Goal: Task Accomplishment & Management: Use online tool/utility

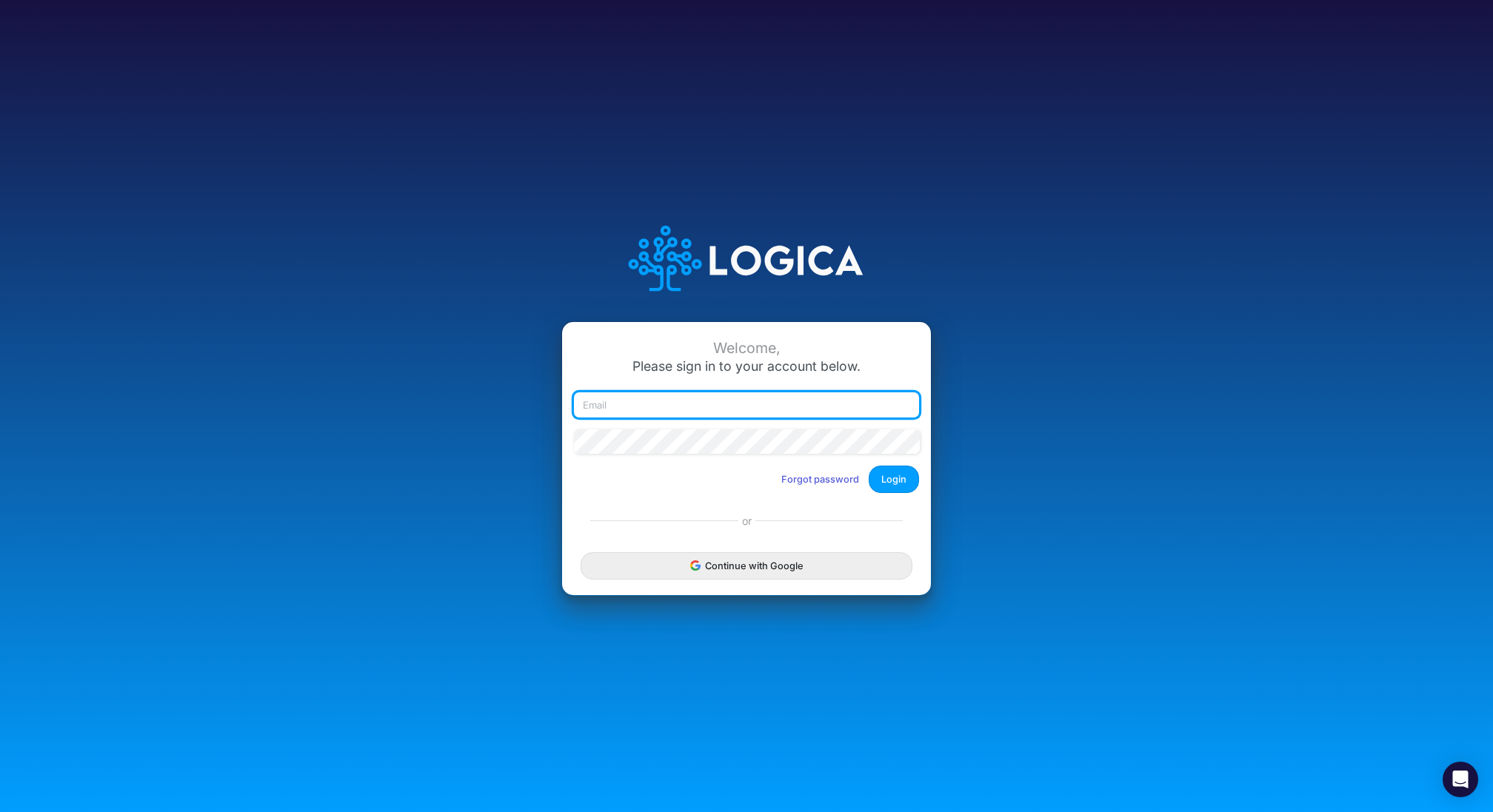
type input "[EMAIL_ADDRESS][DOMAIN_NAME]"
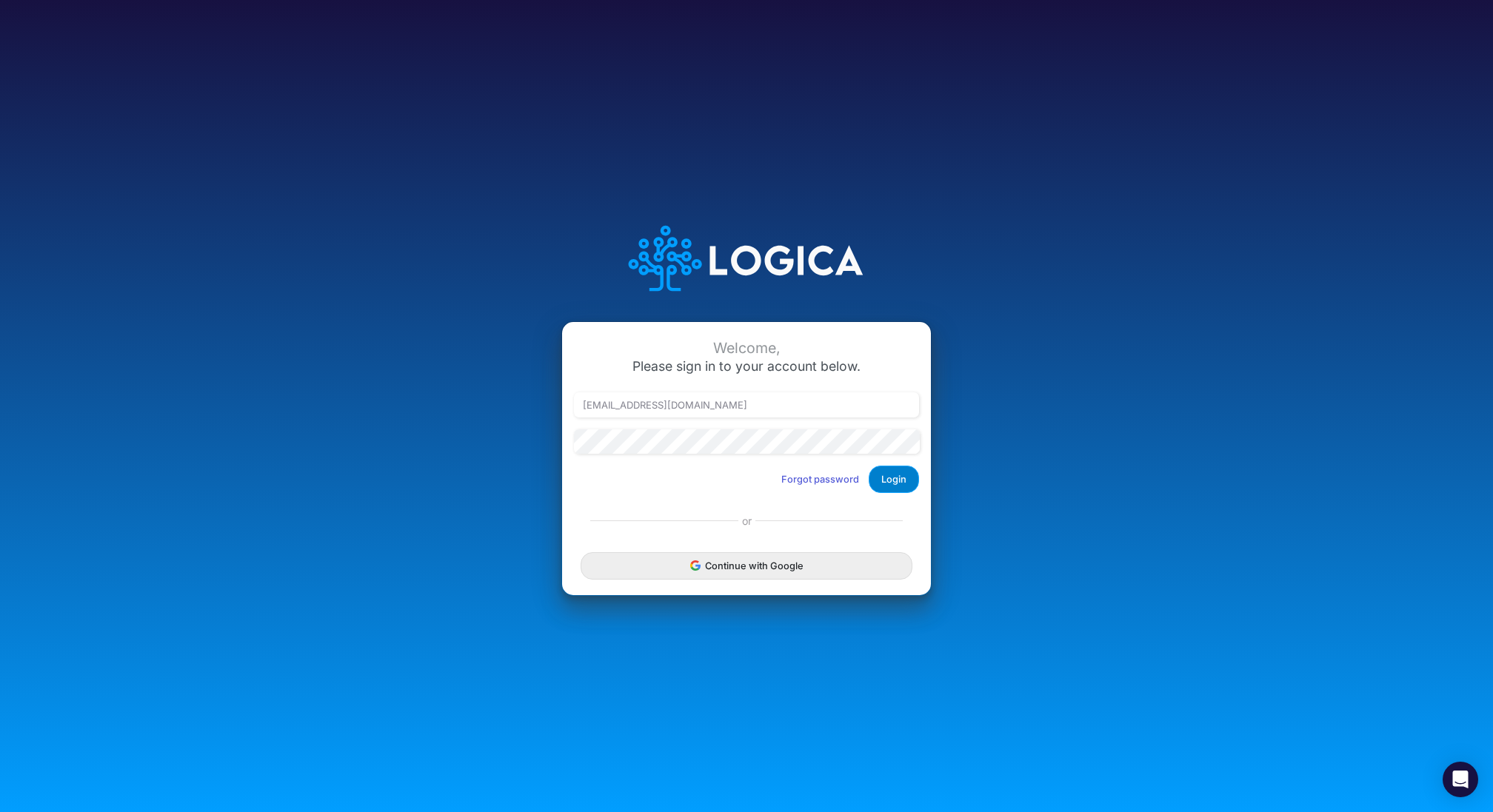
click at [890, 483] on button "Login" at bounding box center [894, 479] width 51 height 27
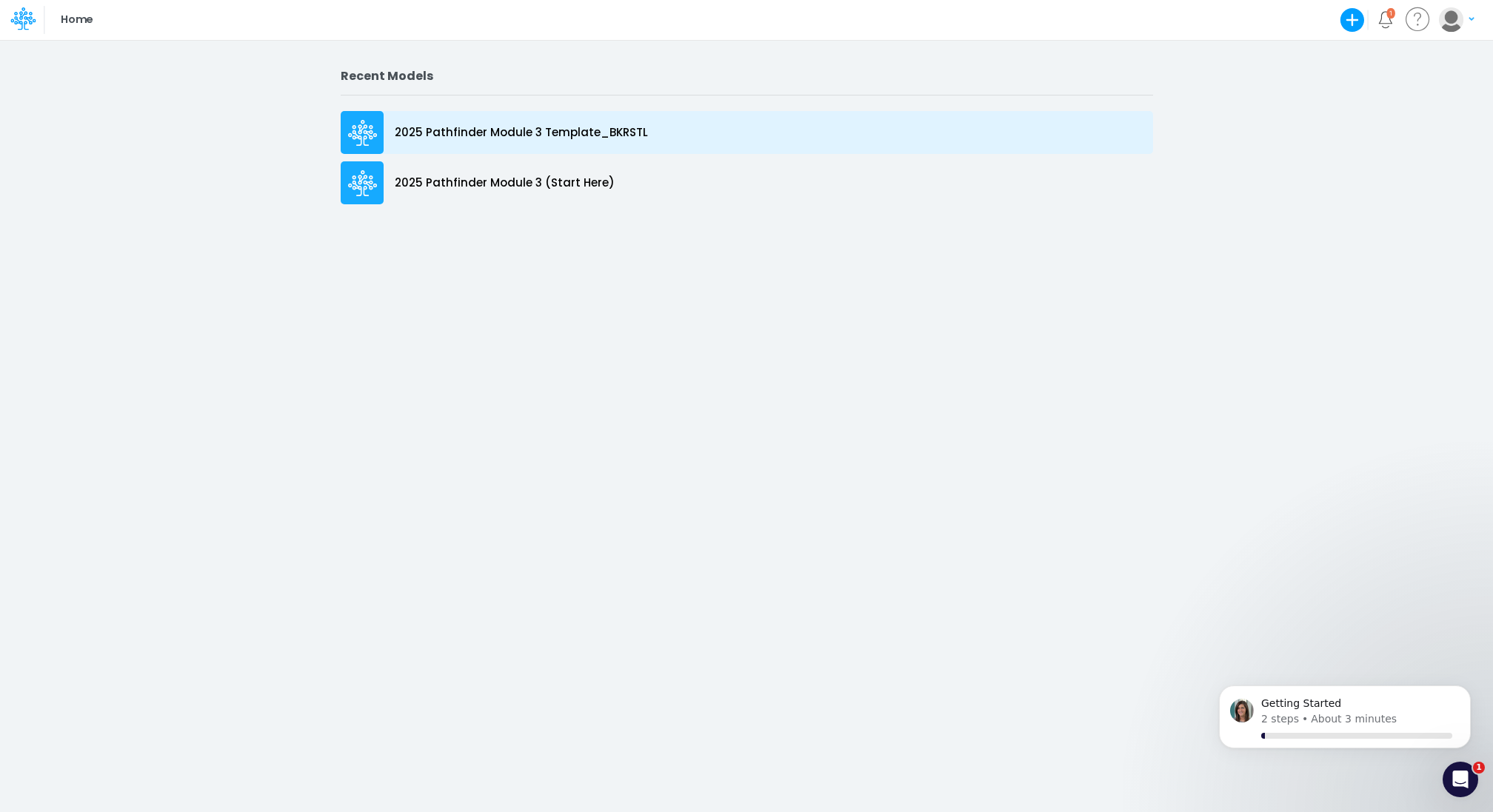
click at [508, 132] on p "2025 Pathfinder Module 3 Template_BKRSTL" at bounding box center [521, 133] width 253 height 17
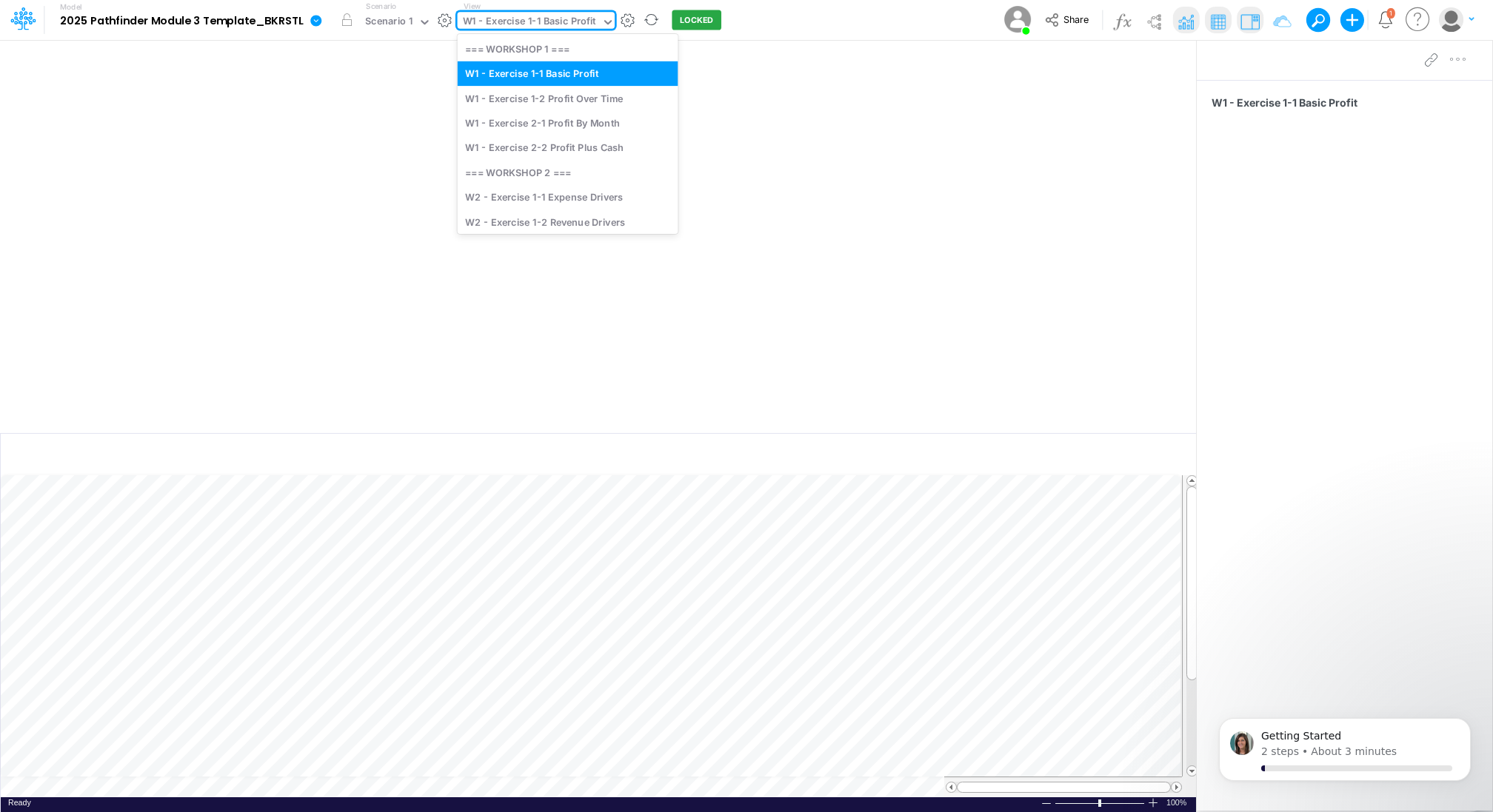
click at [507, 20] on div "W1 - Exercise 1-1 Basic Profit" at bounding box center [529, 23] width 133 height 17
click at [546, 221] on div "W2 - Exercise 1-2 Revenue Drivers" at bounding box center [567, 221] width 221 height 24
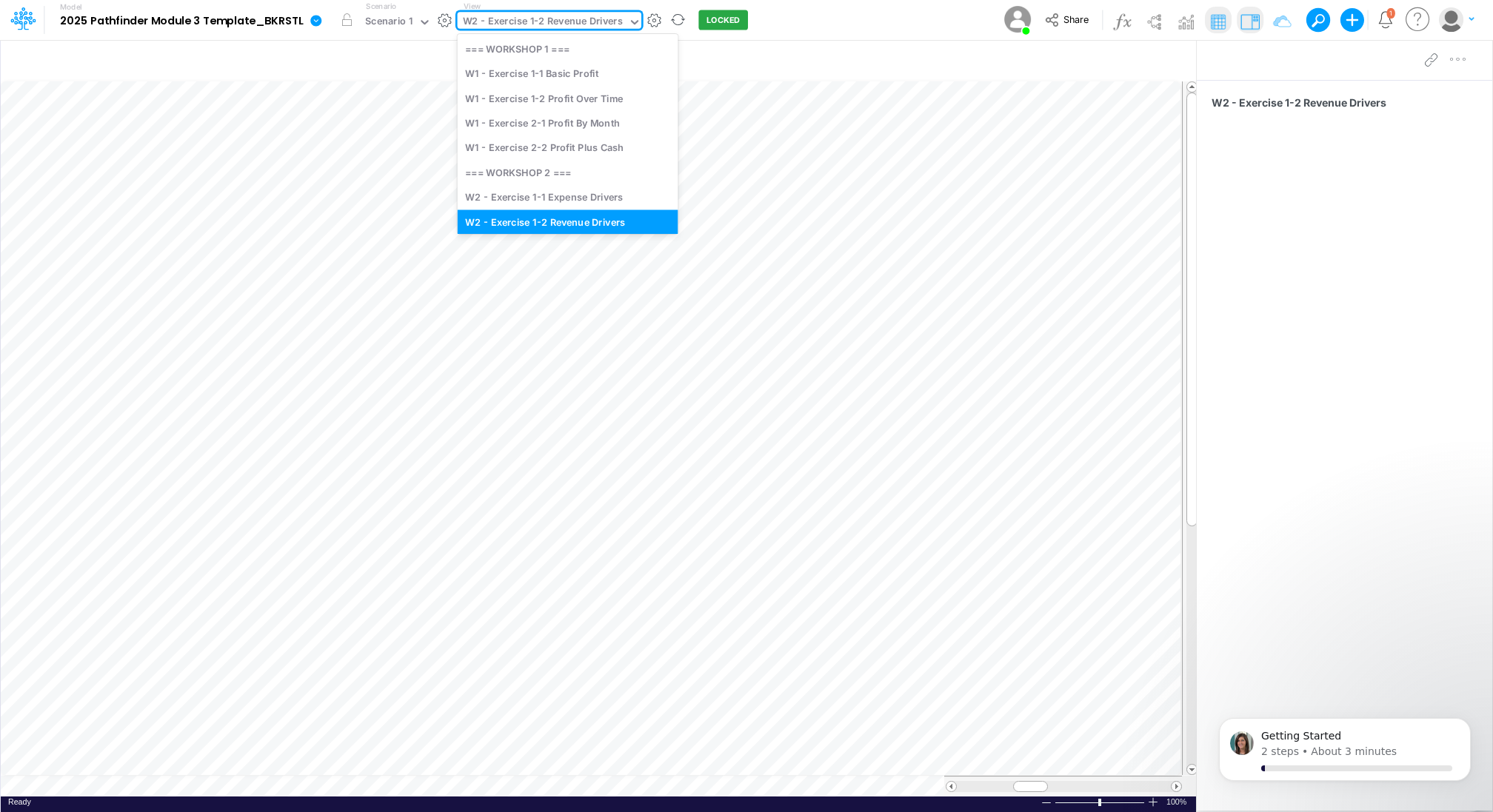
click at [571, 23] on div "W2 - Exercise 1-2 Revenue Drivers" at bounding box center [542, 23] width 160 height 17
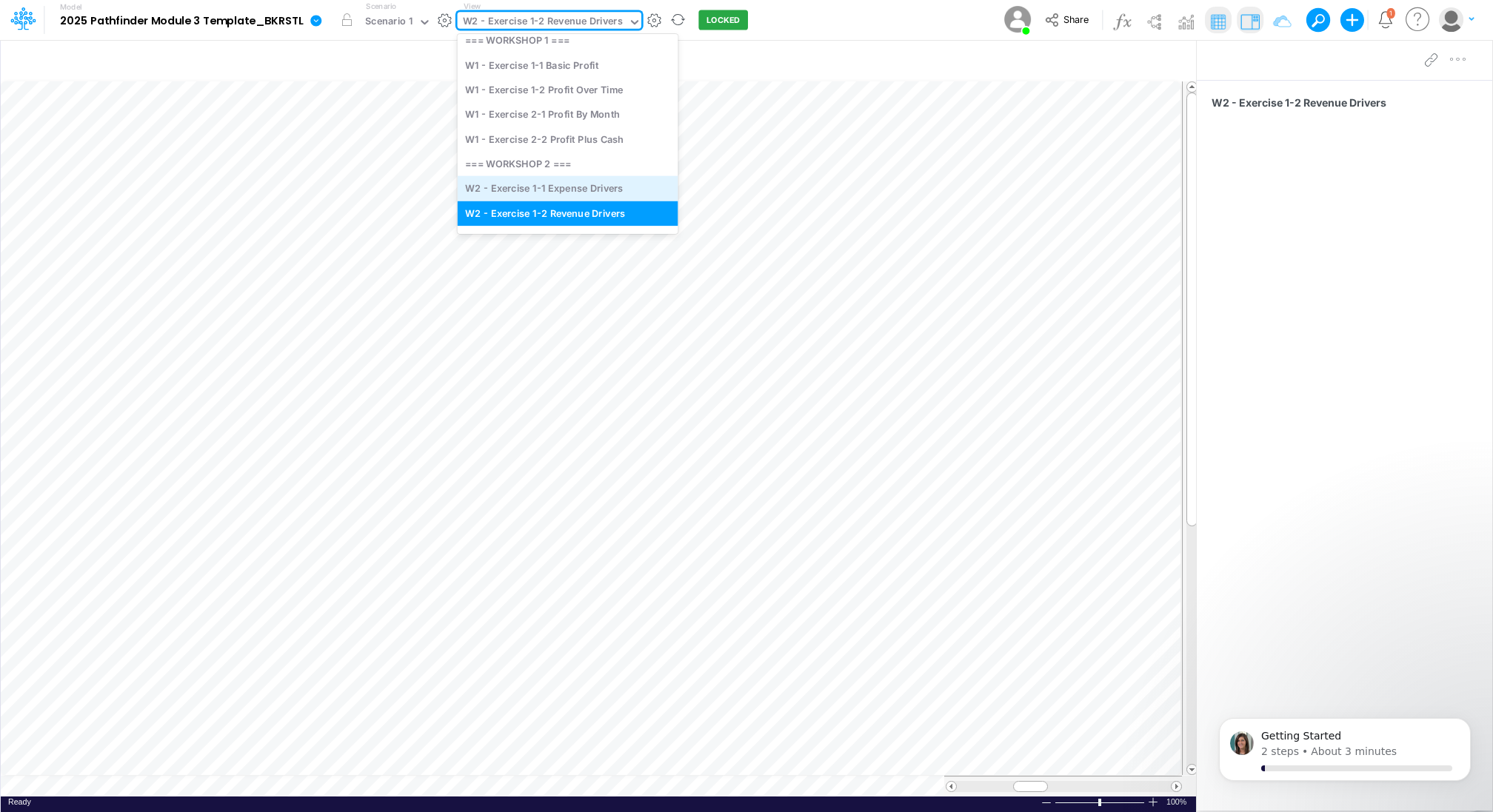
click at [554, 186] on div "W2 - Exercise 1-1 Expense Drivers" at bounding box center [567, 188] width 221 height 24
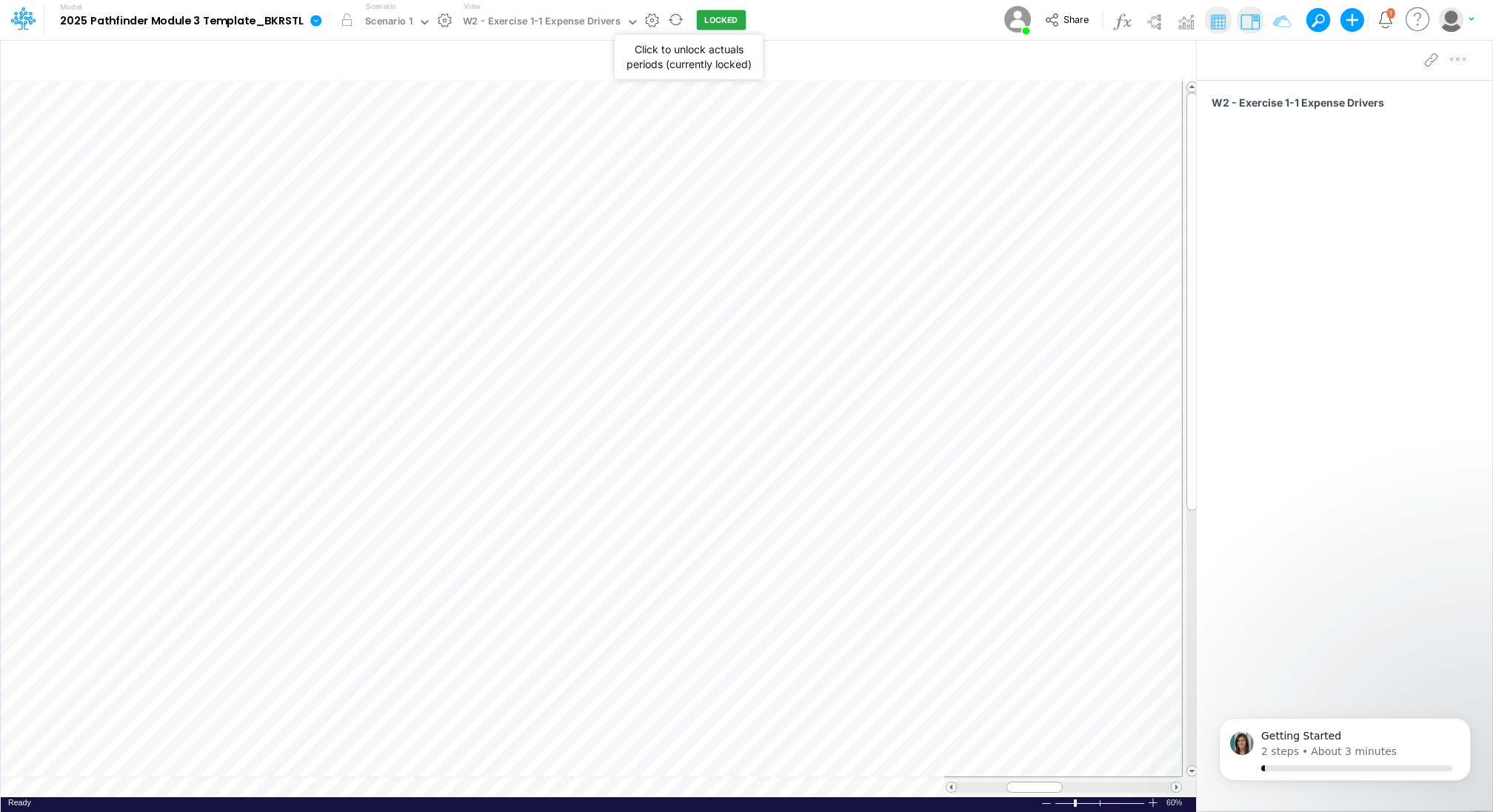
click at [713, 22] on button "LOCKED" at bounding box center [722, 20] width 50 height 20
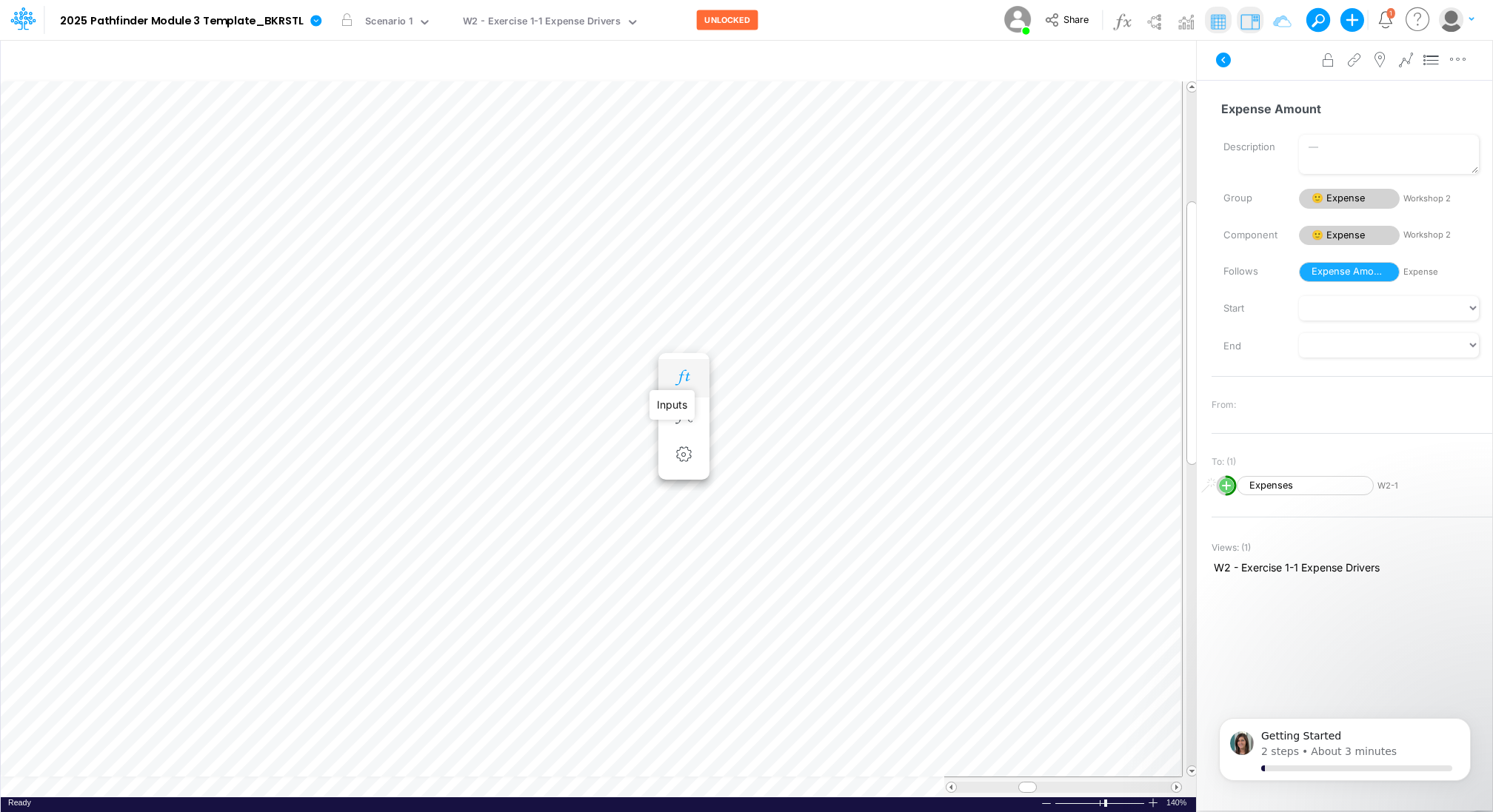
click at [677, 373] on icon "button" at bounding box center [683, 378] width 22 height 16
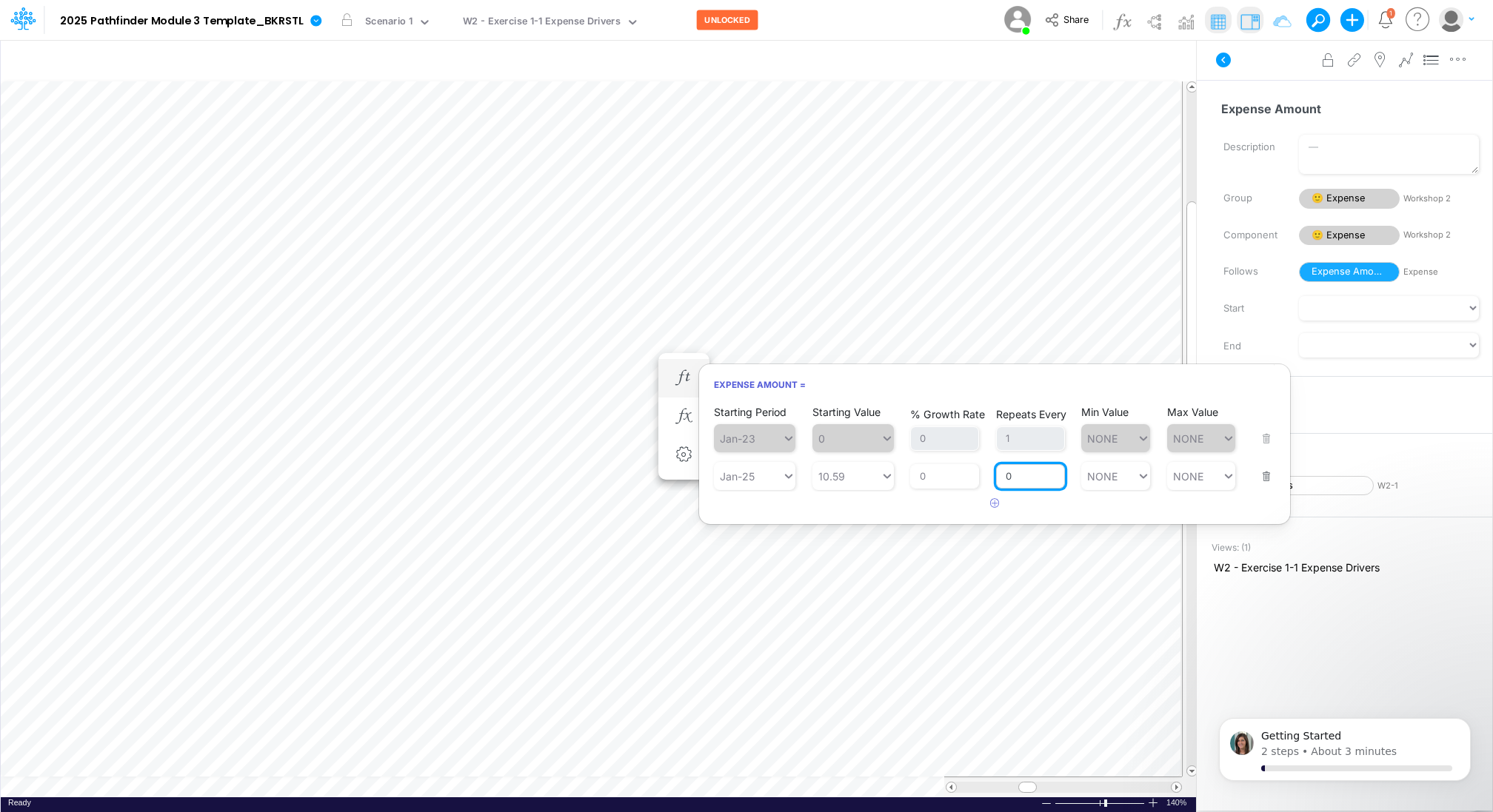
click at [1015, 477] on input "0" at bounding box center [1030, 477] width 69 height 25
type input "1"
type input "NONE"
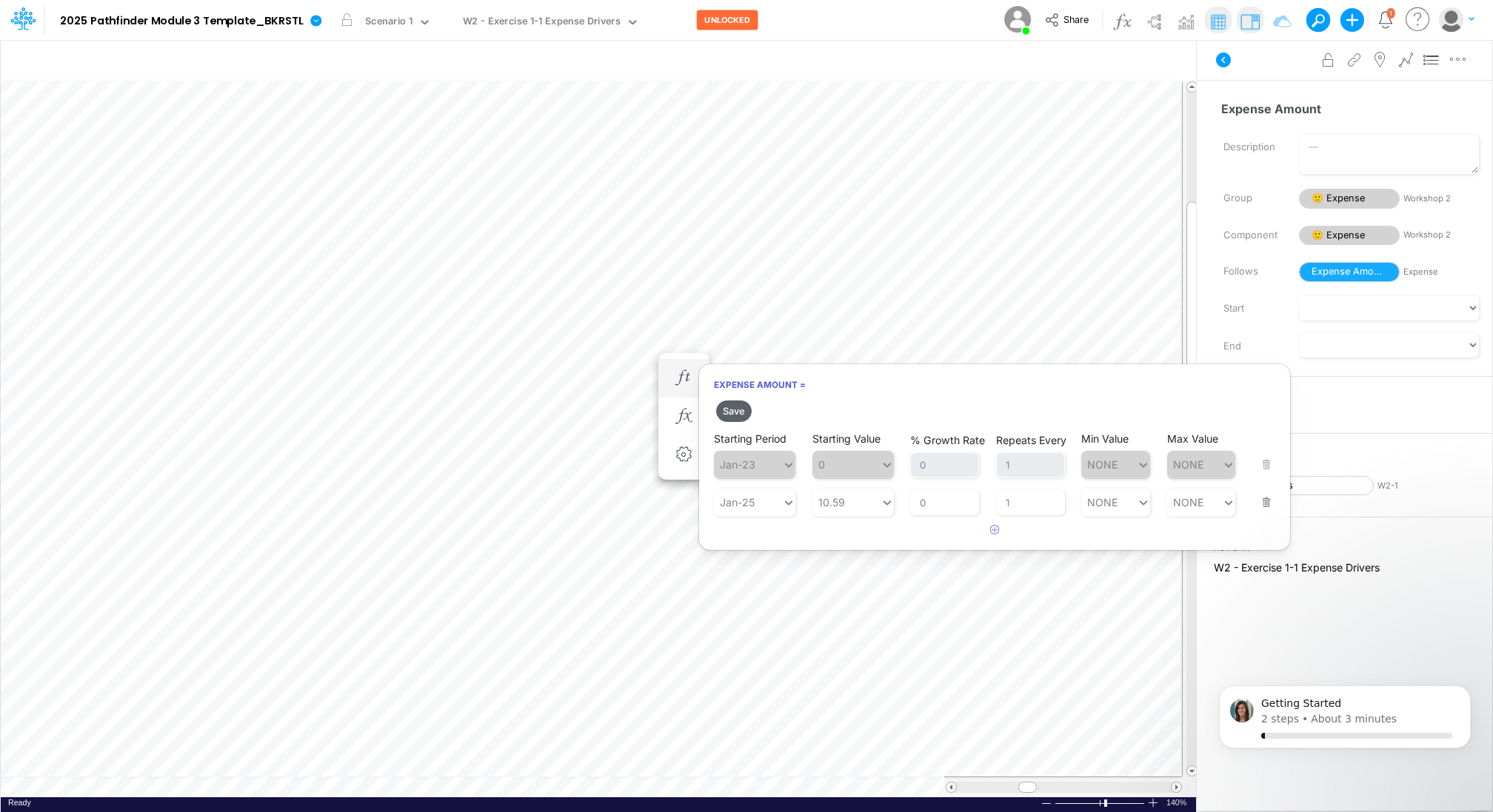
click at [738, 409] on button "Save" at bounding box center [734, 411] width 36 height 22
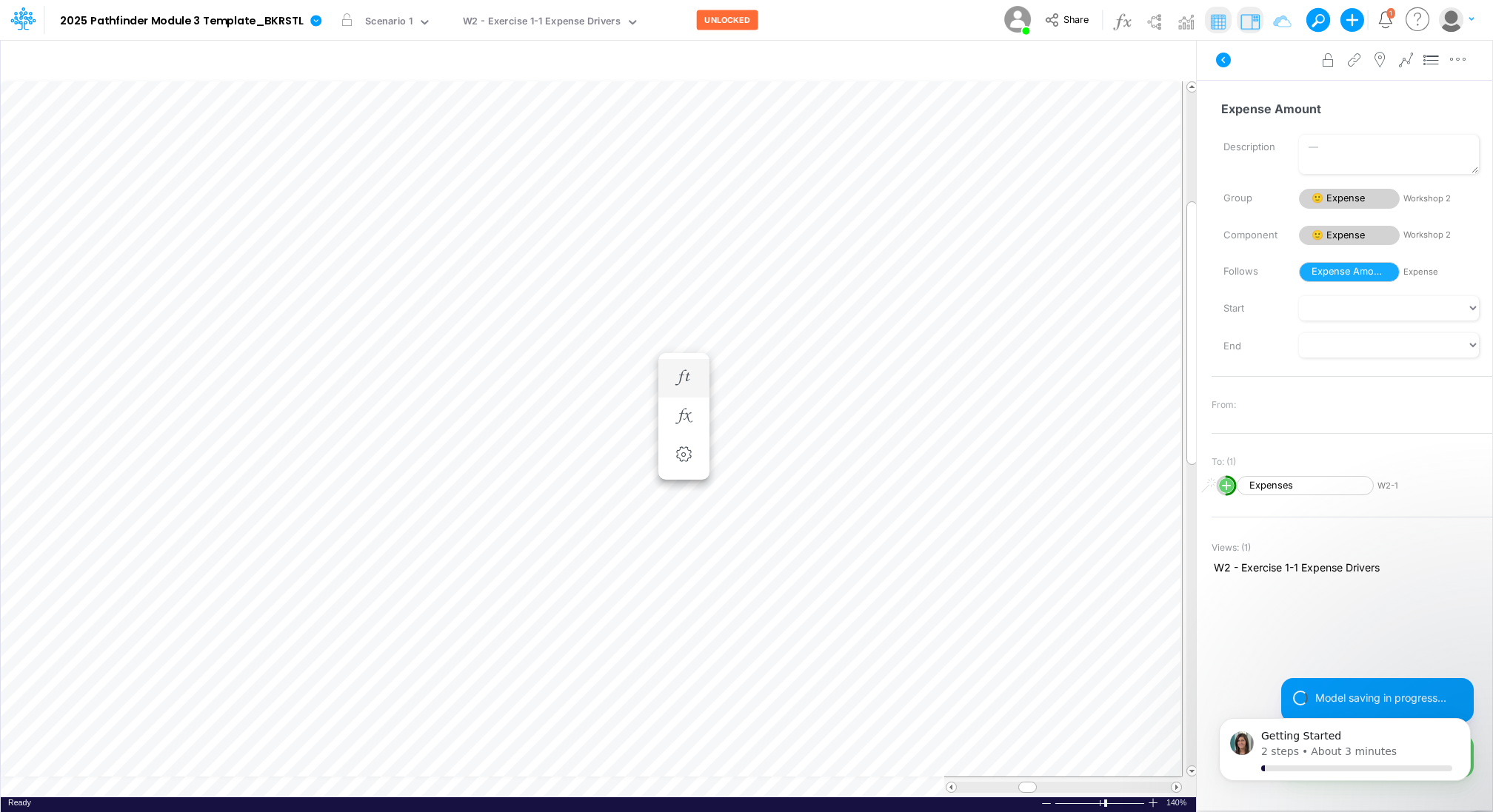
scroll to position [7, 2]
click at [684, 400] on icon "button" at bounding box center [683, 399] width 22 height 16
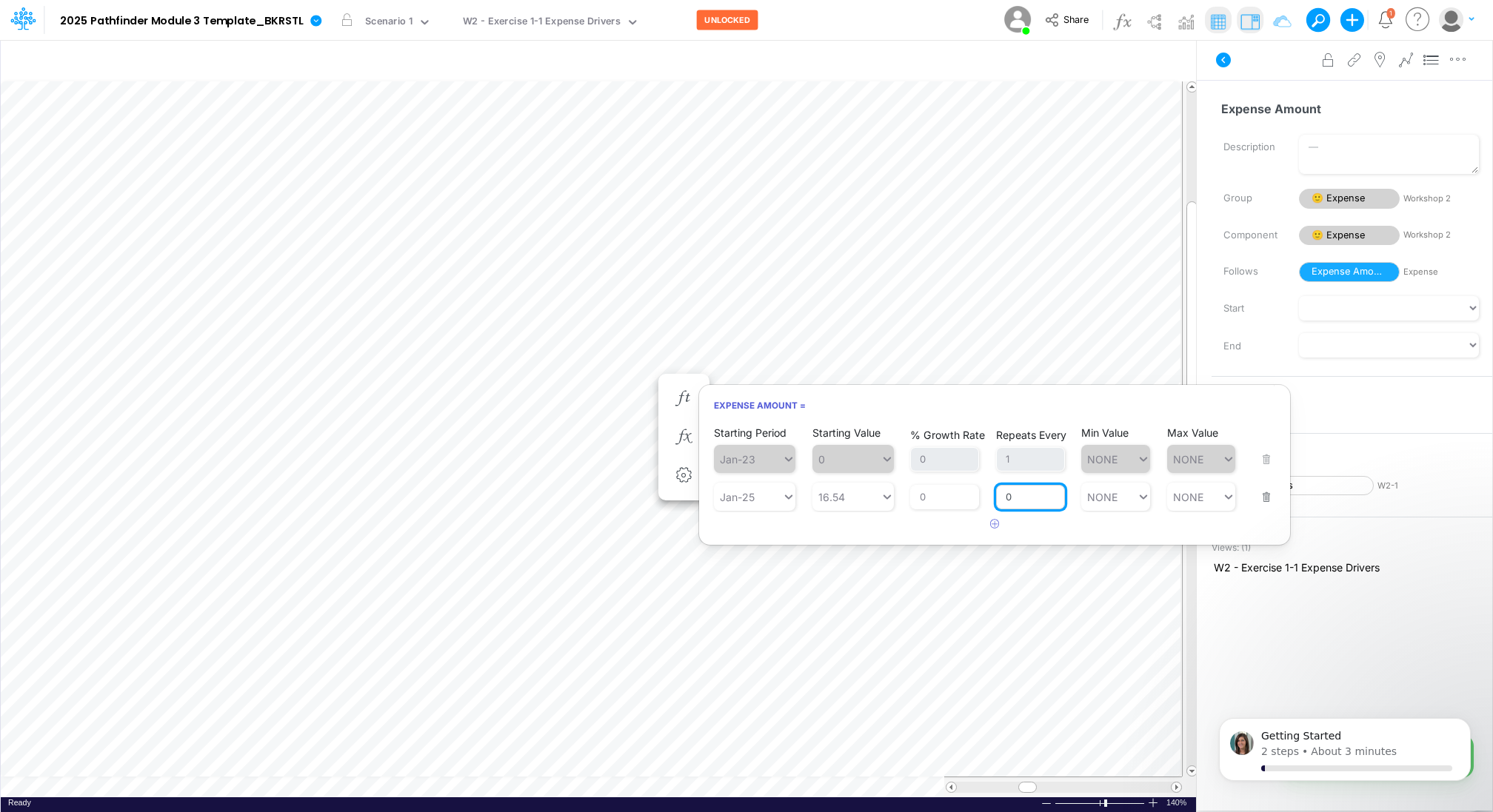
click at [1019, 498] on input "0" at bounding box center [1030, 497] width 69 height 25
click at [1013, 501] on input "0" at bounding box center [1030, 497] width 69 height 25
click at [1012, 505] on input "0" at bounding box center [1030, 497] width 69 height 25
click at [1008, 490] on input "0" at bounding box center [1030, 497] width 69 height 25
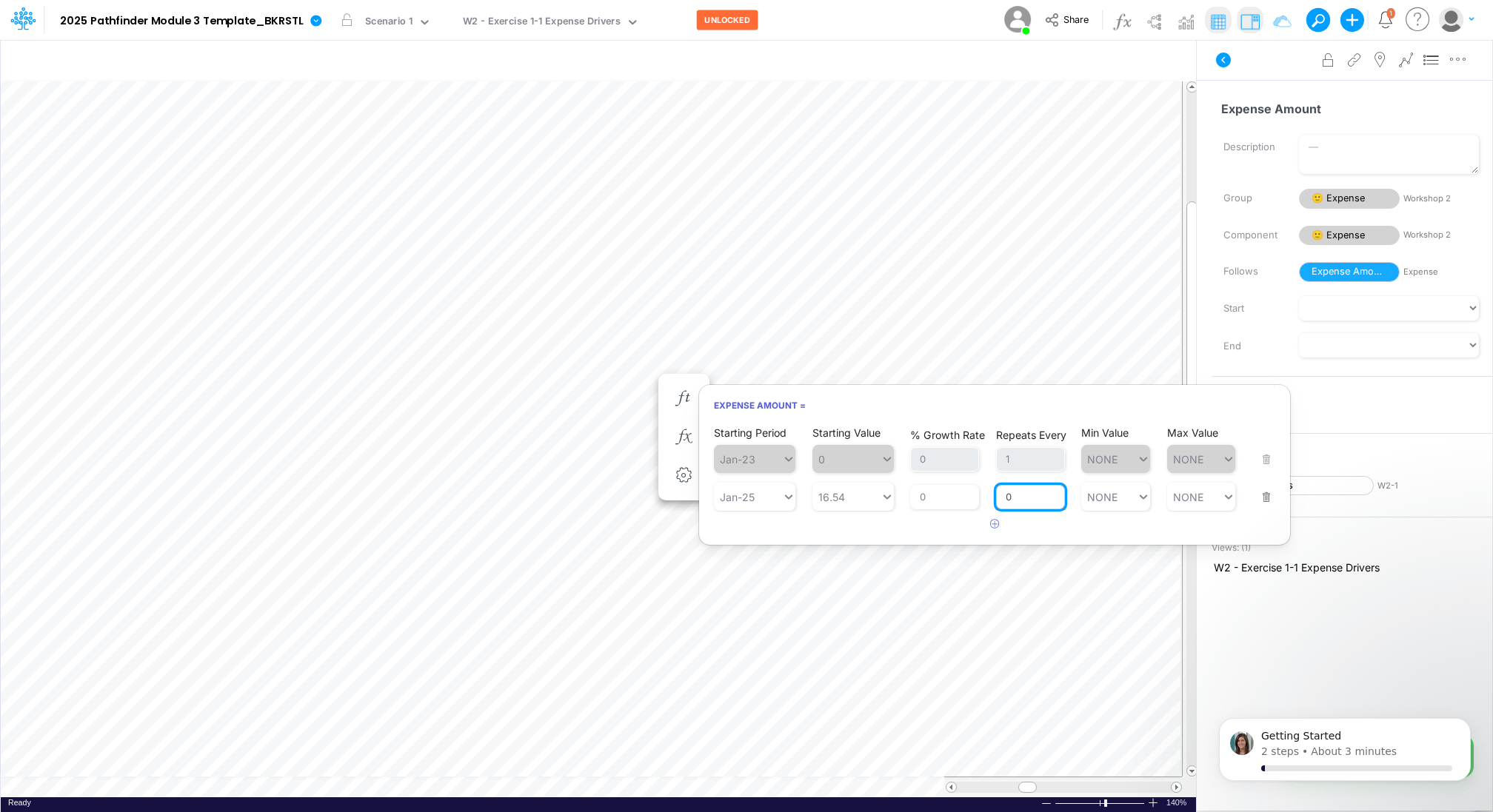
click at [1008, 490] on input "0" at bounding box center [1030, 497] width 69 height 25
type input "1"
type input "NONE"
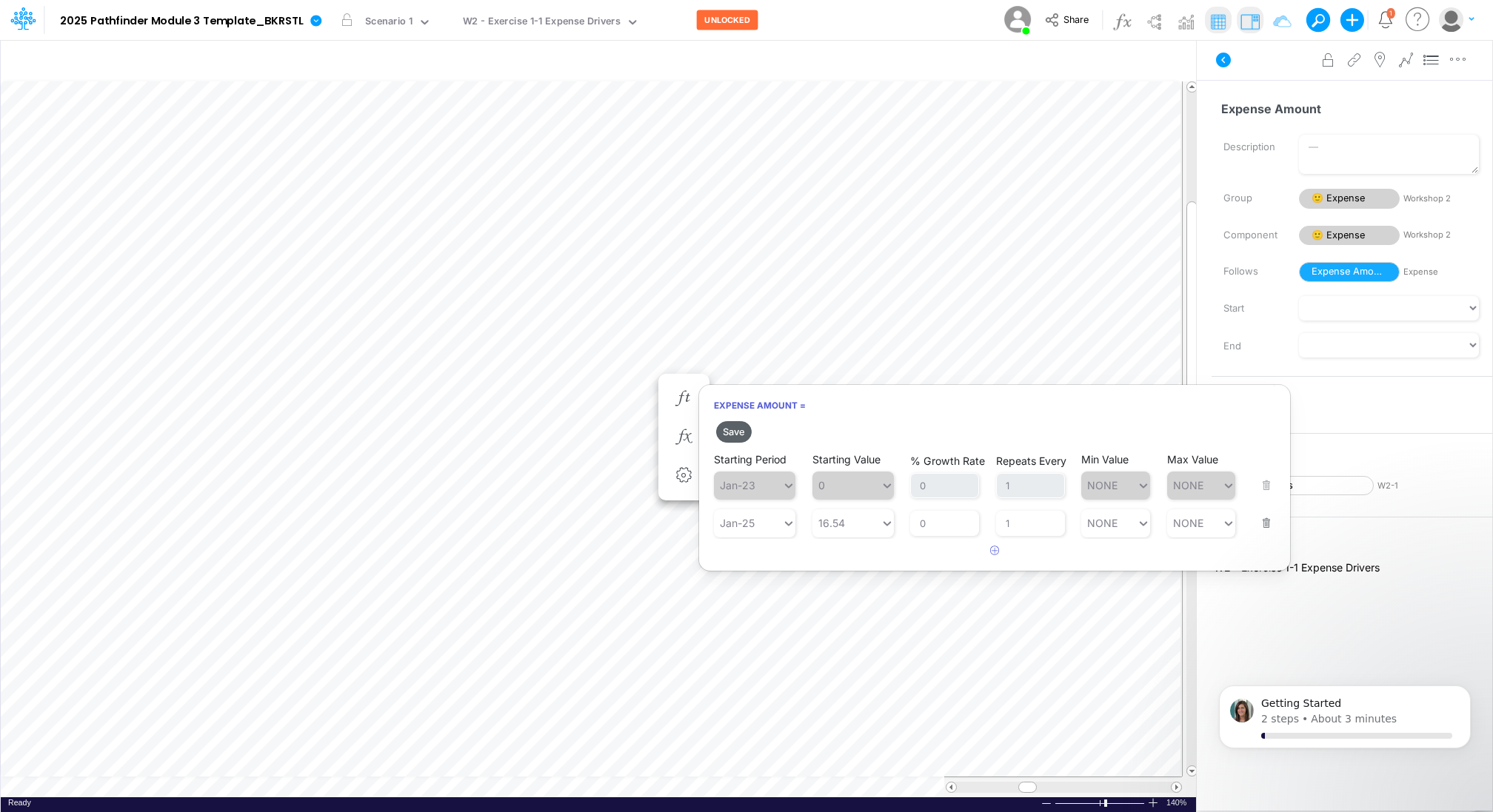
click at [741, 423] on button "Save" at bounding box center [734, 432] width 36 height 22
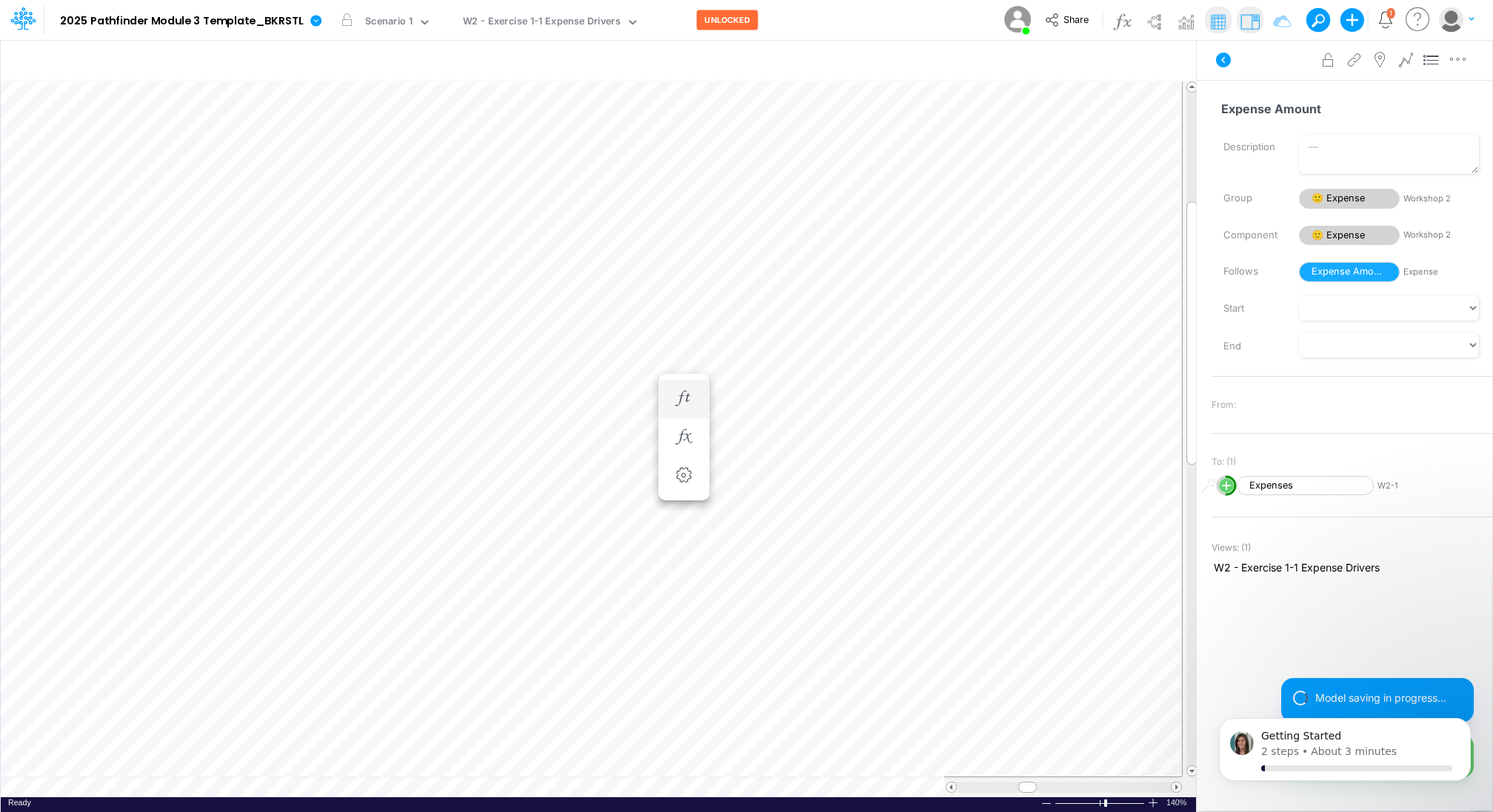
scroll to position [7, 2]
click at [688, 418] on icon "button" at bounding box center [683, 420] width 22 height 16
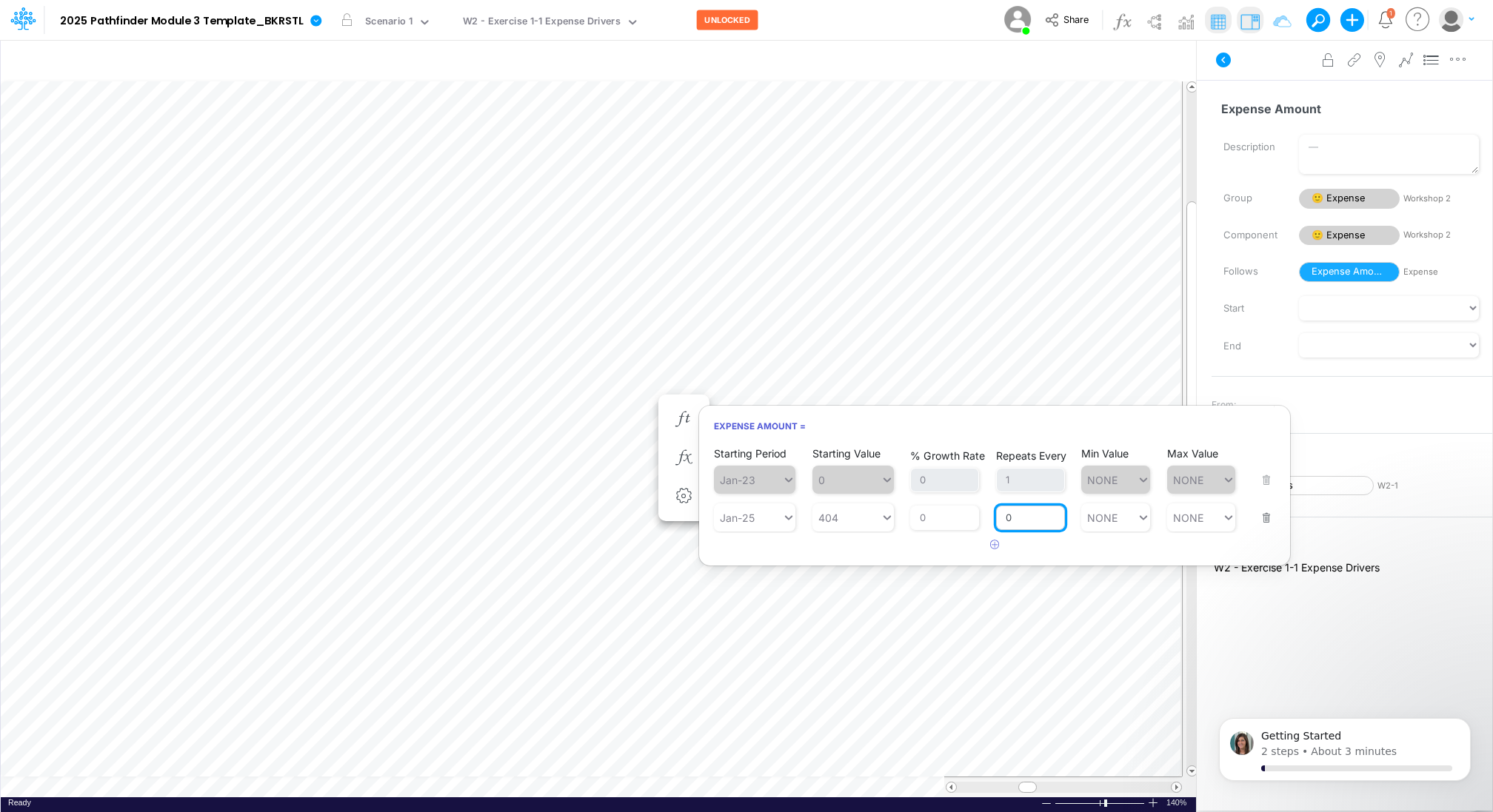
click at [1018, 516] on input "0" at bounding box center [1030, 518] width 69 height 25
type input "1"
type input "NONE"
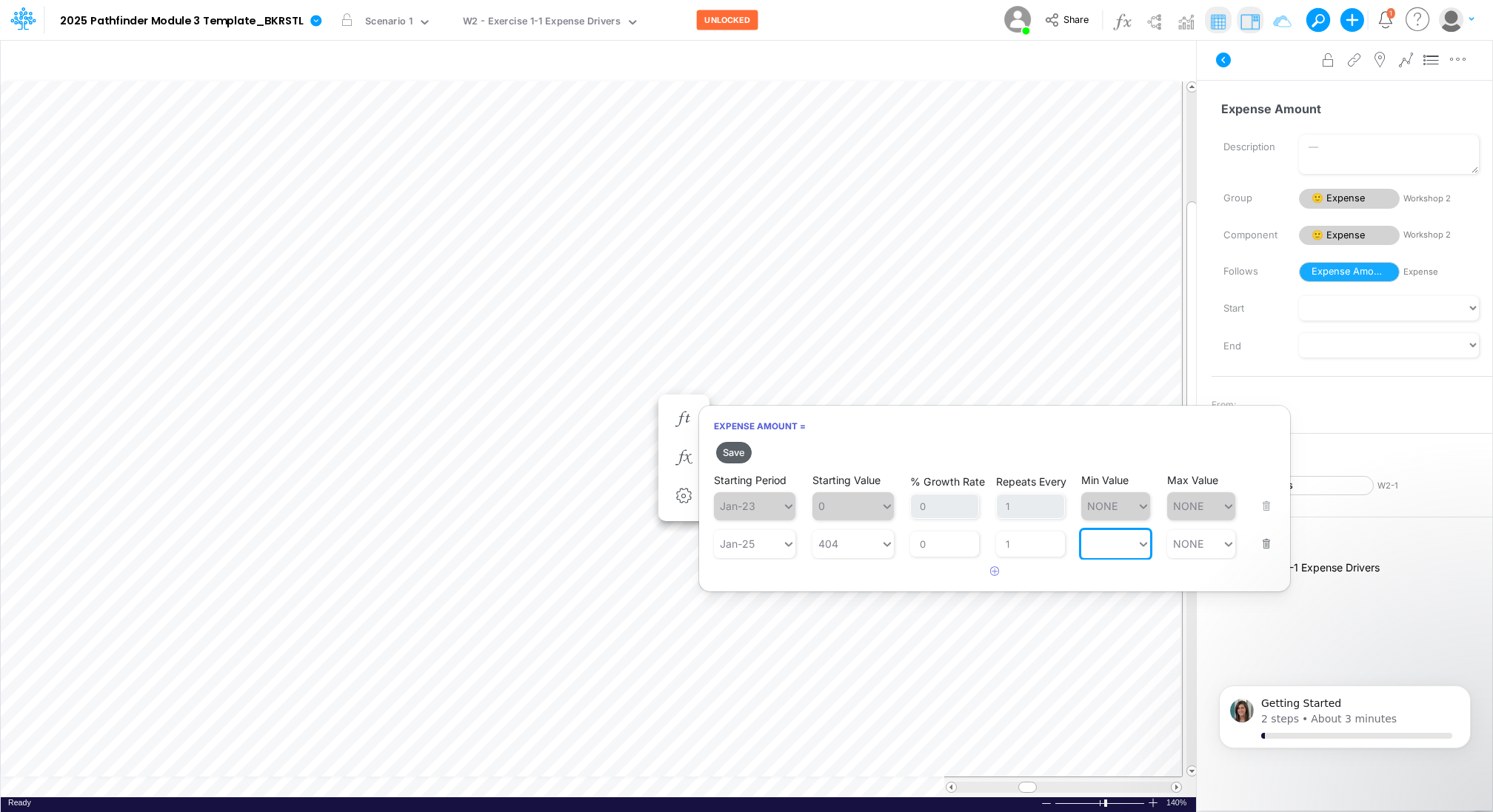
click at [731, 450] on button "Save" at bounding box center [734, 452] width 36 height 22
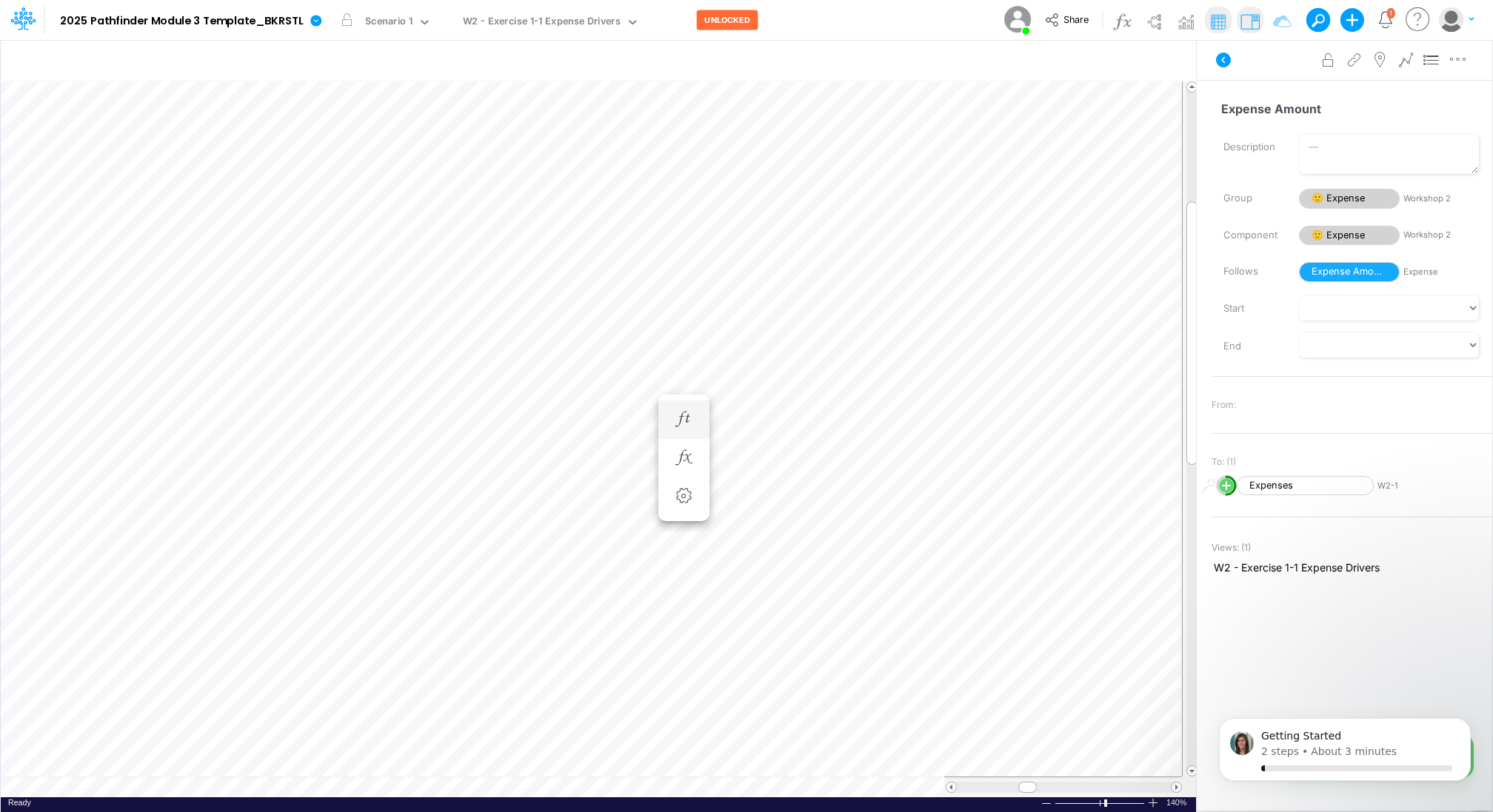
scroll to position [7, 2]
click at [681, 434] on icon "button" at bounding box center [683, 440] width 22 height 16
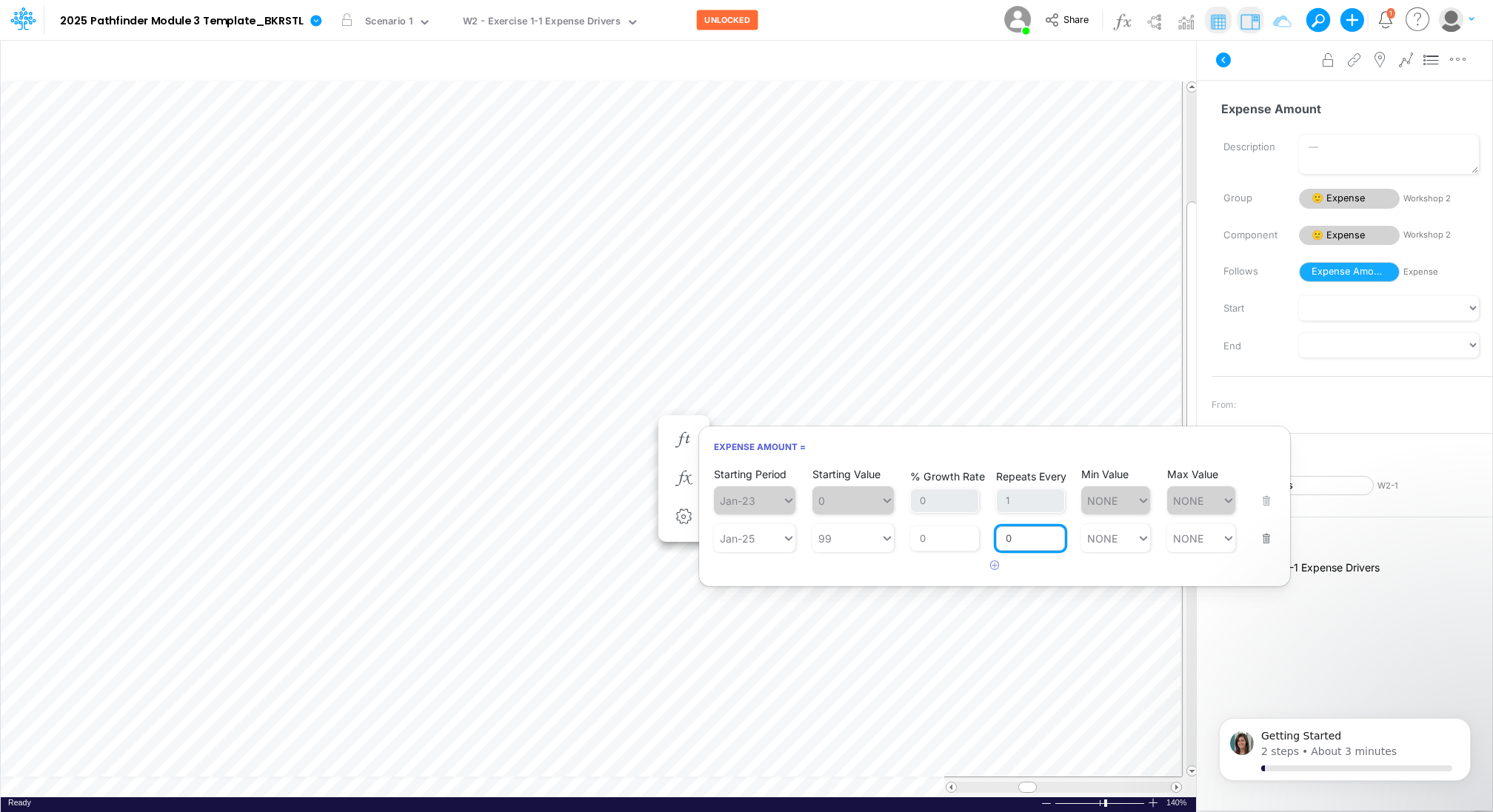
click at [1025, 541] on input "0" at bounding box center [1030, 539] width 69 height 25
type input "1"
type input "NONE"
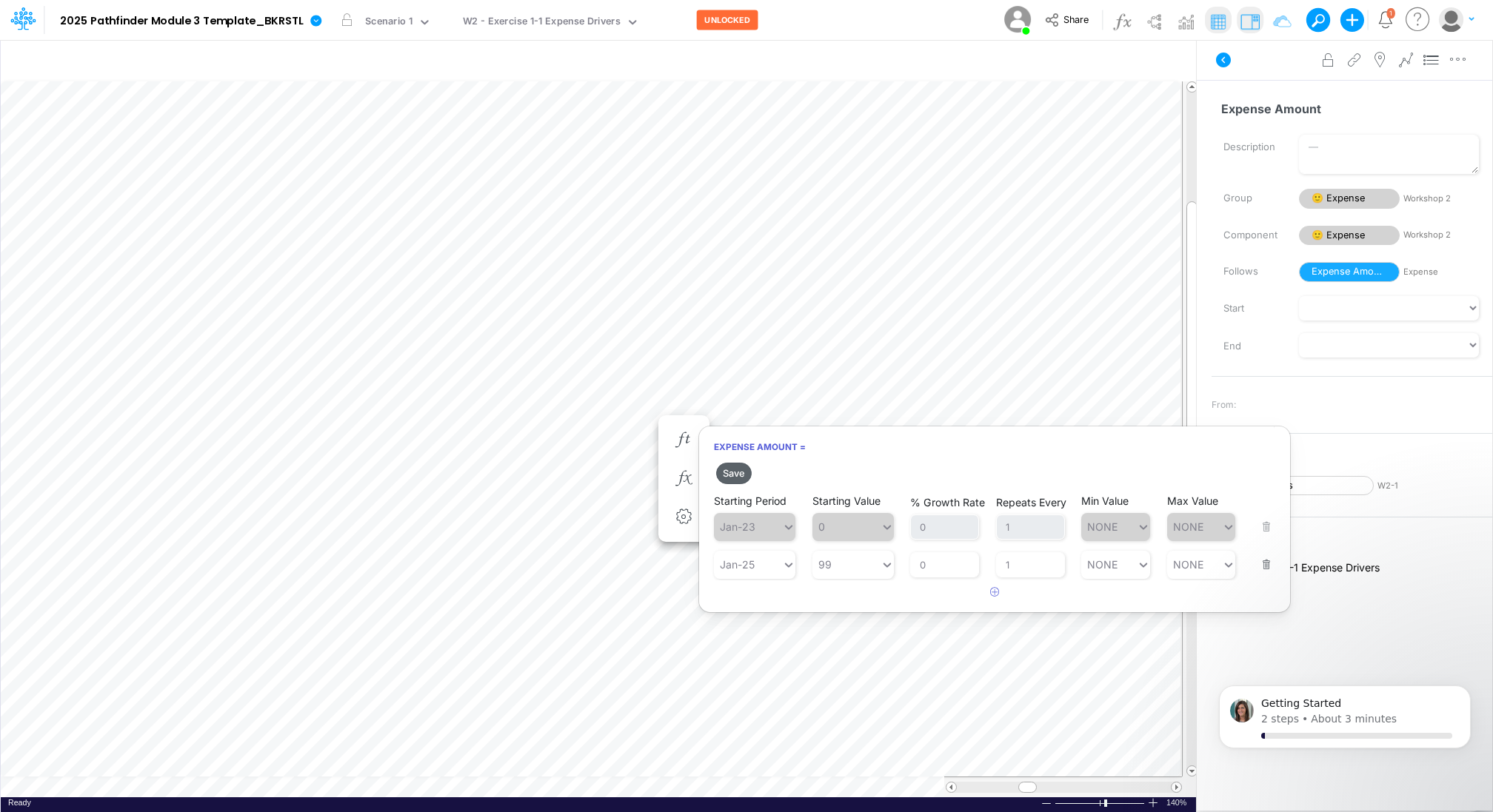
click at [733, 474] on button "Save" at bounding box center [734, 473] width 36 height 22
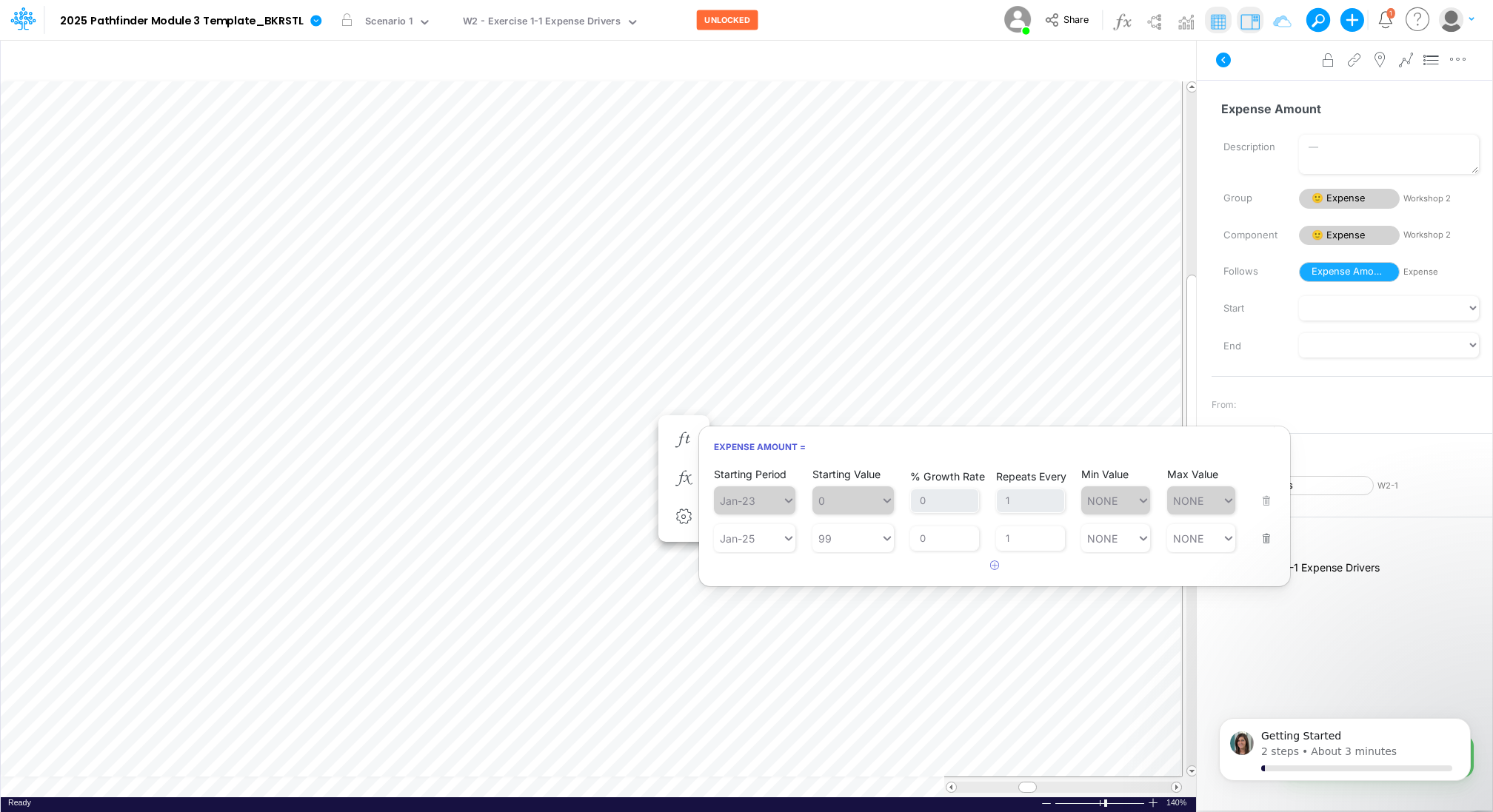
scroll to position [7, 2]
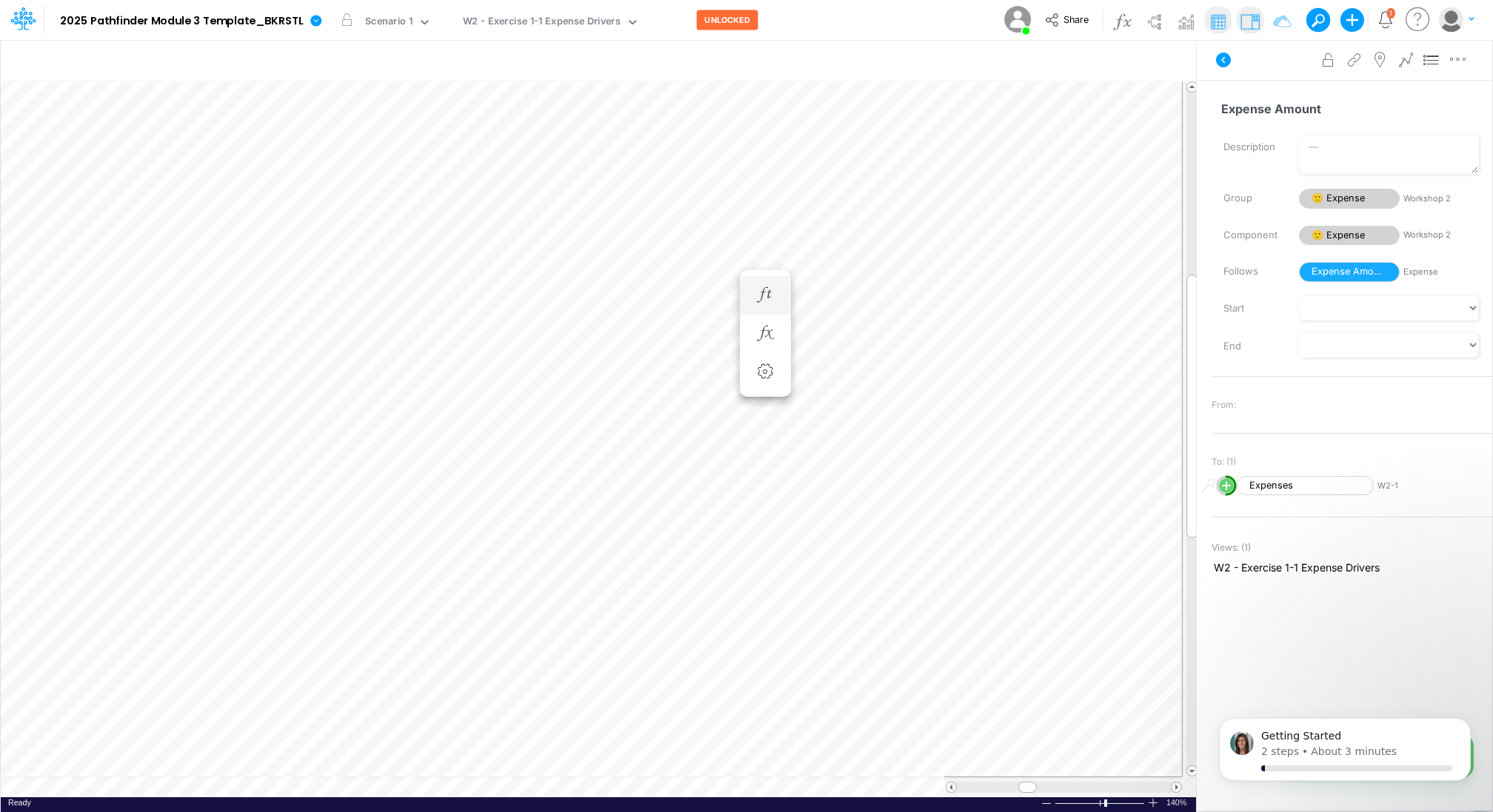
scroll to position [7, 2]
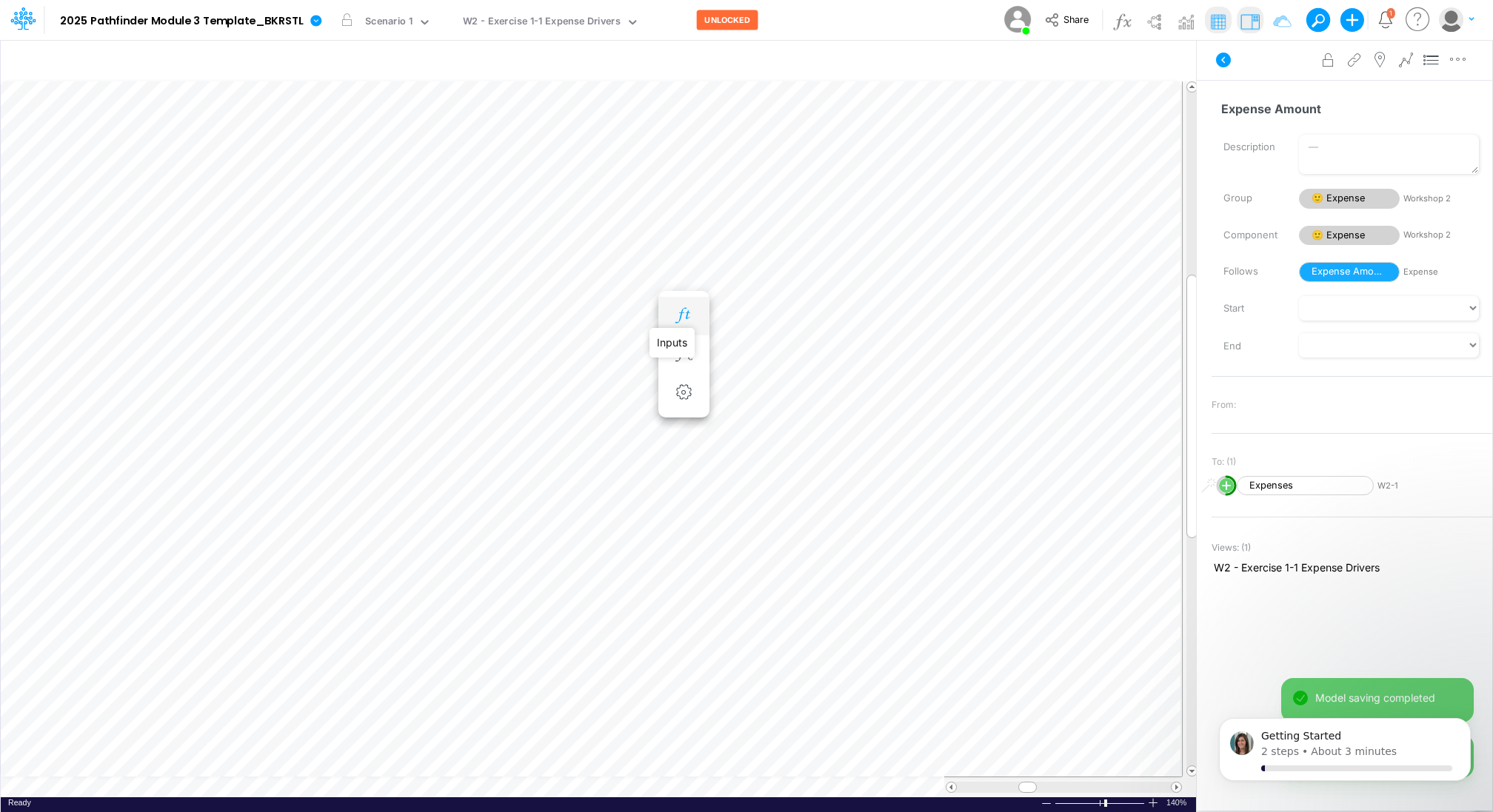
click at [672, 312] on icon "button" at bounding box center [683, 316] width 22 height 16
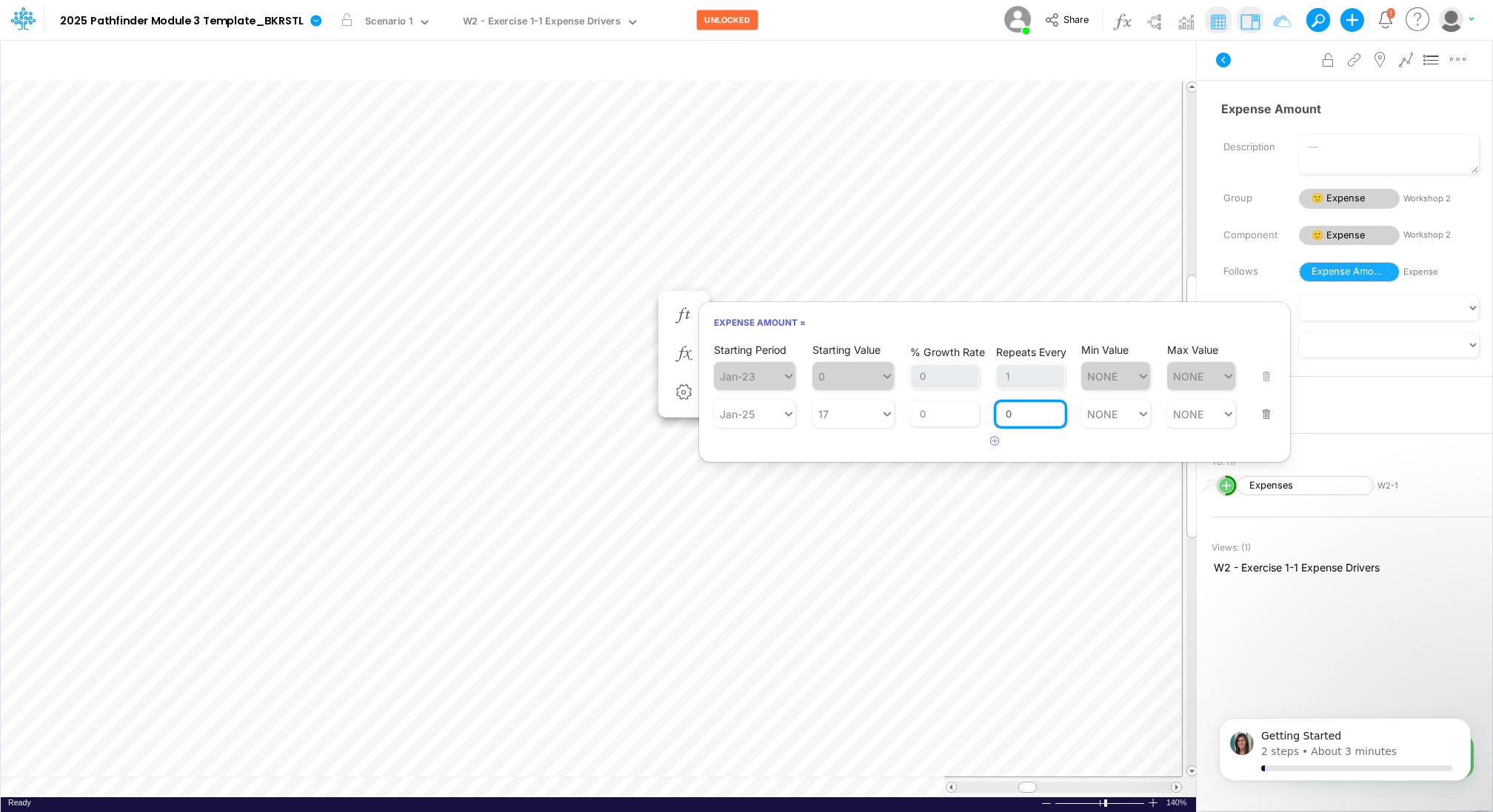
click at [1030, 408] on input "0" at bounding box center [1030, 414] width 69 height 25
type input "1"
type input "NONE"
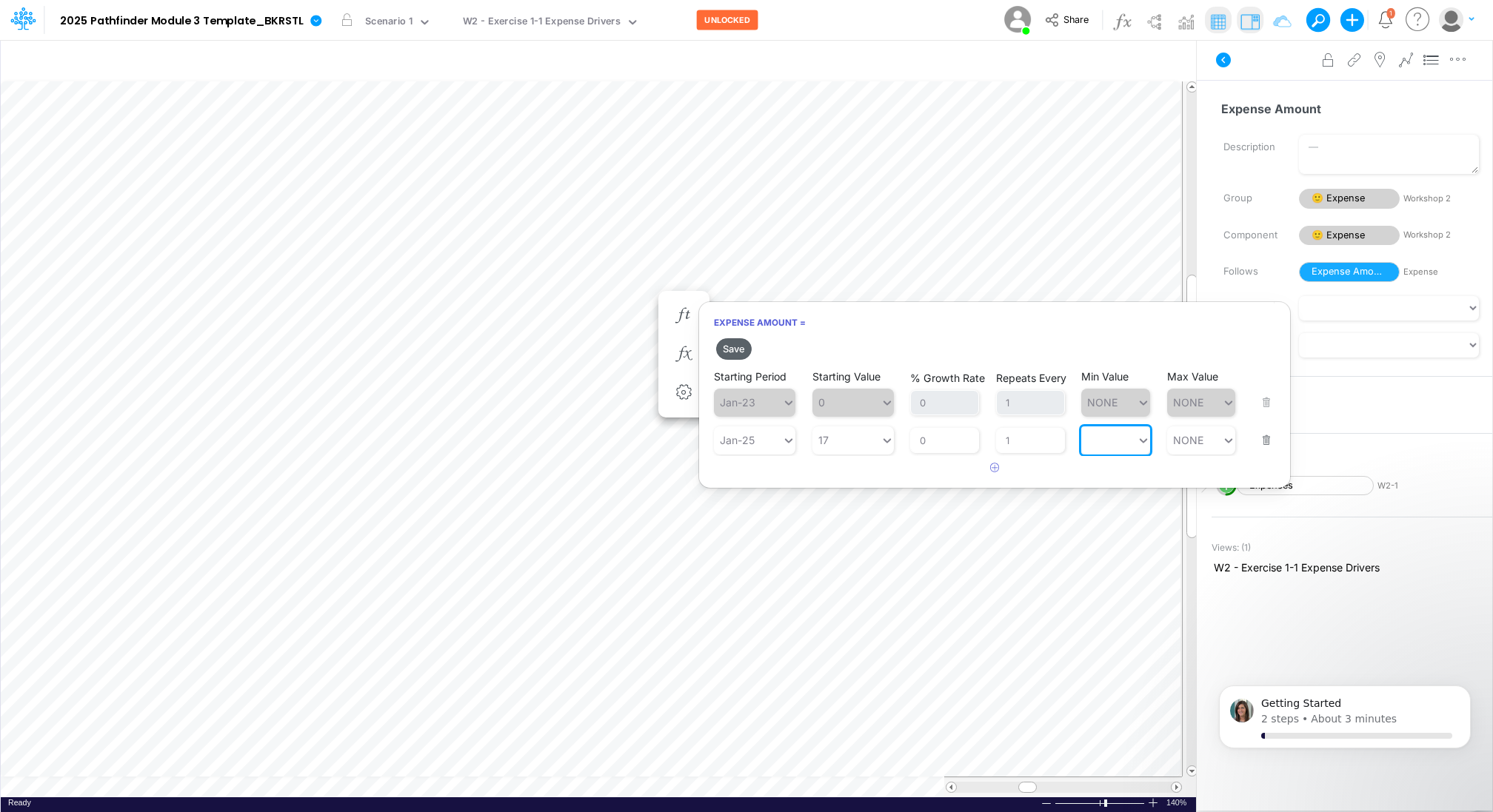
click at [745, 344] on button "Save" at bounding box center [734, 349] width 36 height 22
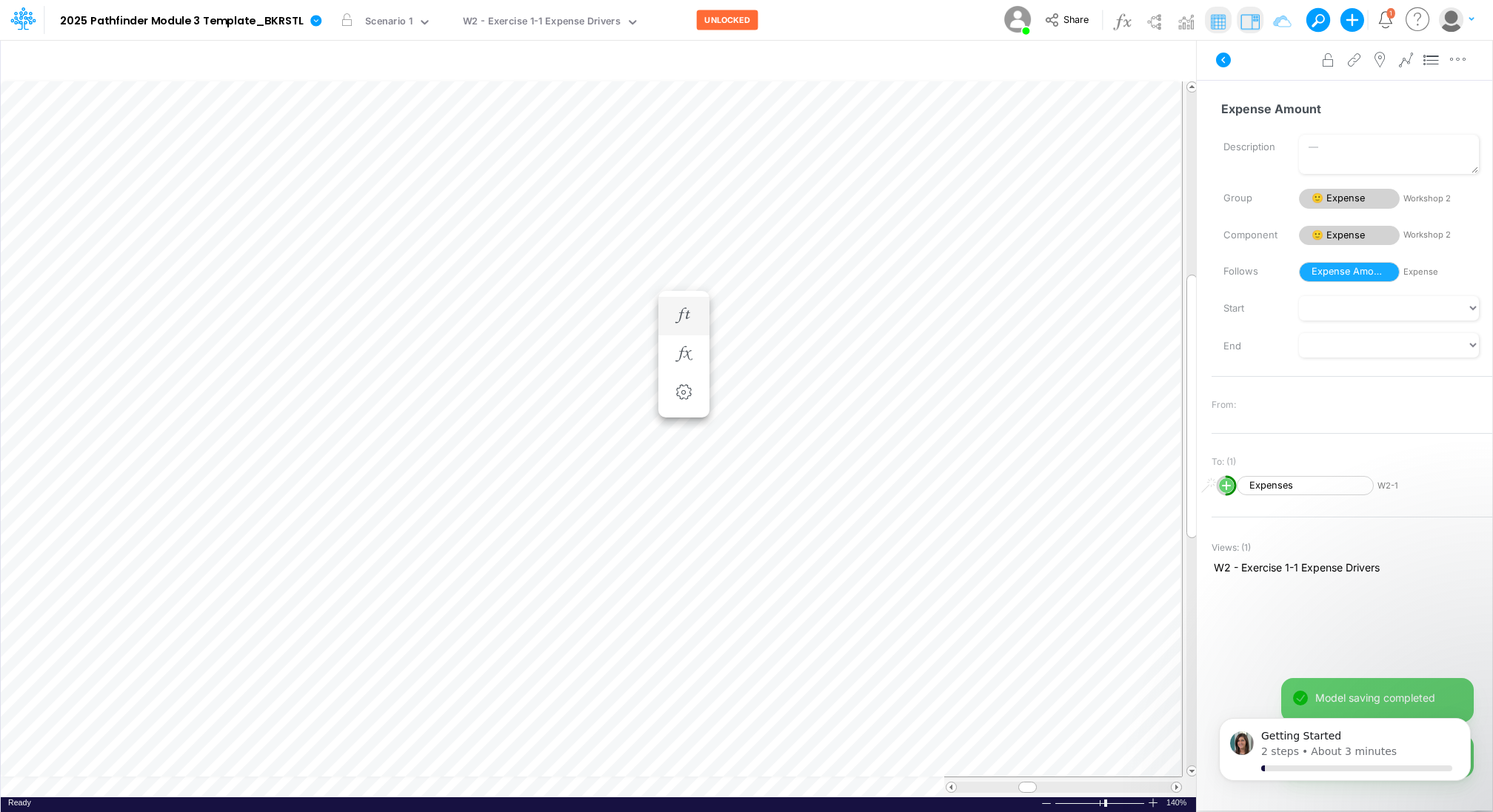
scroll to position [7, 2]
click at [686, 334] on icon "button" at bounding box center [683, 336] width 22 height 16
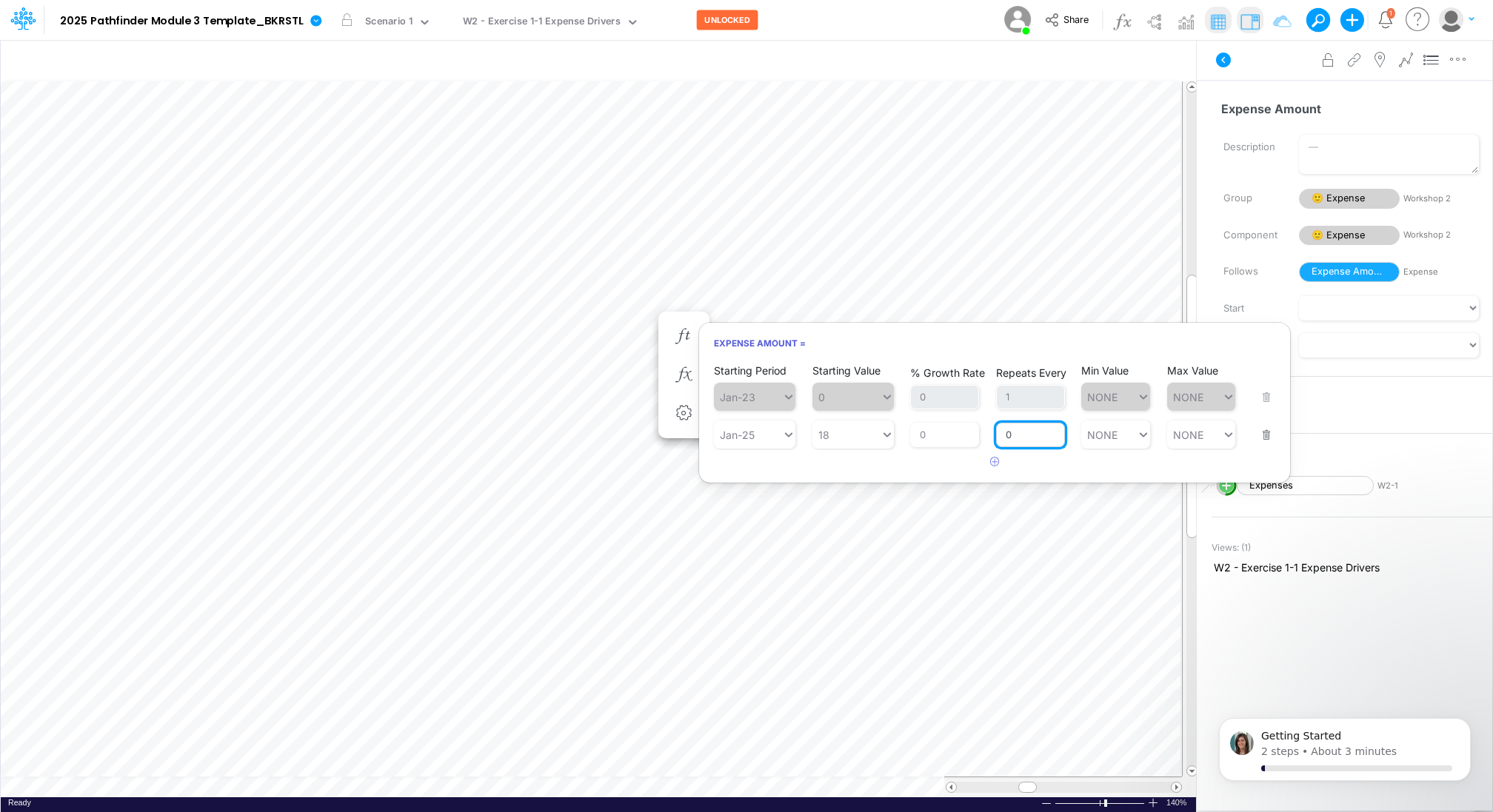
click at [1018, 440] on input "0" at bounding box center [1030, 435] width 69 height 25
type input "1"
type input "NONE"
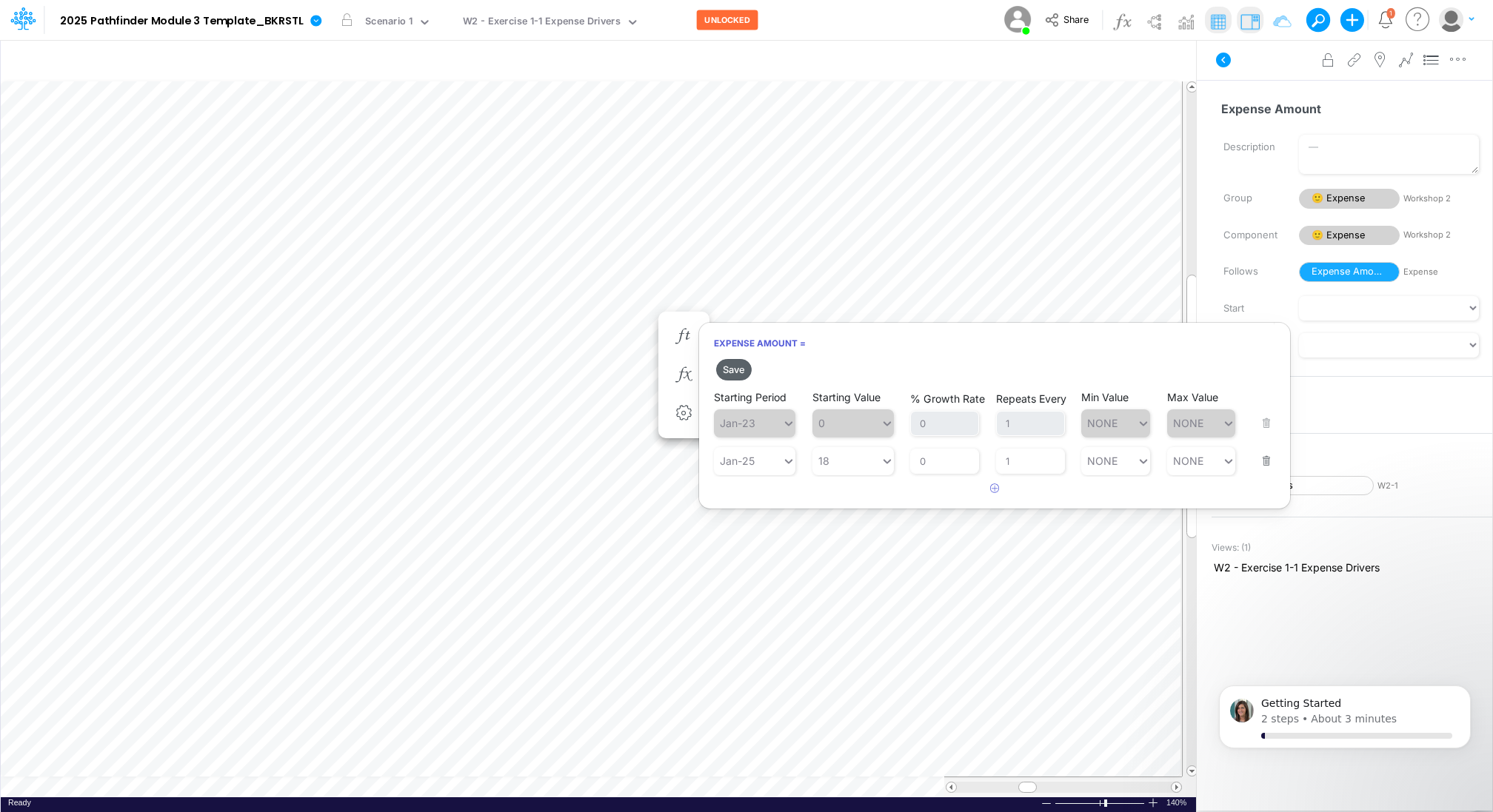
click at [730, 366] on button "Save" at bounding box center [734, 370] width 36 height 22
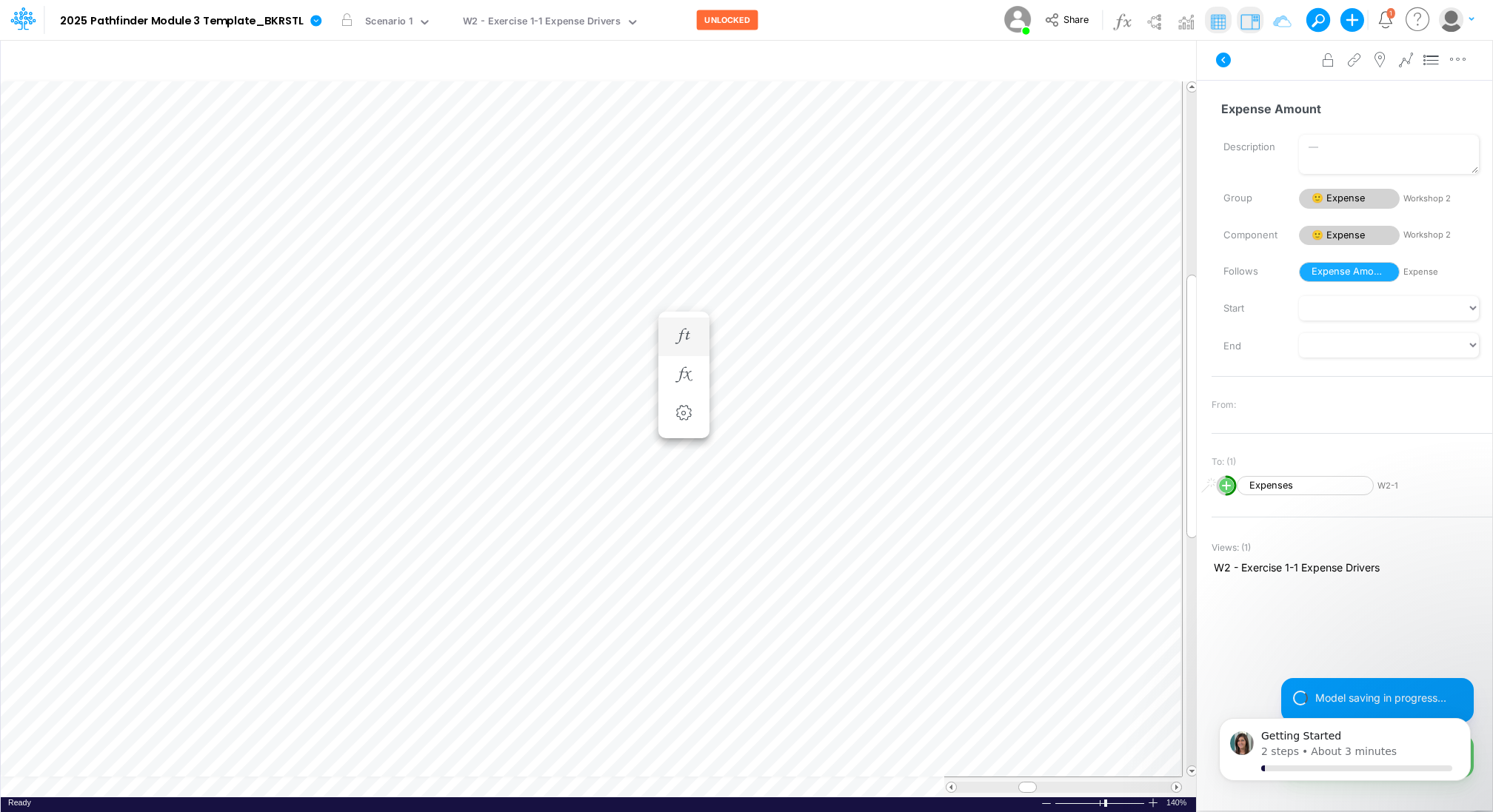
scroll to position [7, 2]
click at [685, 358] on icon "button" at bounding box center [683, 357] width 22 height 16
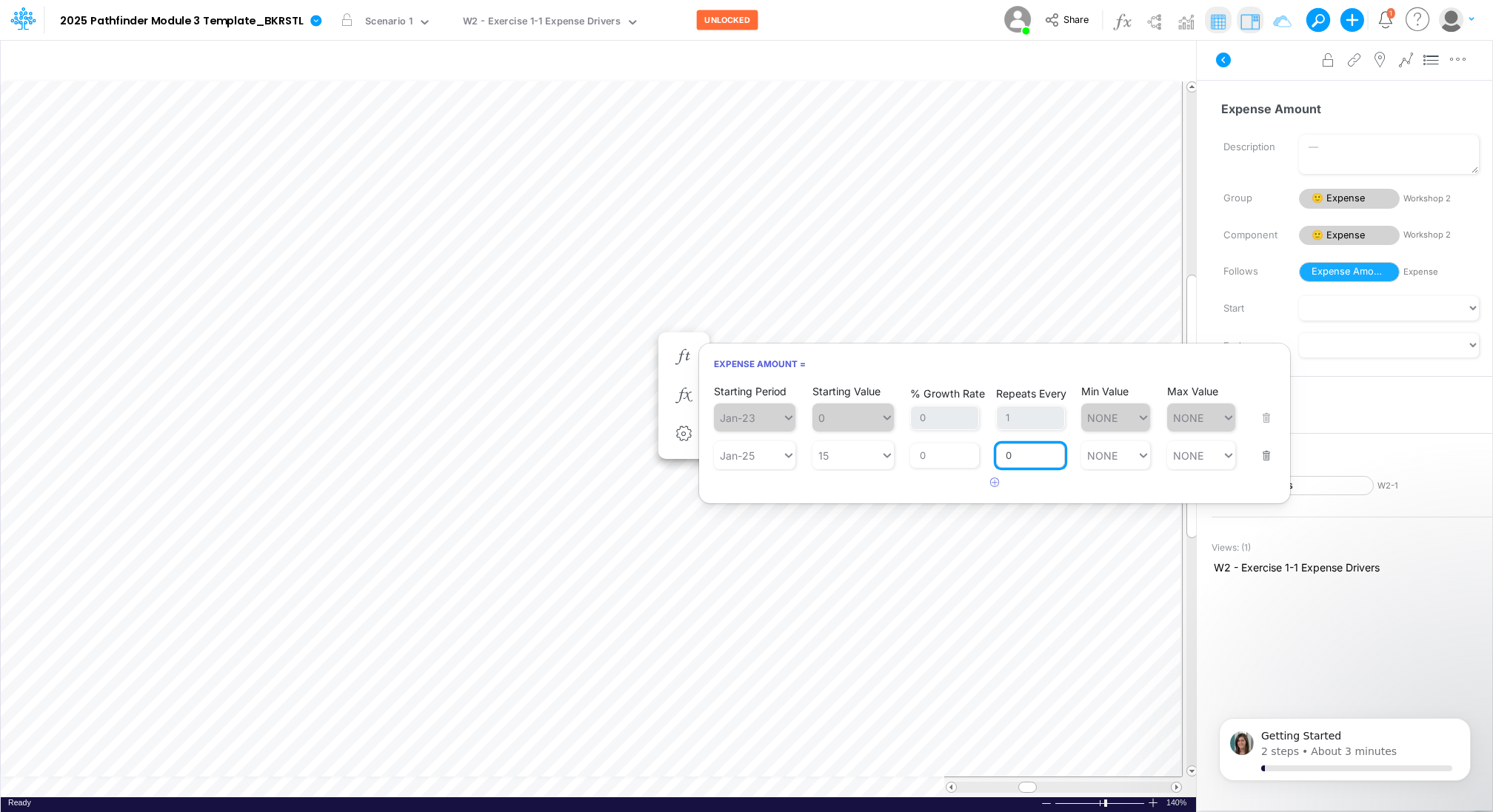
click at [1026, 446] on input "0" at bounding box center [1030, 456] width 69 height 25
type input "1"
type input "NONE"
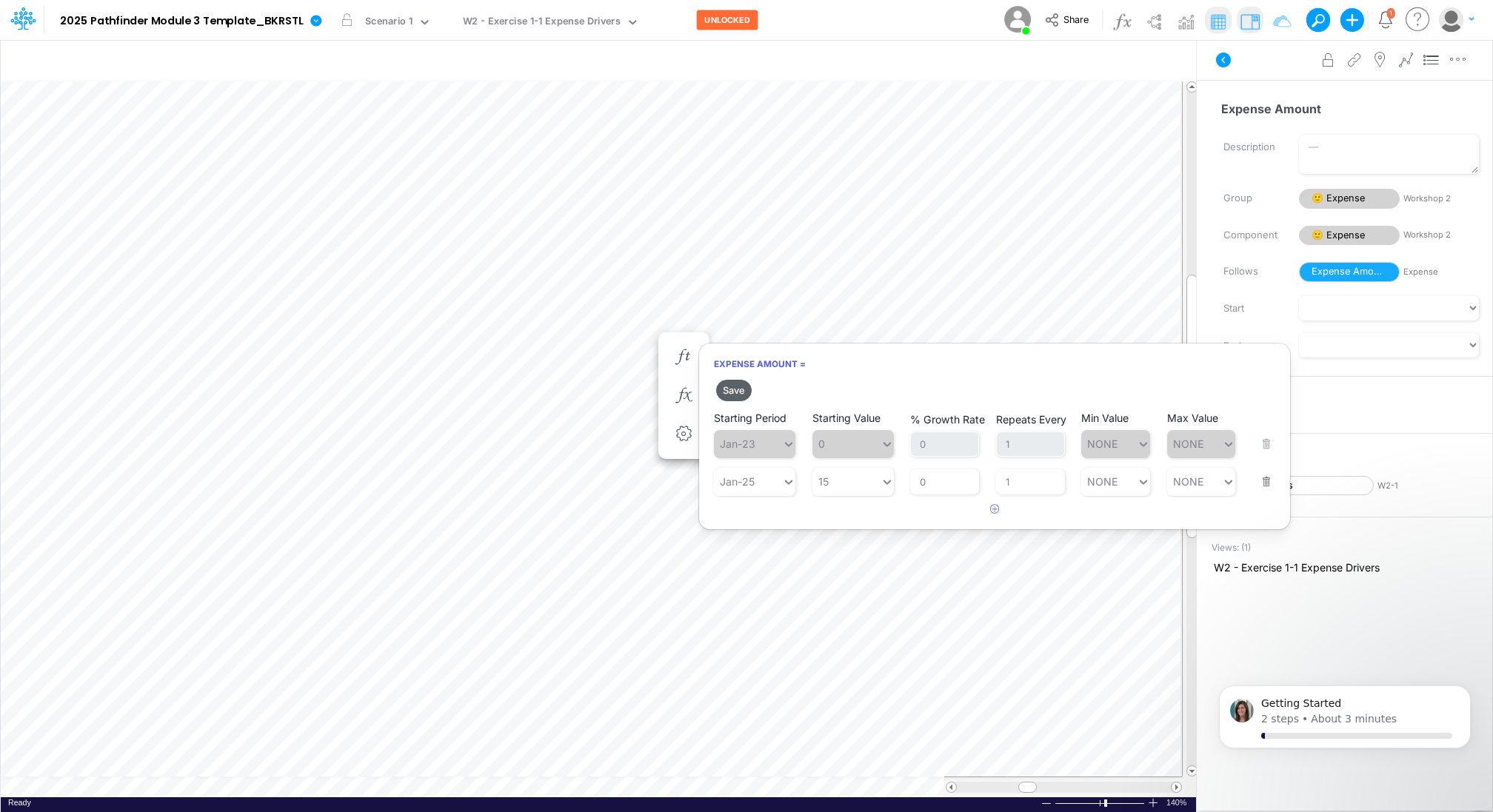
click at [727, 388] on button "Save" at bounding box center [734, 391] width 36 height 22
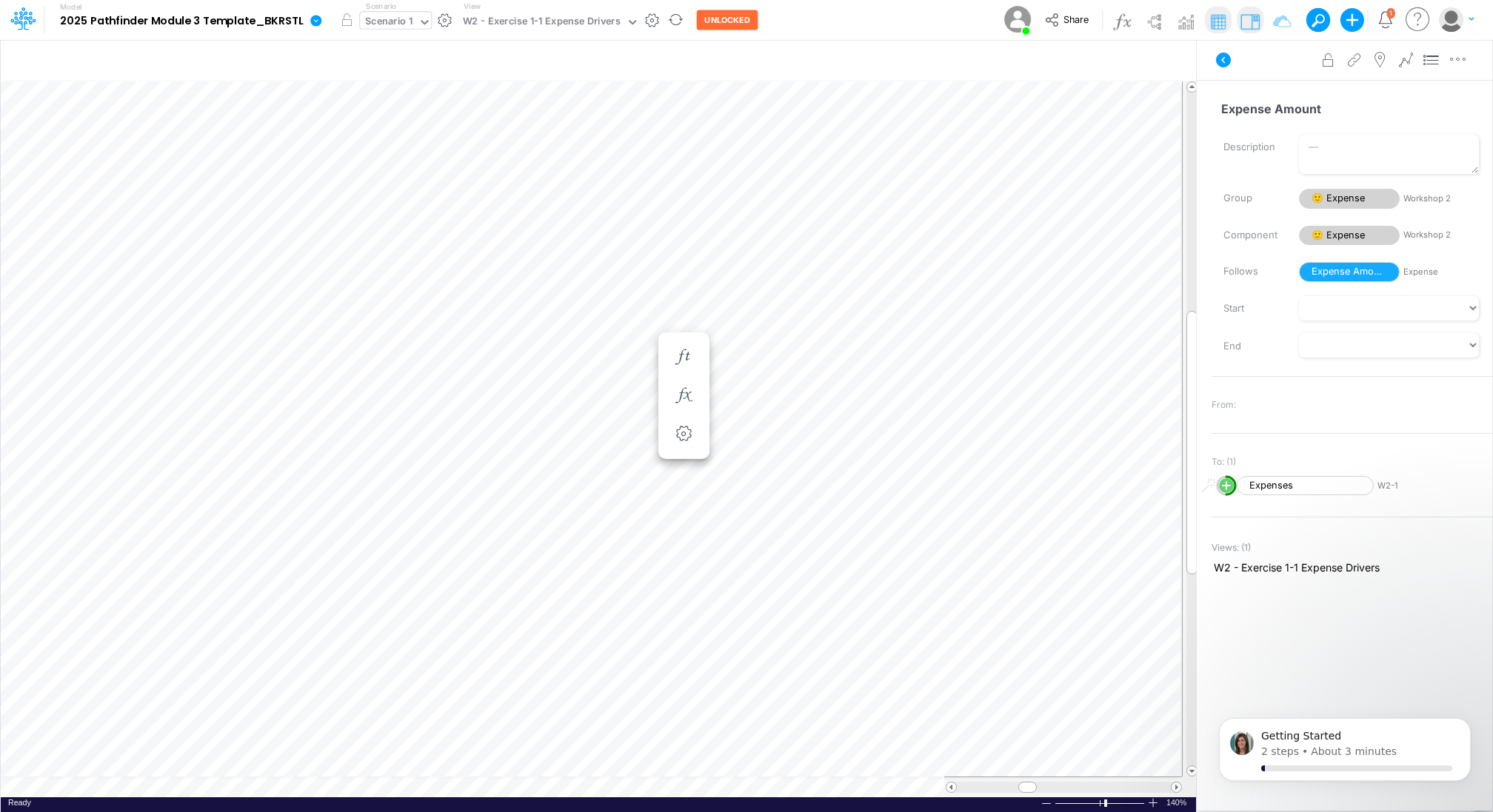
scroll to position [7, 2]
click at [1178, 317] on icon "button" at bounding box center [1172, 316] width 22 height 16
click at [1167, 313] on icon "button" at bounding box center [1172, 316] width 22 height 16
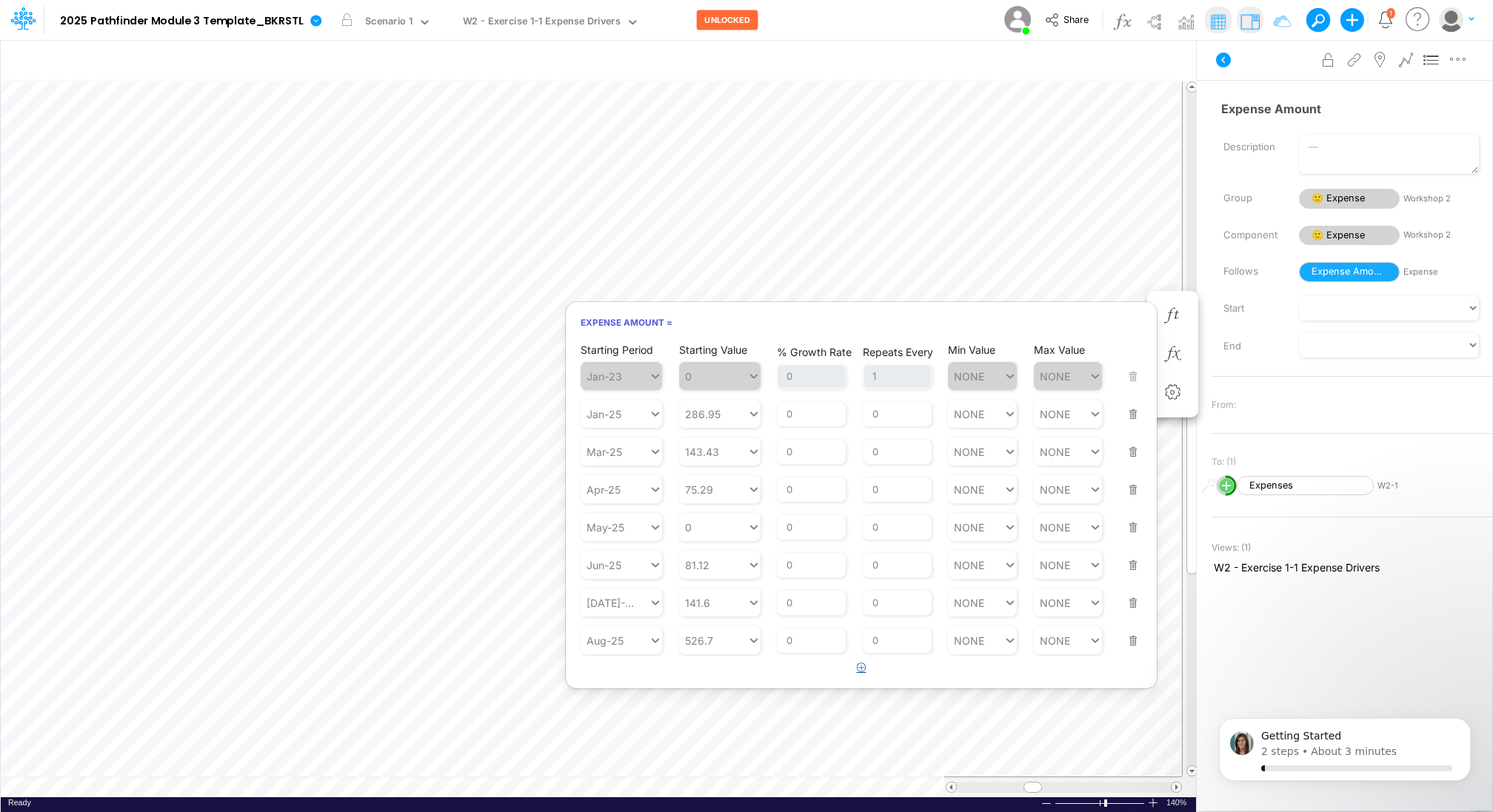
click at [863, 668] on icon "button" at bounding box center [862, 667] width 9 height 9
click at [1134, 679] on button "button" at bounding box center [1129, 668] width 20 height 40
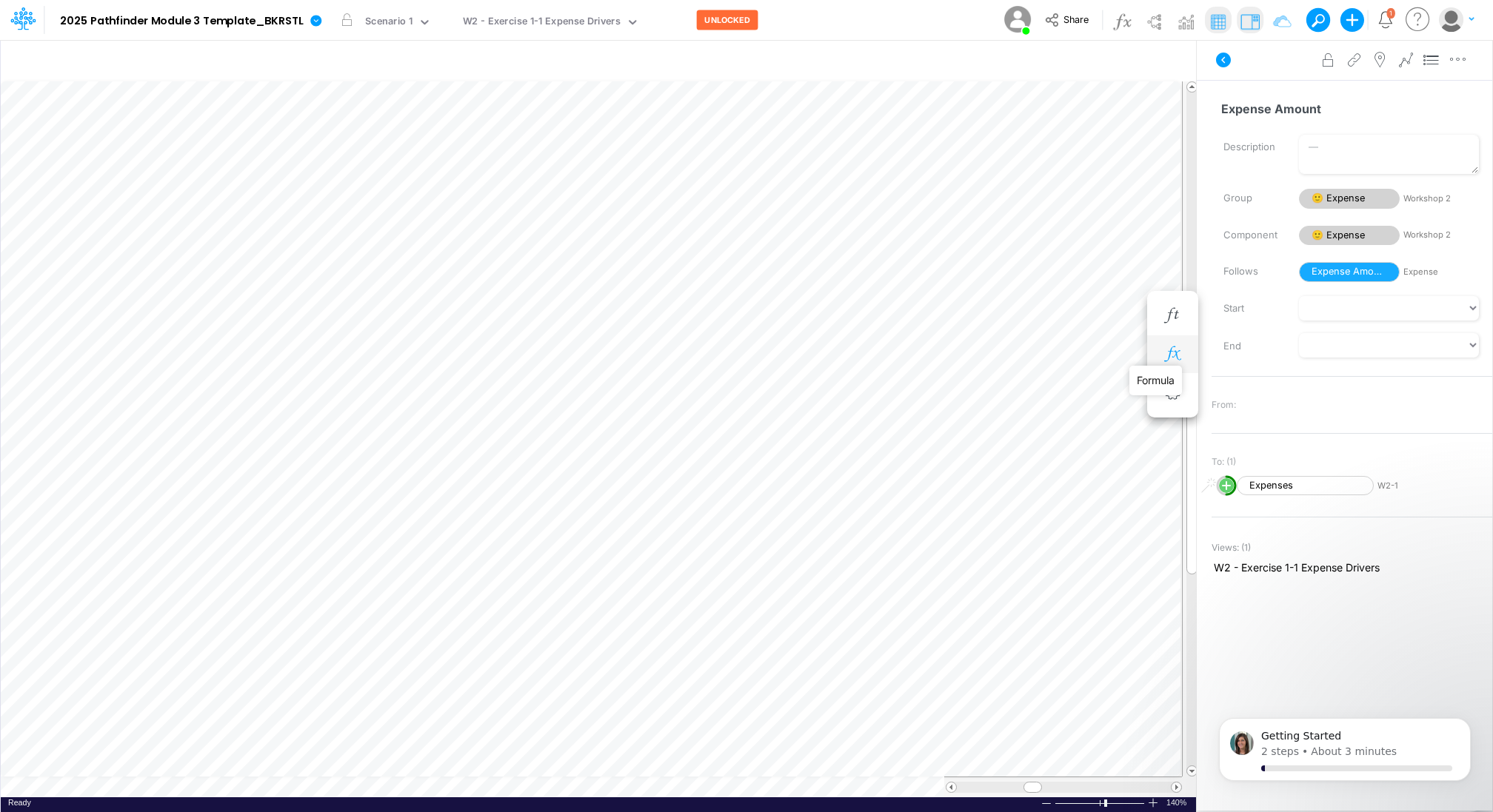
click at [1168, 353] on icon "button" at bounding box center [1172, 354] width 22 height 16
click at [1176, 312] on icon "button" at bounding box center [1172, 316] width 22 height 16
click at [1089, 315] on icon "button" at bounding box center [1090, 316] width 22 height 16
click at [1163, 311] on icon "button" at bounding box center [1172, 316] width 22 height 16
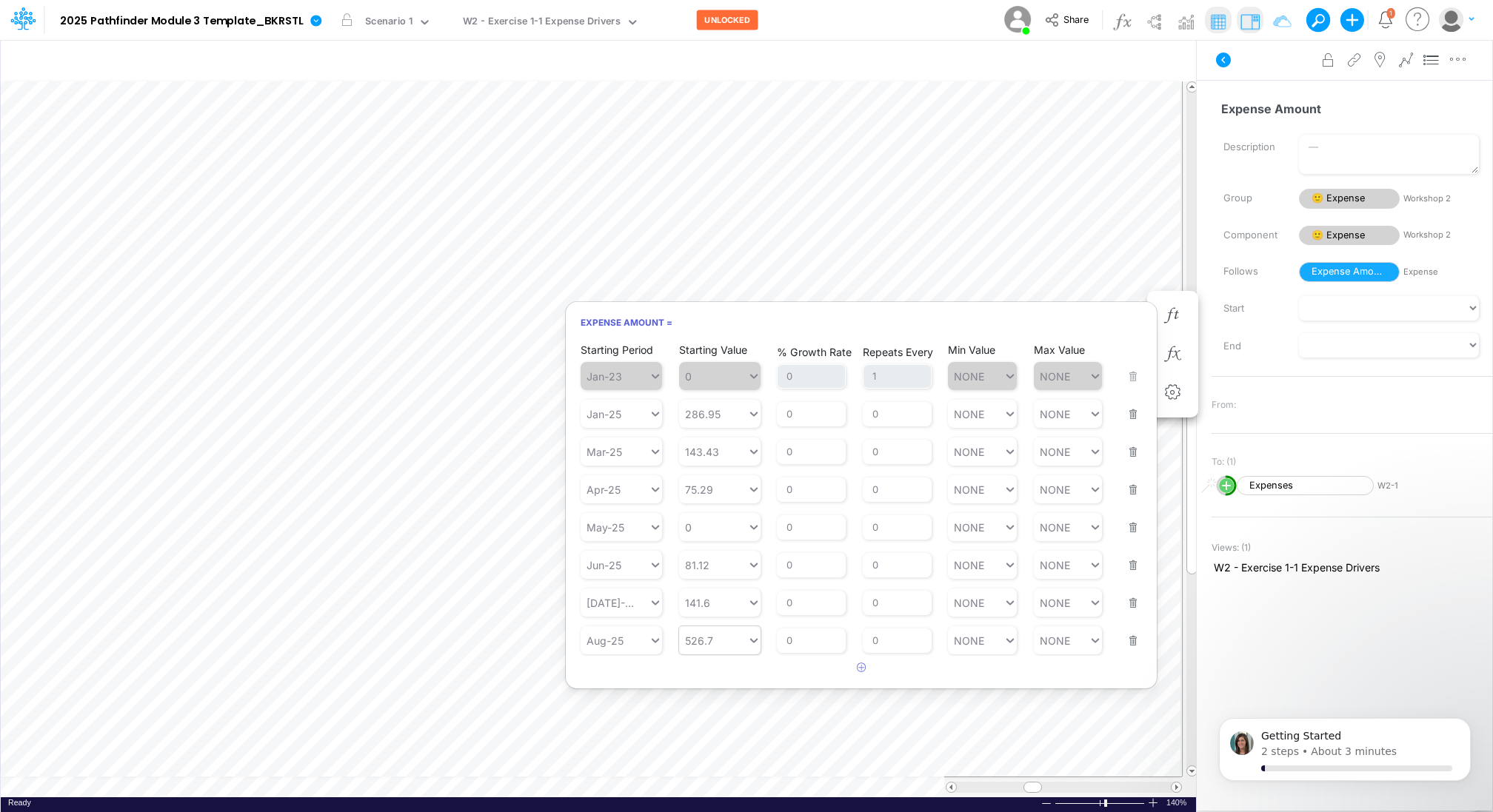
type input "526.7"
click at [759, 640] on icon at bounding box center [753, 640] width 13 height 15
click at [801, 672] on article at bounding box center [861, 668] width 591 height 24
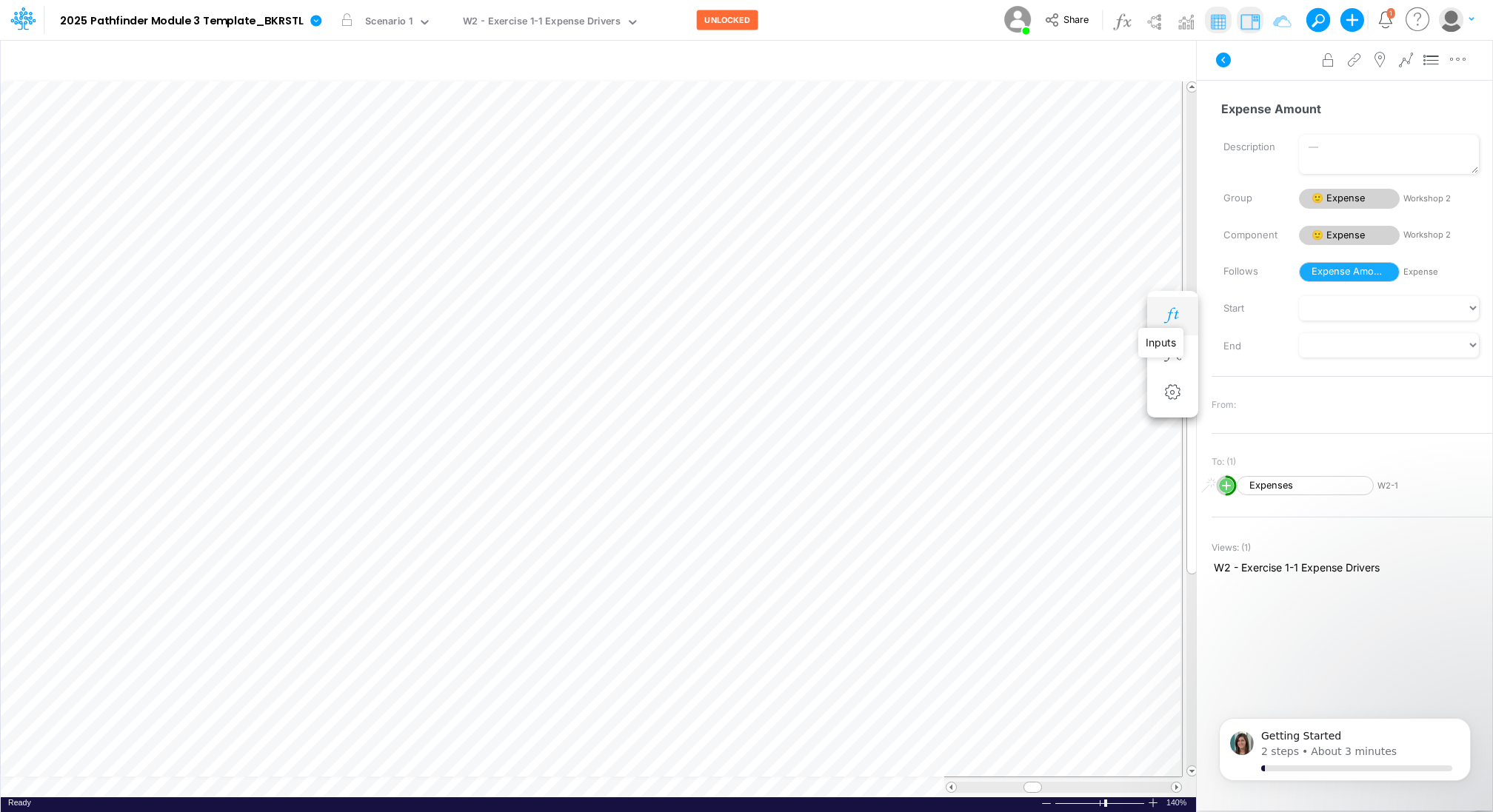
click at [1165, 316] on icon "button" at bounding box center [1172, 316] width 22 height 16
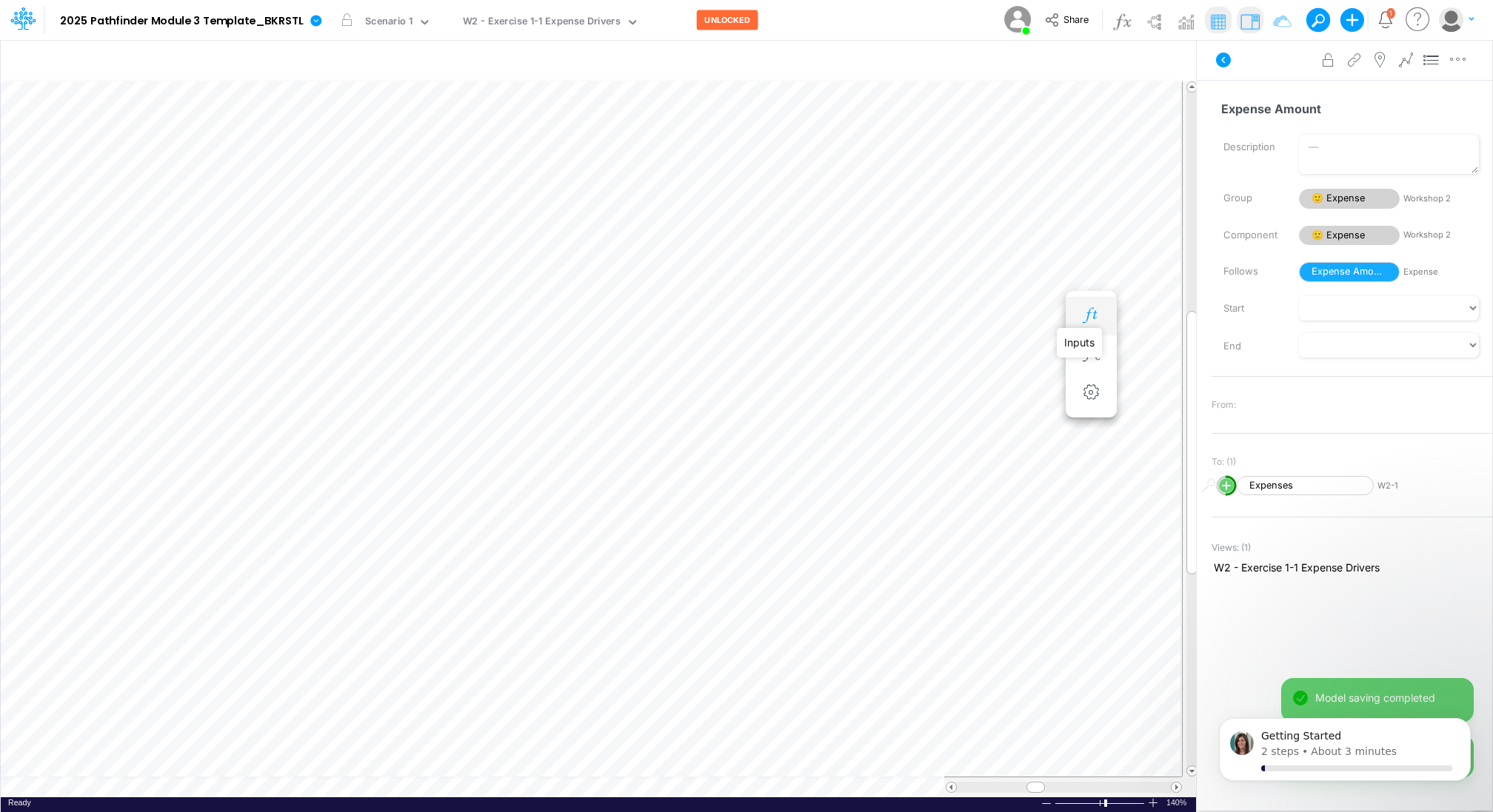
click at [1086, 311] on icon "button" at bounding box center [1090, 316] width 22 height 16
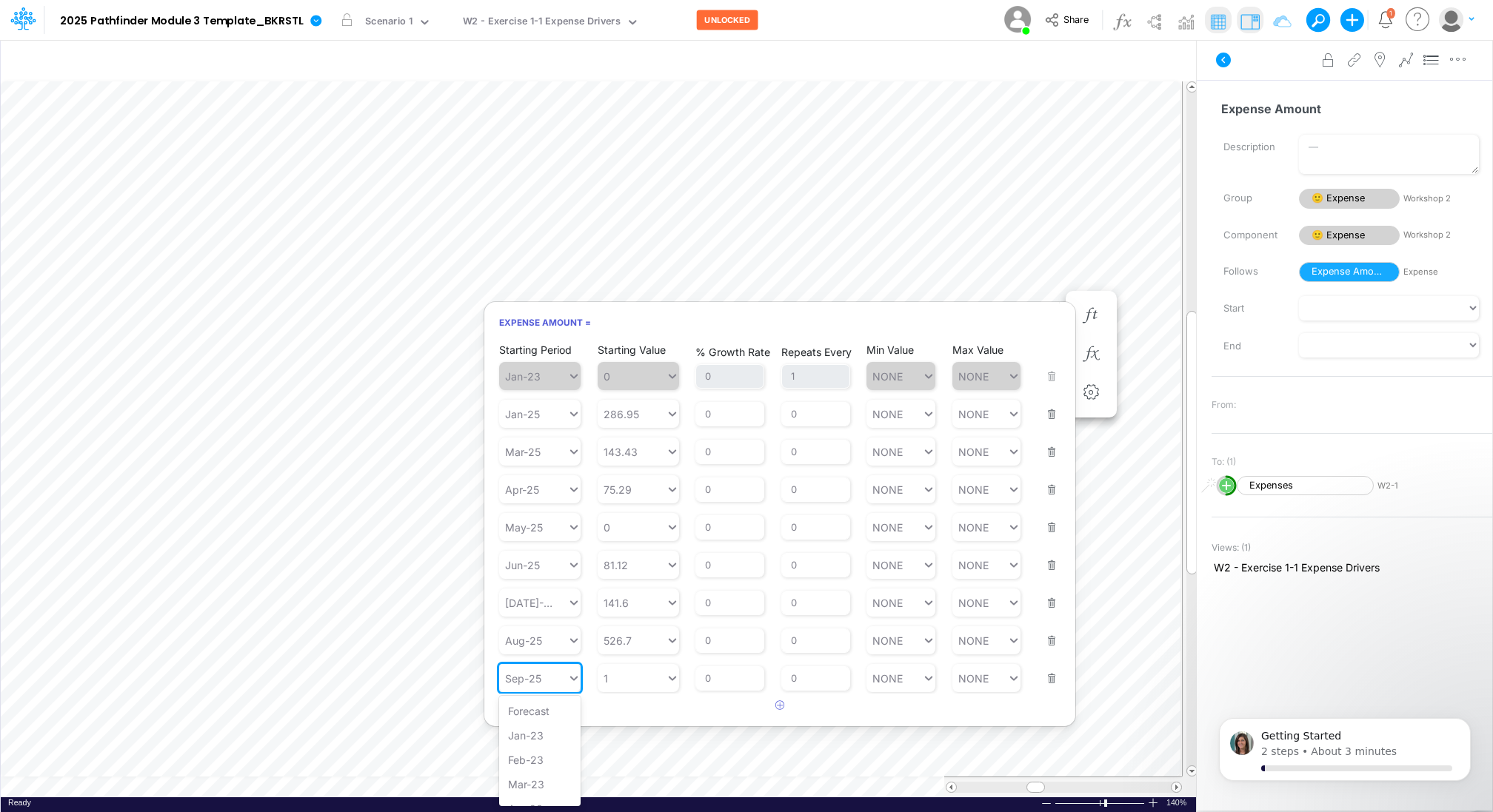
click at [552, 679] on div "Sep-25" at bounding box center [532, 679] width 68 height 22
type input "1"
click at [667, 672] on icon at bounding box center [672, 678] width 13 height 15
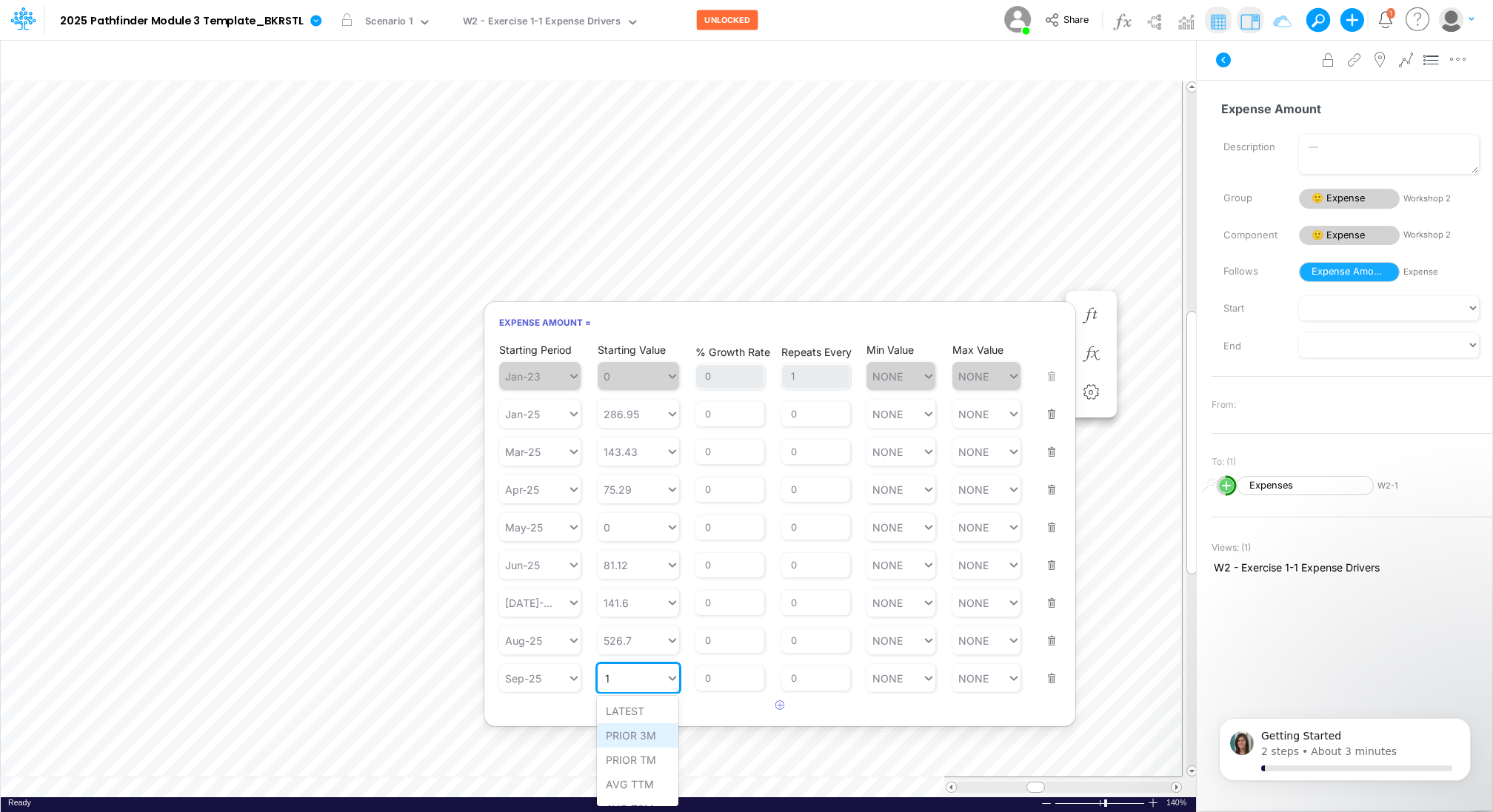
click at [649, 730] on div "PRIOR 3M" at bounding box center [638, 735] width 81 height 24
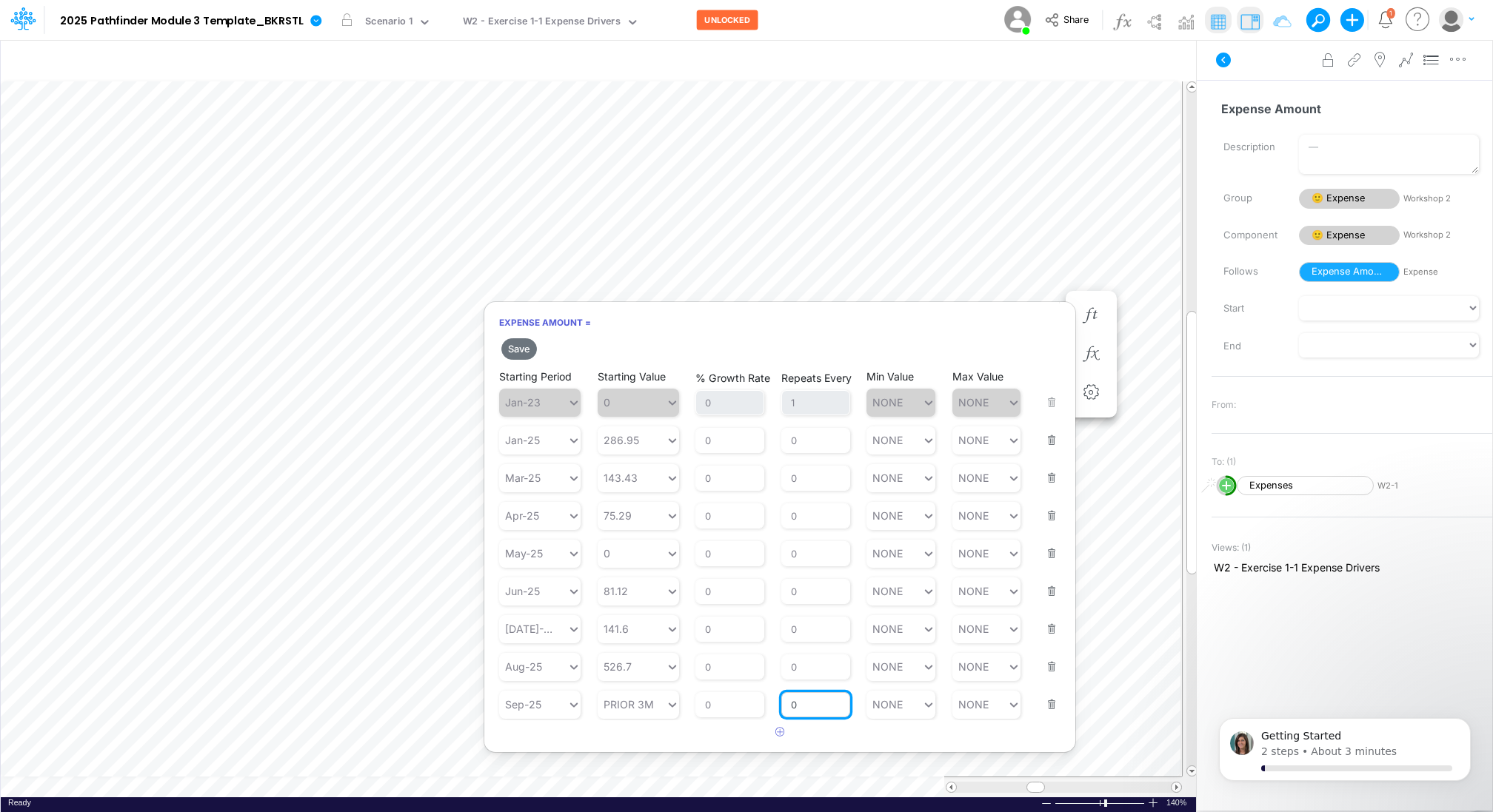
click at [802, 706] on input "0" at bounding box center [816, 704] width 69 height 25
type input "1"
click at [526, 344] on button "Save" at bounding box center [519, 349] width 36 height 22
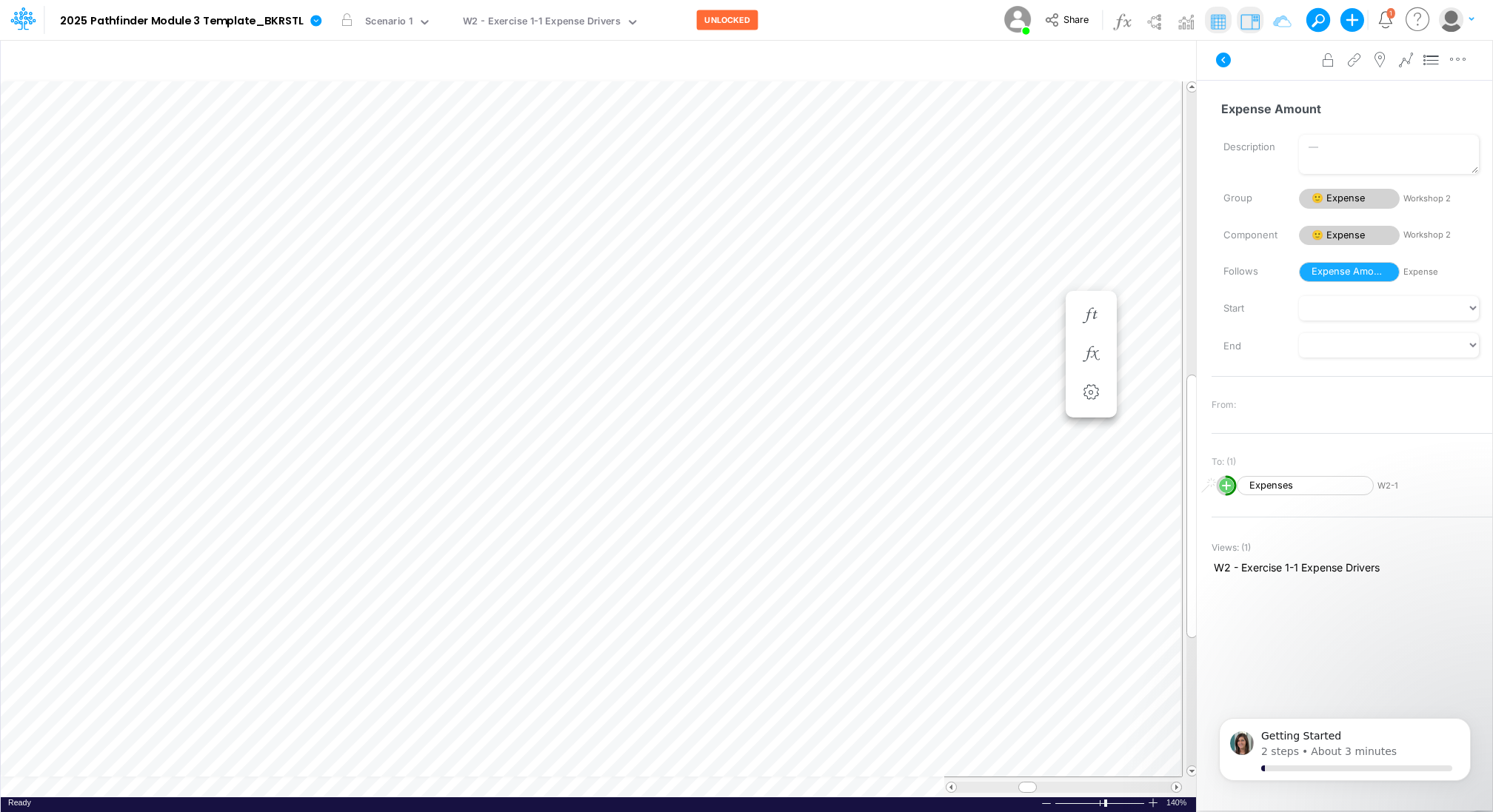
scroll to position [7, 2]
click at [681, 599] on icon "button" at bounding box center [683, 606] width 22 height 16
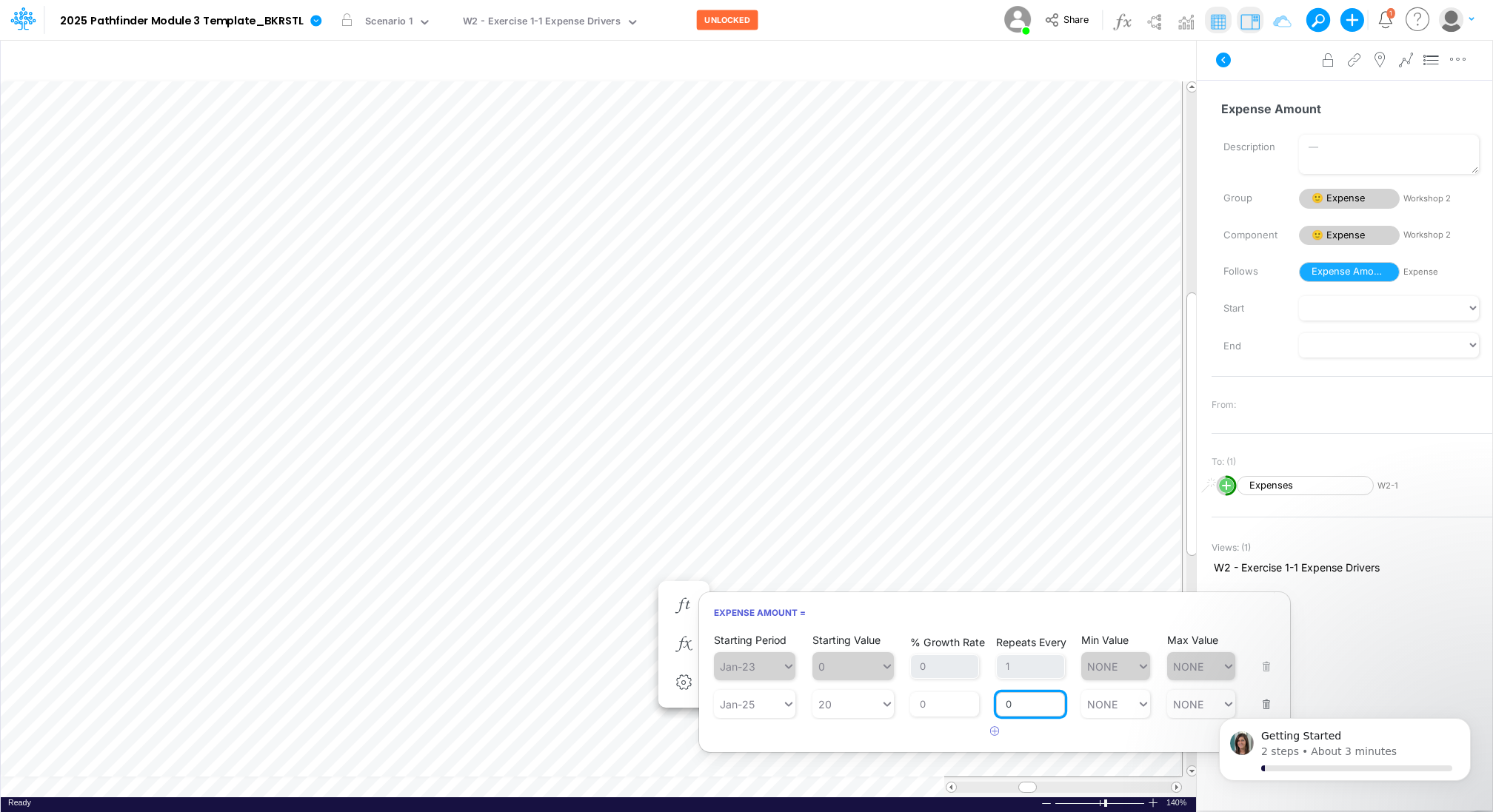
click at [1023, 699] on input "0" at bounding box center [1030, 704] width 69 height 25
type input "1"
type input "NONE"
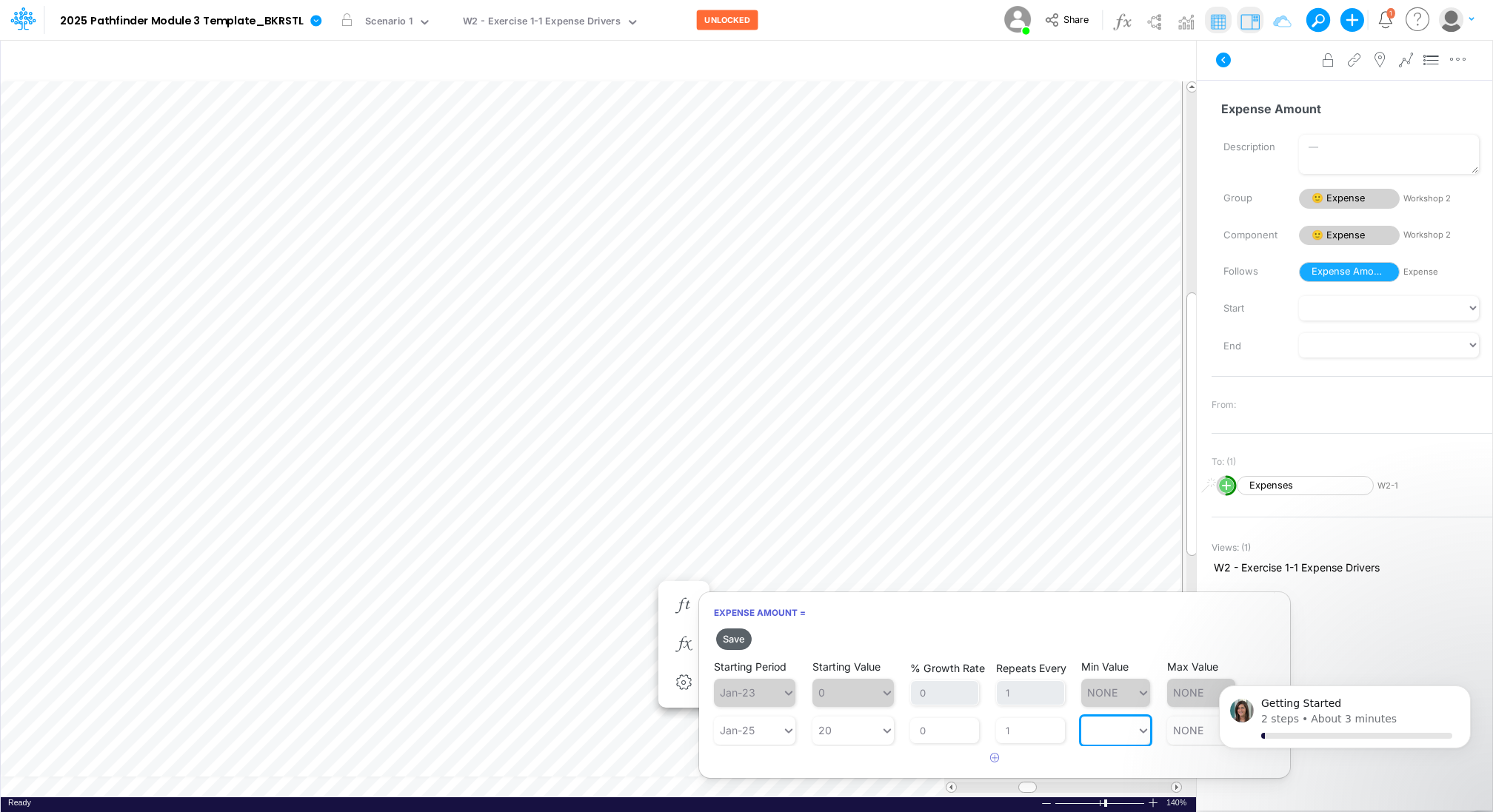
click at [737, 636] on button "Save" at bounding box center [734, 639] width 36 height 22
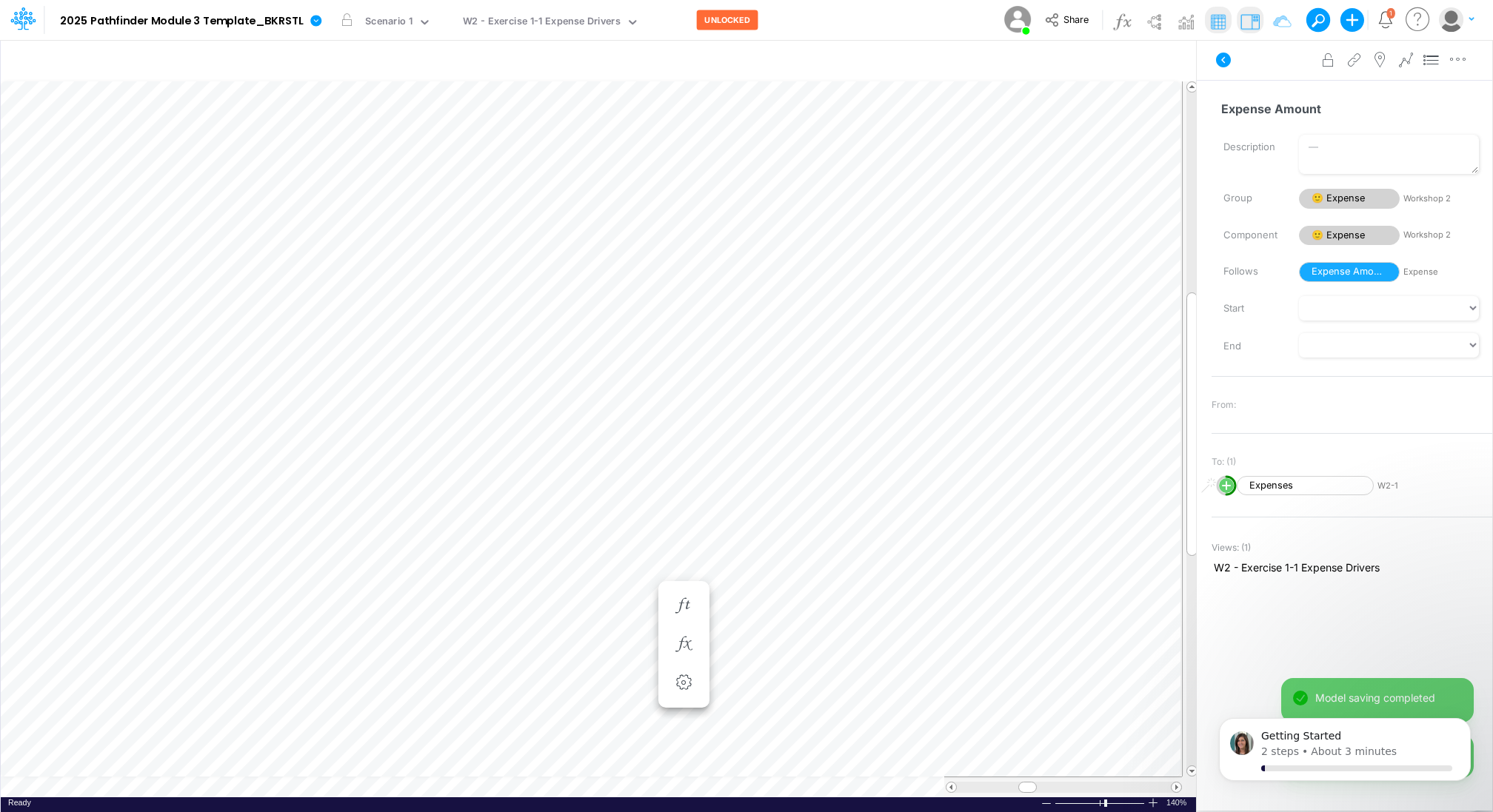
scroll to position [7, 2]
click at [677, 579] on icon "button" at bounding box center [683, 585] width 22 height 16
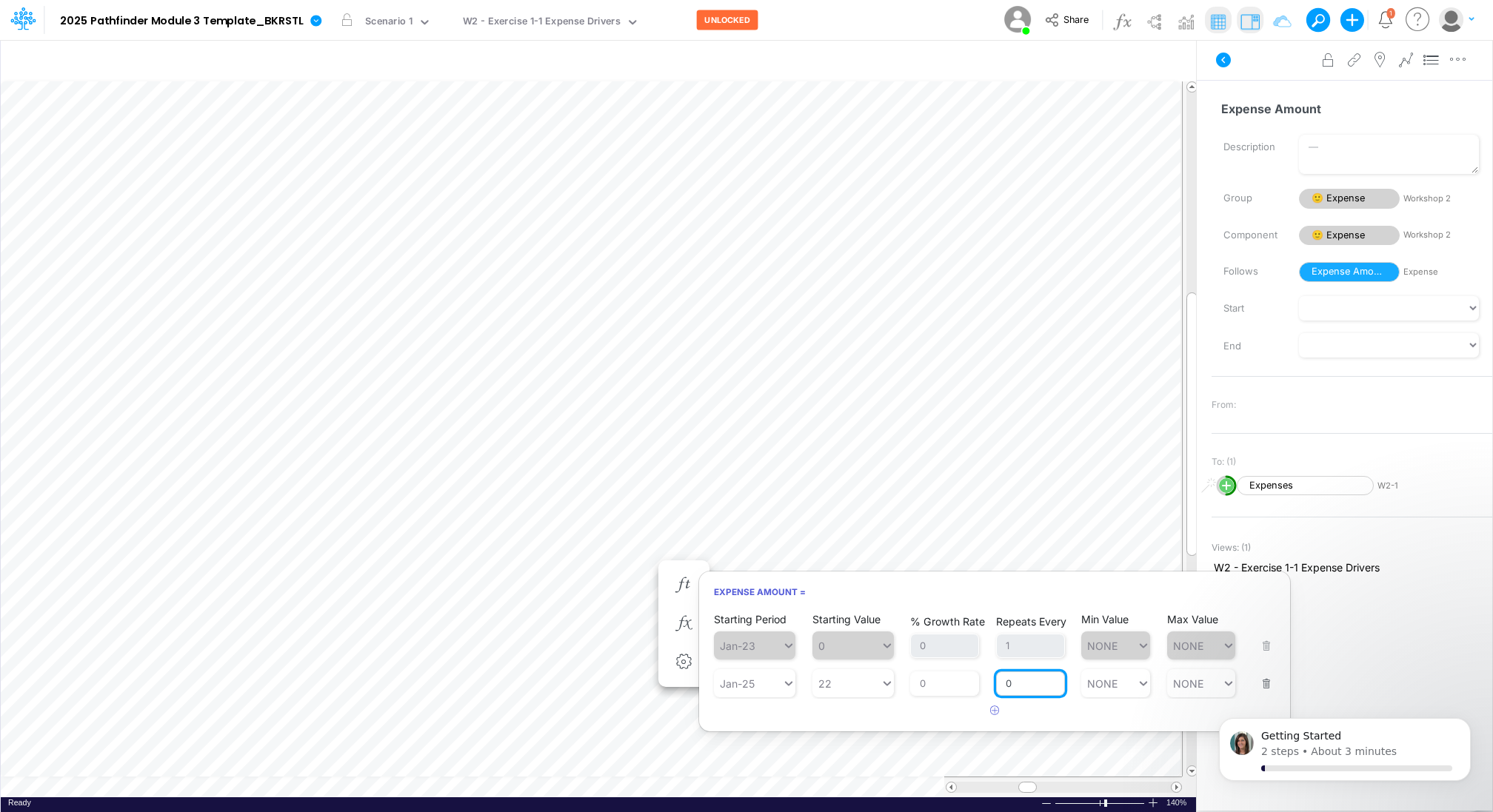
click at [1016, 680] on input "0" at bounding box center [1030, 684] width 69 height 25
type input "1"
type input "NONE"
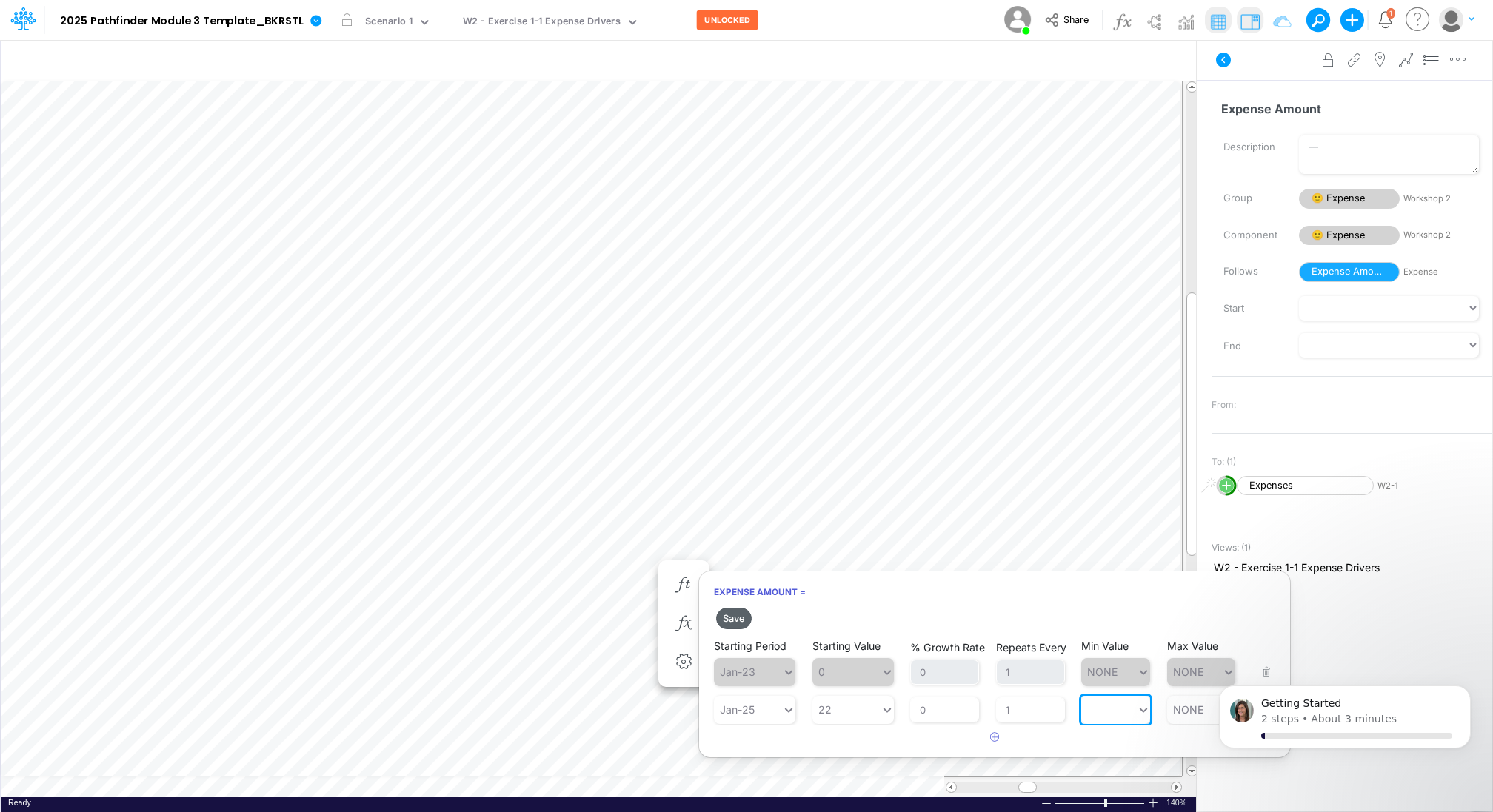
click at [730, 619] on button "Save" at bounding box center [734, 619] width 36 height 22
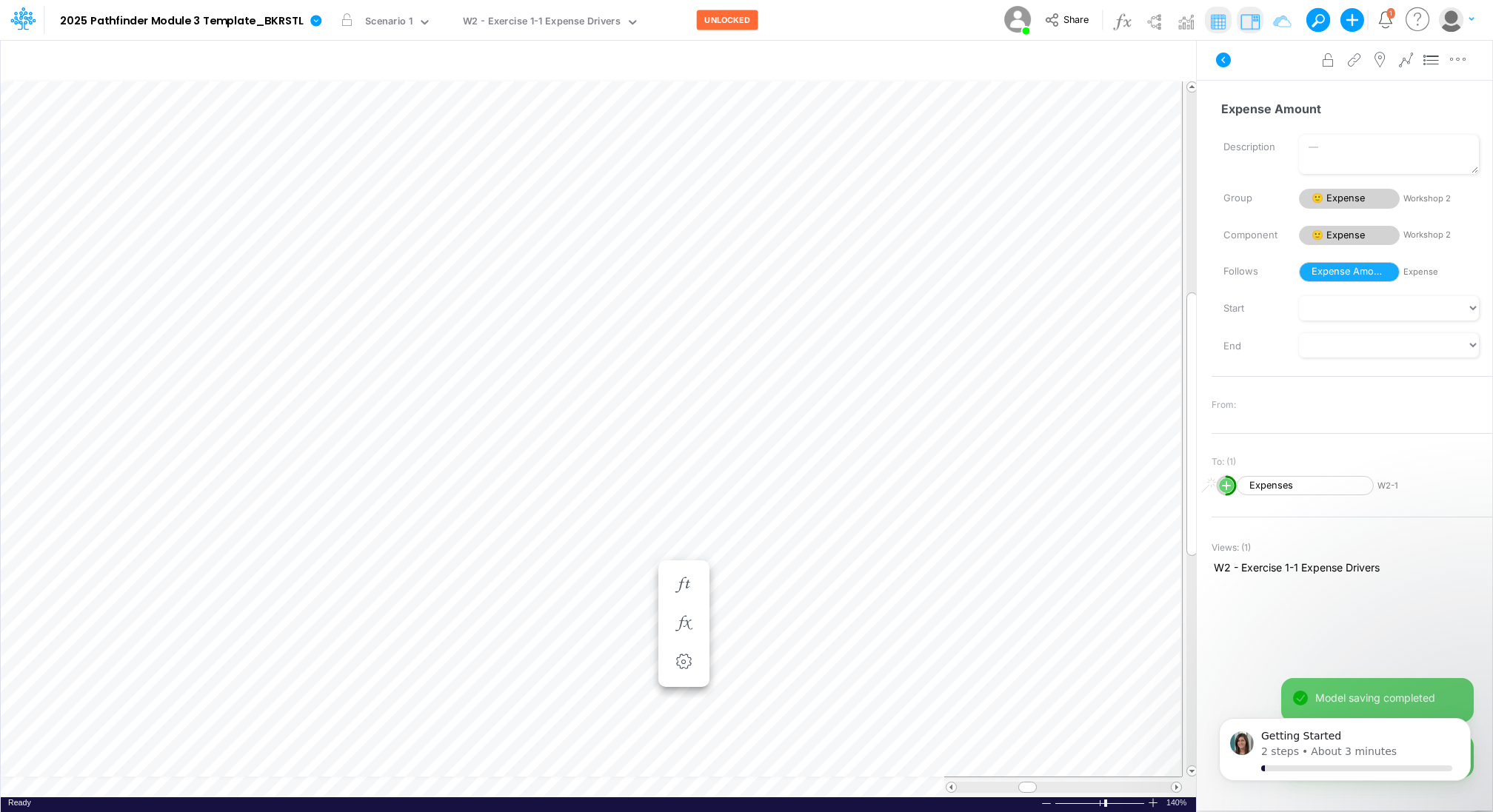
scroll to position [7, 2]
click at [681, 560] on icon "button" at bounding box center [683, 564] width 22 height 16
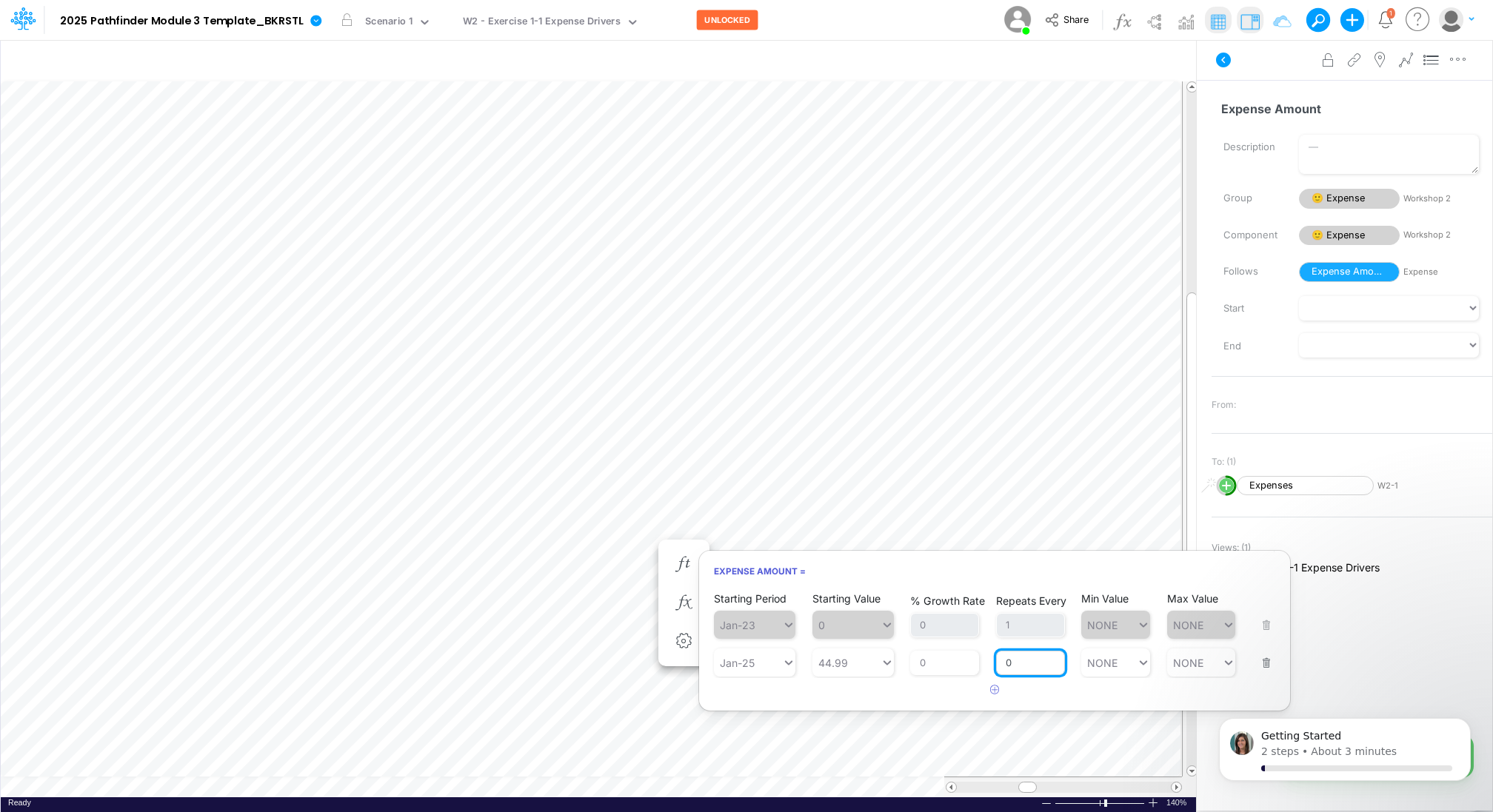
click at [1025, 658] on input "0" at bounding box center [1030, 663] width 69 height 25
type input "1"
type input "NONE"
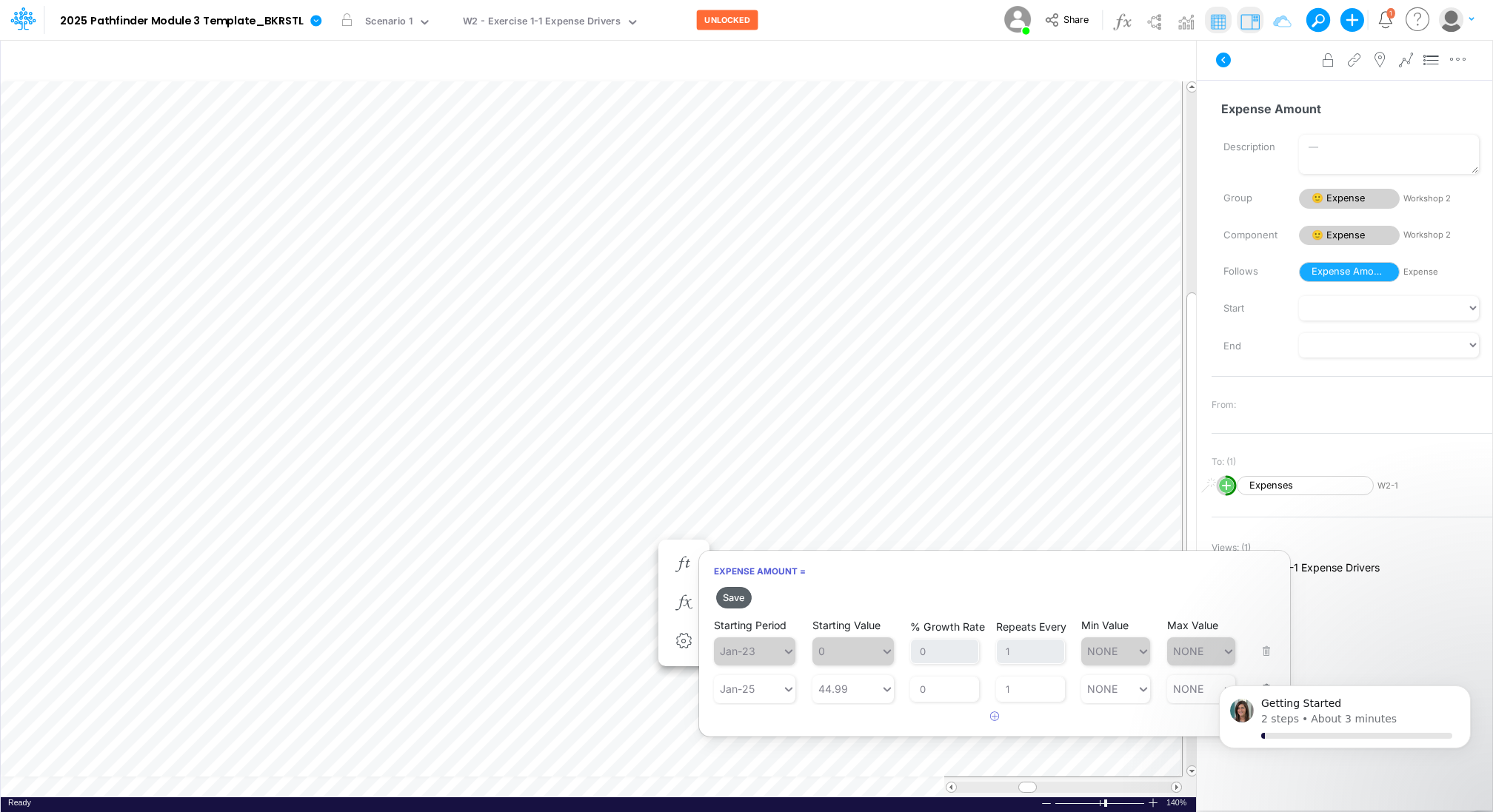
click at [730, 594] on button "Save" at bounding box center [734, 597] width 36 height 22
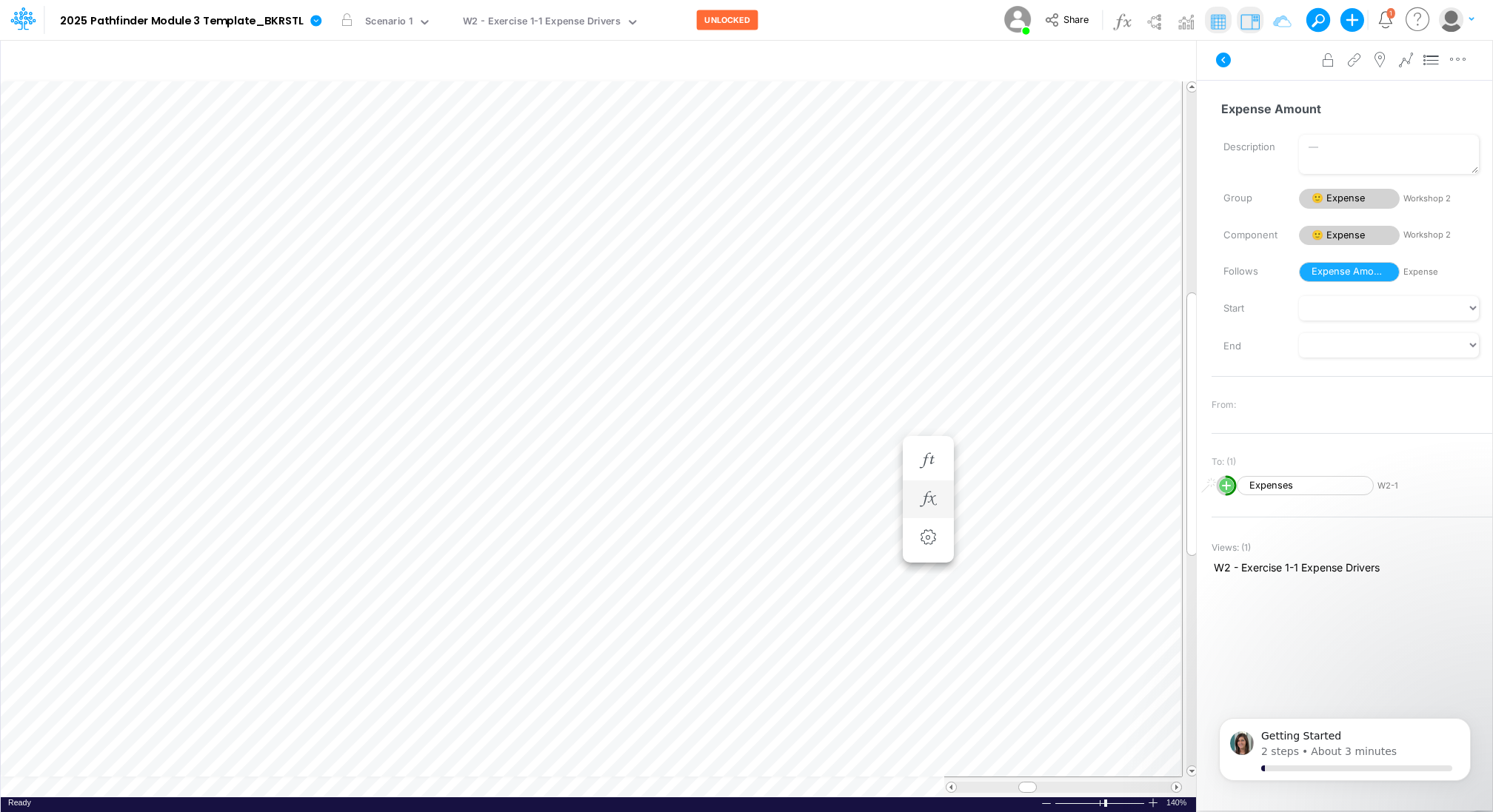
scroll to position [7, 2]
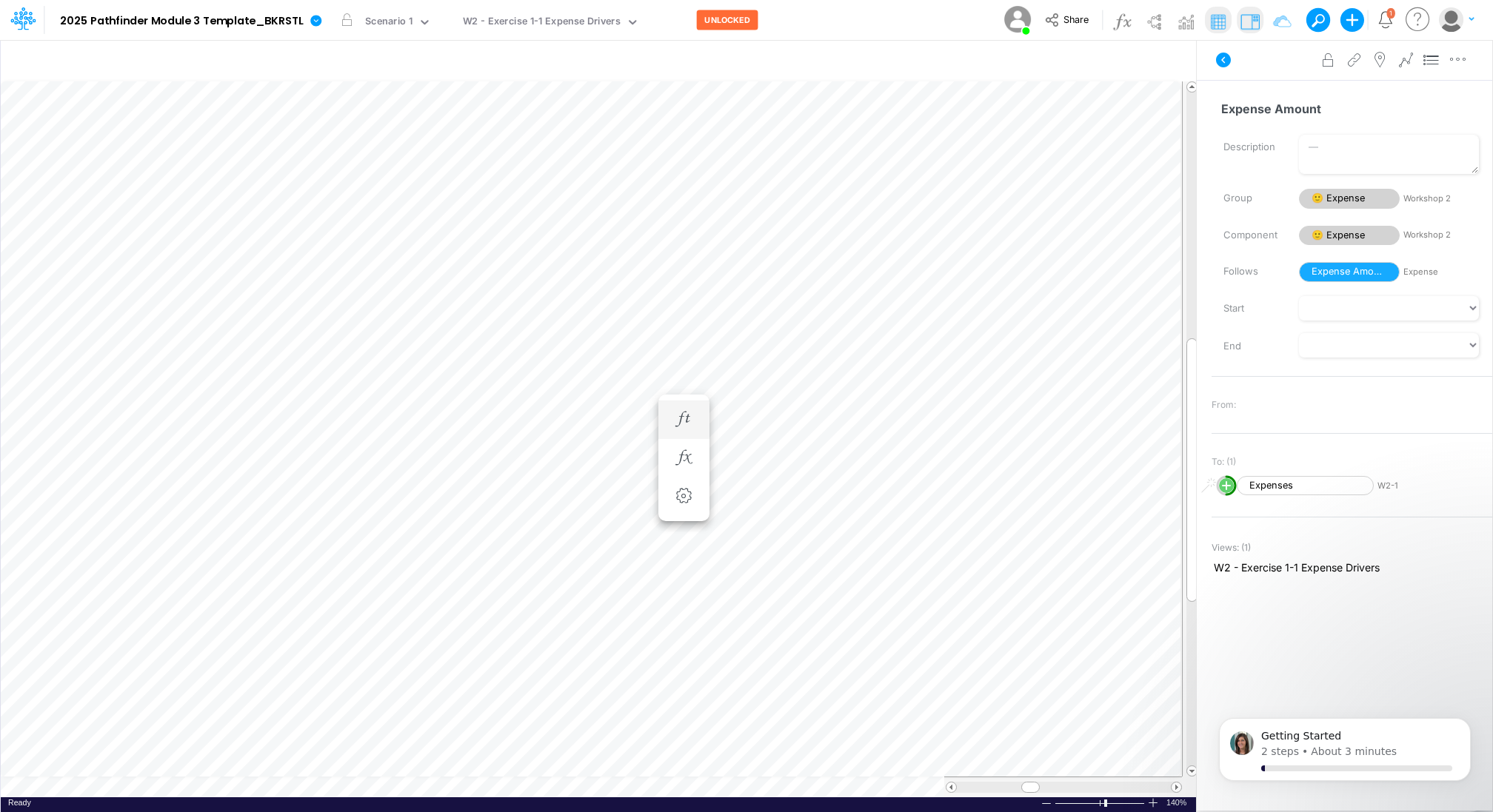
scroll to position [7, 2]
click at [1086, 541] on icon "button" at bounding box center [1090, 544] width 22 height 16
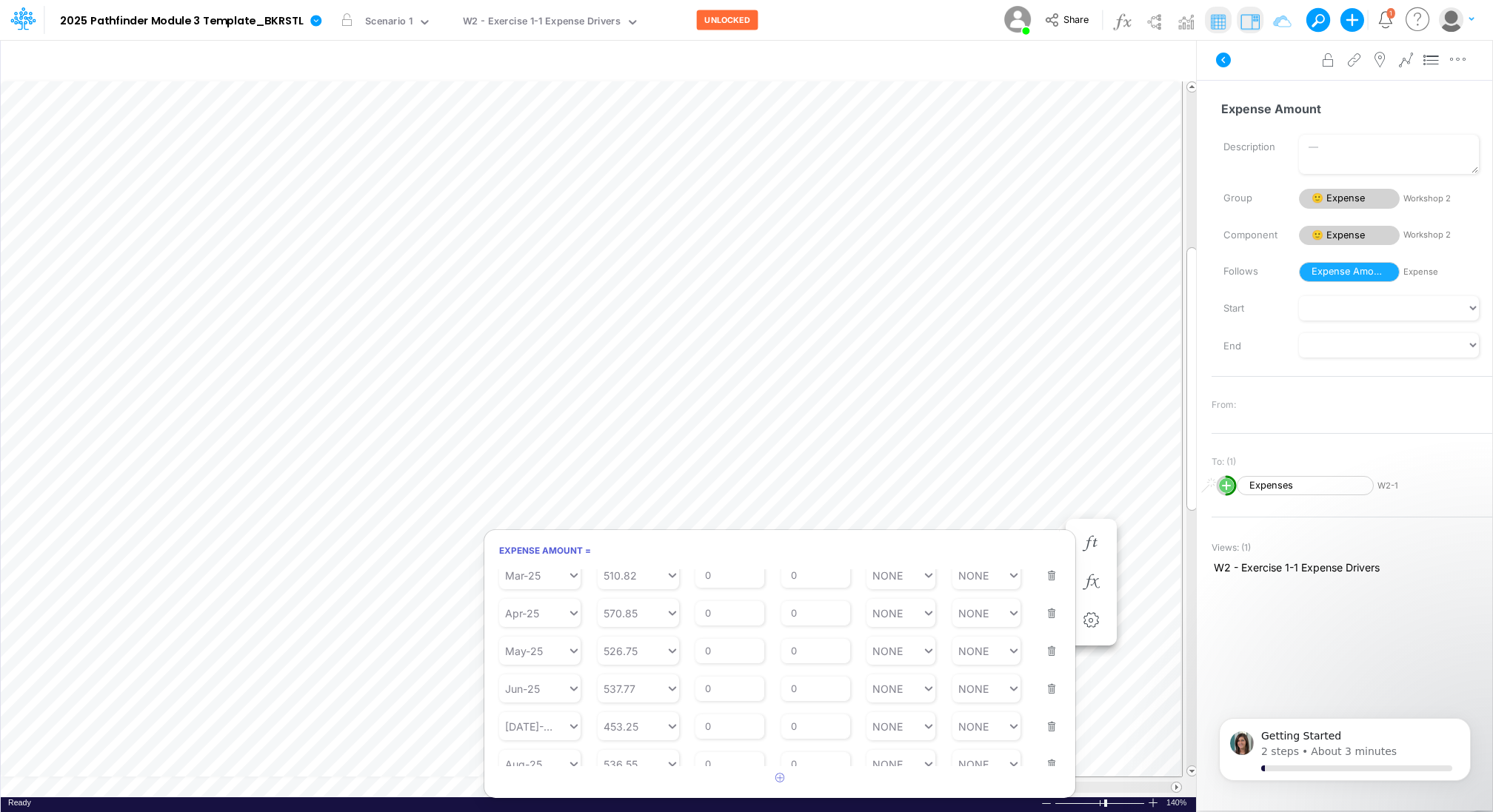
scroll to position [153, 0]
type input "536.55"
click at [643, 747] on div "536.55 536.55" at bounding box center [631, 753] width 68 height 22
click at [638, 553] on div "PRIOR 3M" at bounding box center [638, 548] width 81 height 24
click at [808, 739] on input "0" at bounding box center [816, 742] width 69 height 25
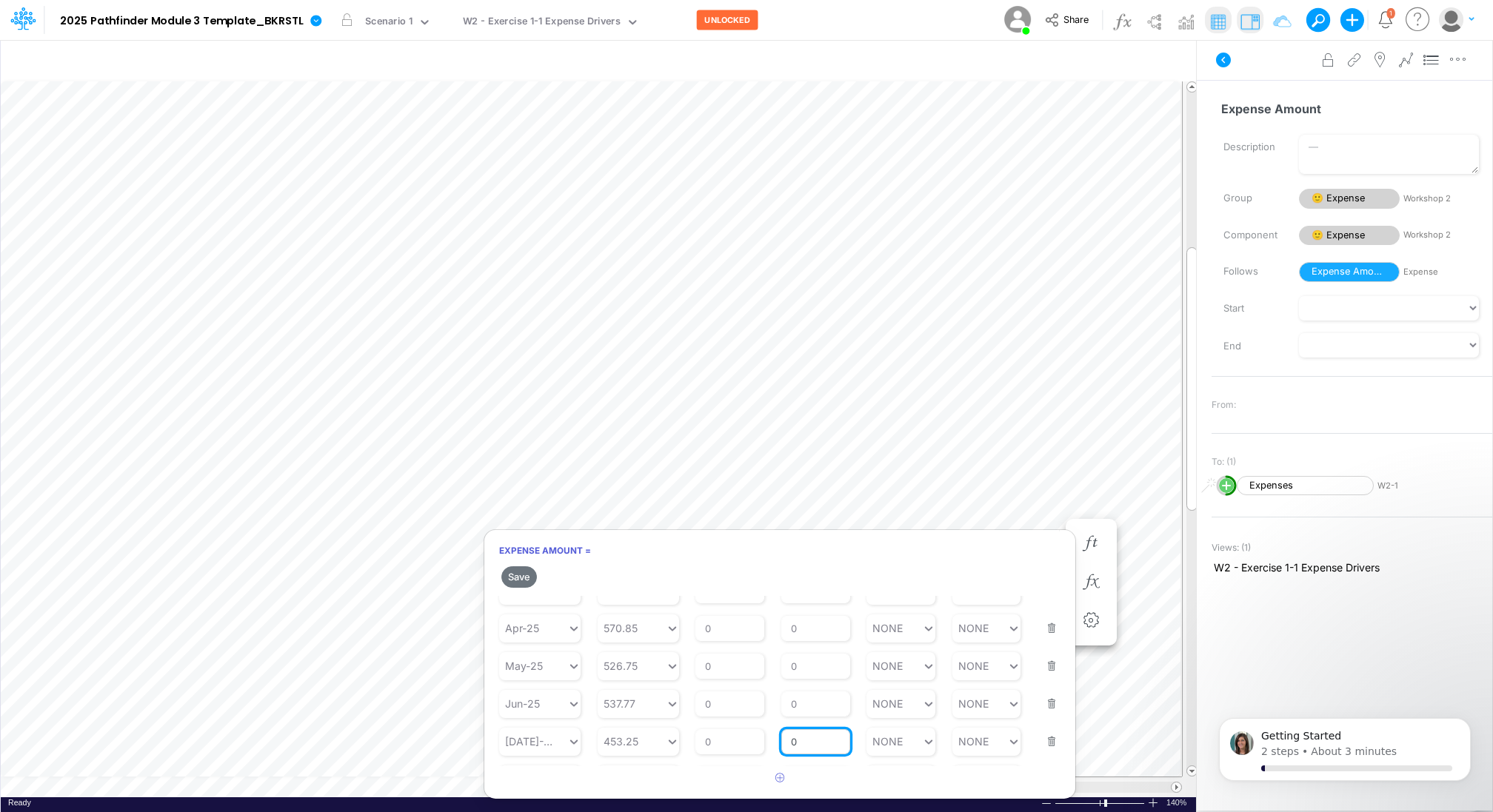
click at [808, 739] on input "0" at bounding box center [816, 742] width 69 height 25
type input "1"
click at [511, 576] on button "Save" at bounding box center [519, 577] width 36 height 22
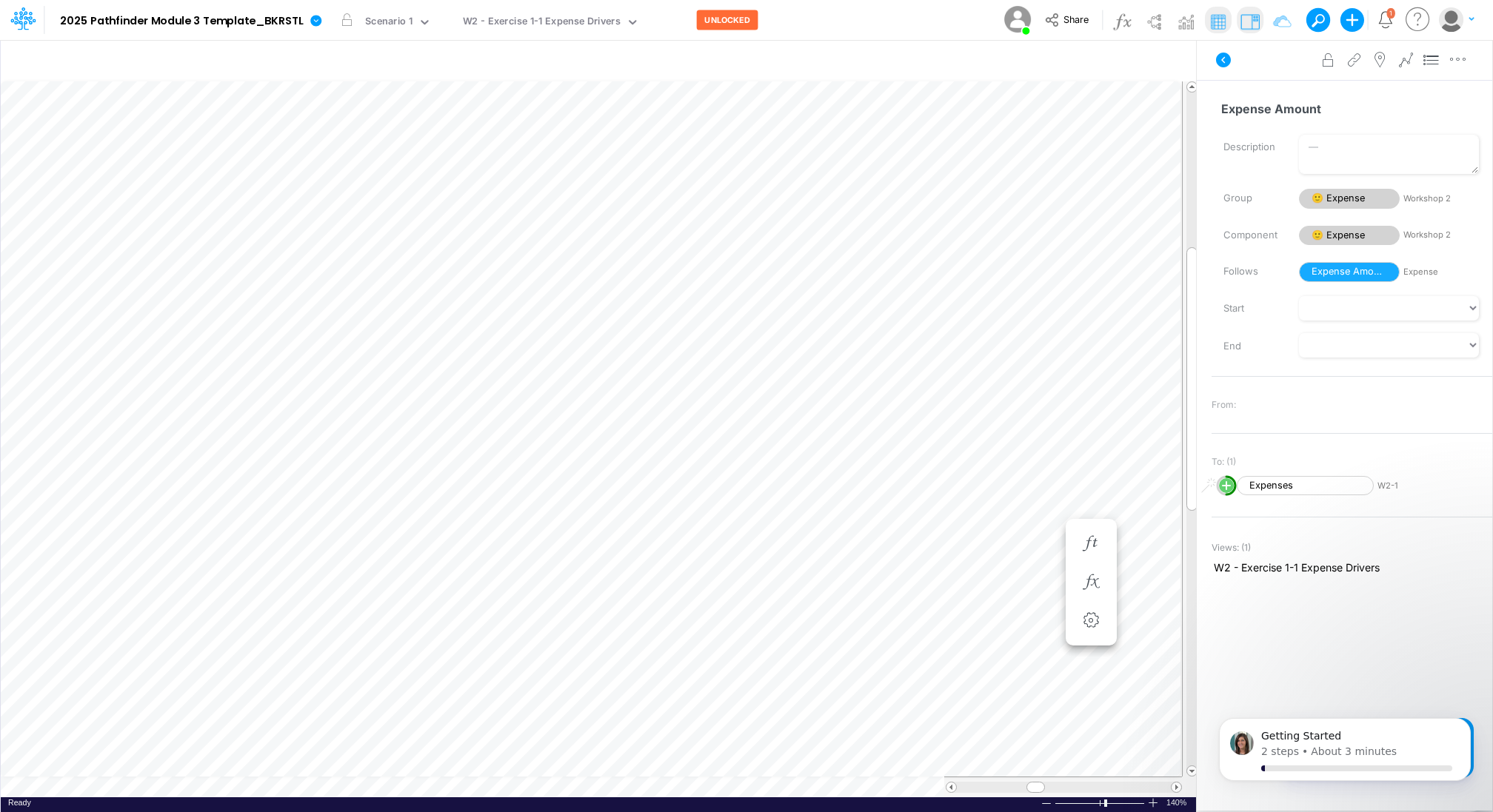
scroll to position [7, 2]
click at [1091, 538] on icon "button" at bounding box center [1090, 544] width 22 height 16
click at [782, 776] on icon "button" at bounding box center [780, 777] width 9 height 9
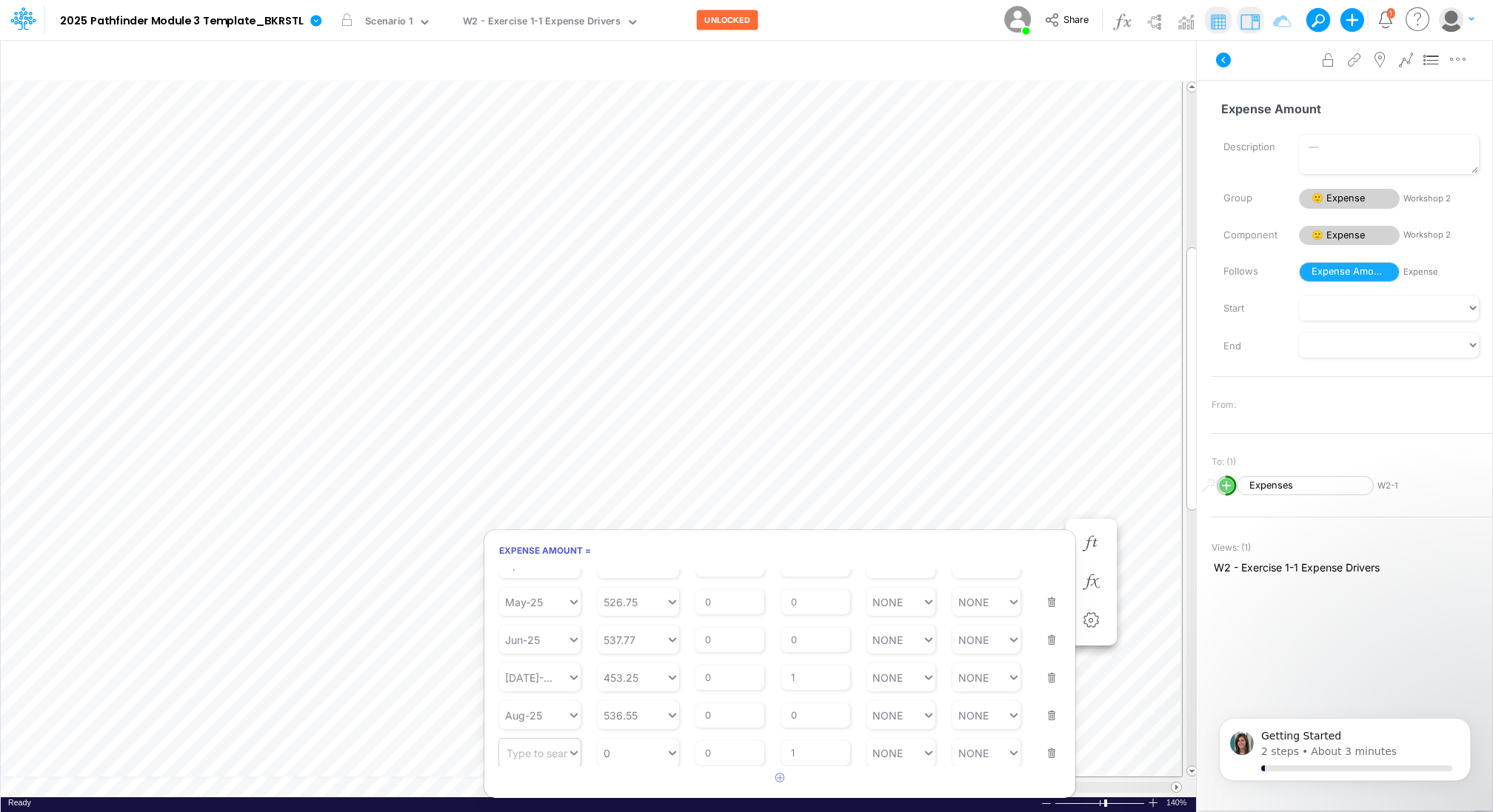
click at [571, 755] on icon at bounding box center [574, 752] width 13 height 15
click at [530, 615] on div "Sep-25" at bounding box center [539, 622] width 81 height 24
type input "0"
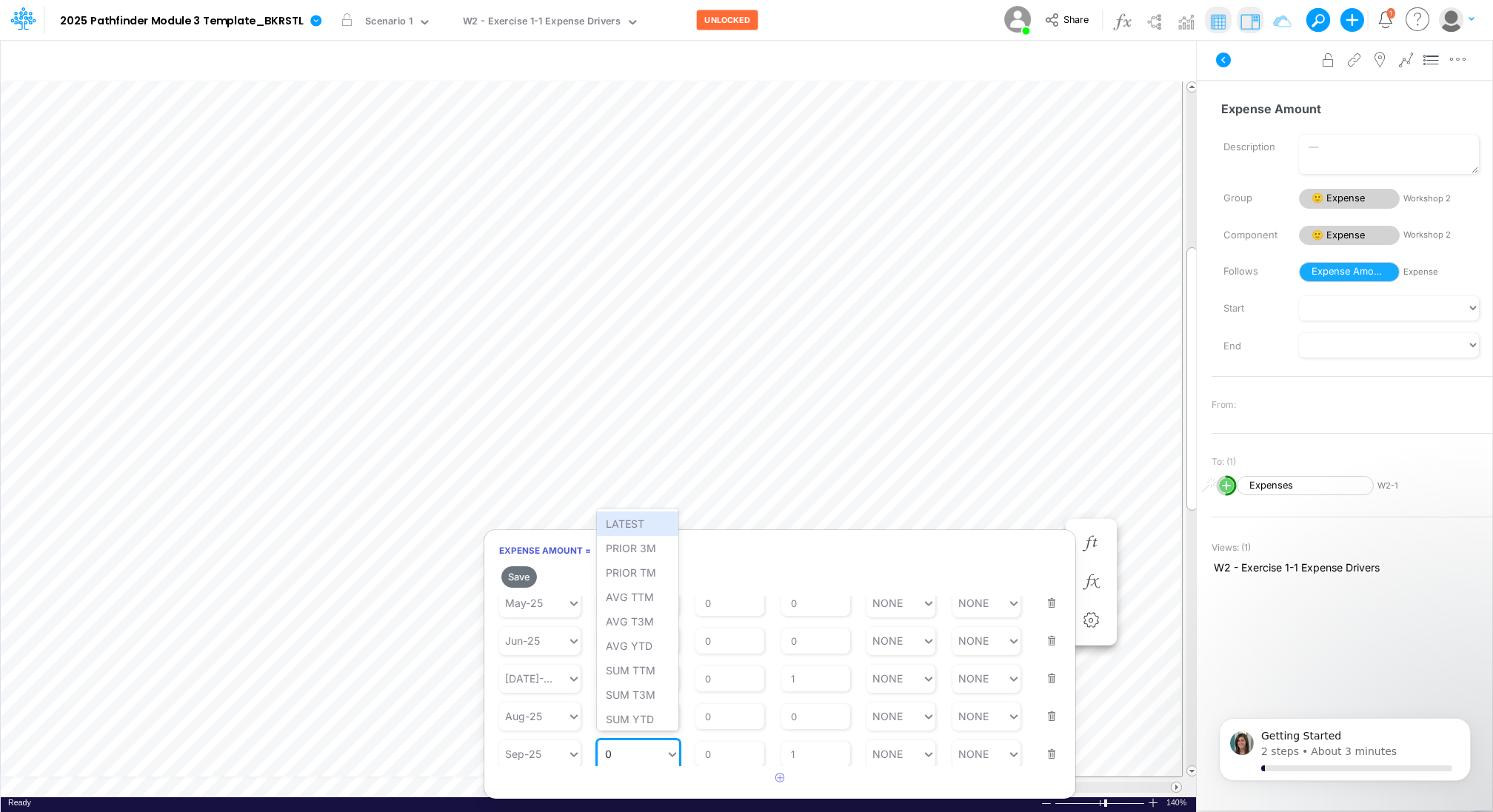
click at [649, 753] on div "0 0" at bounding box center [631, 754] width 68 height 22
click at [633, 547] on div "PRIOR 3M" at bounding box center [638, 548] width 81 height 24
click at [518, 571] on button "Save" at bounding box center [519, 577] width 36 height 22
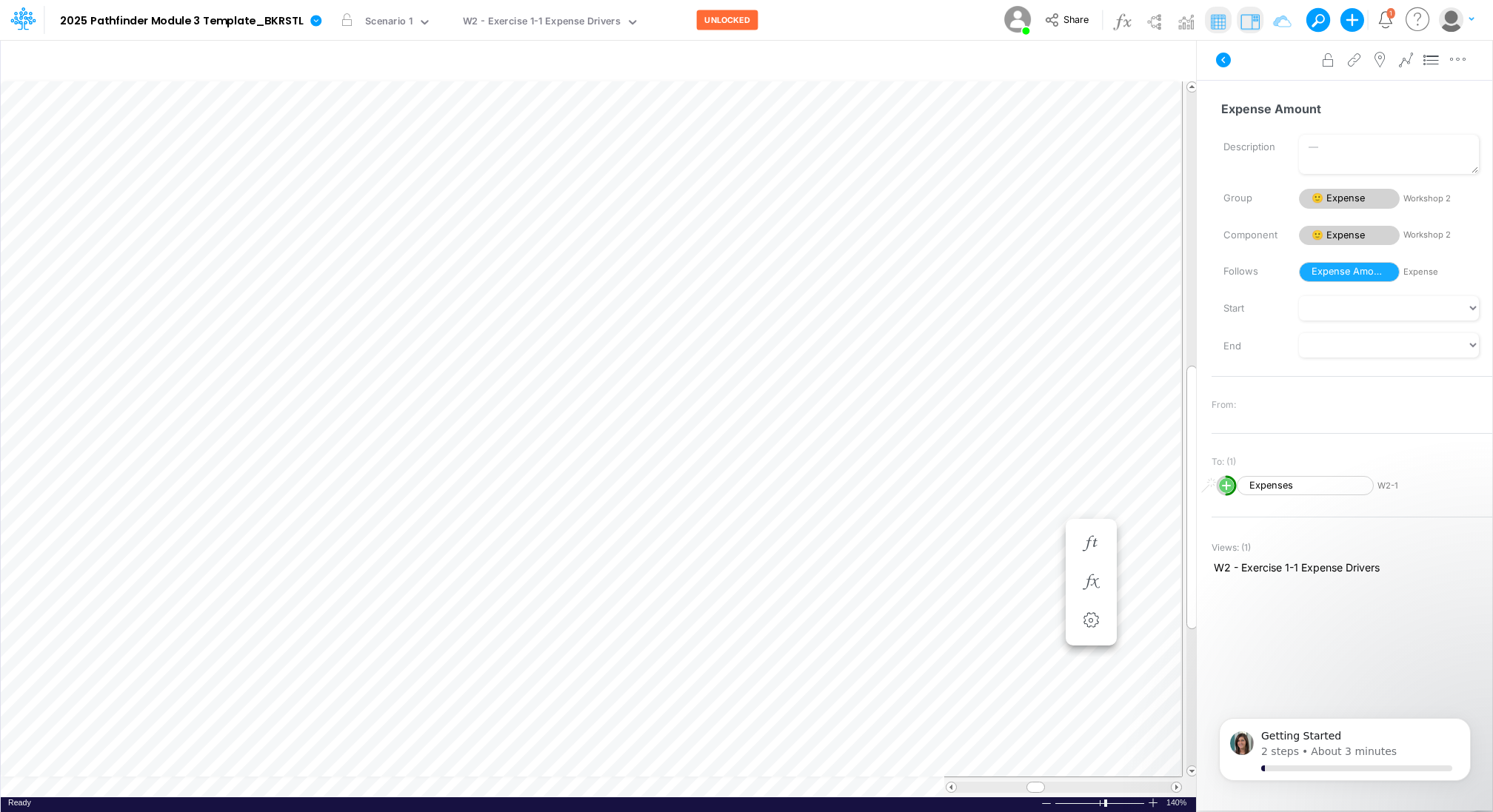
scroll to position [7, 2]
click at [467, 585] on button "button" at bounding box center [478, 579] width 27 height 30
select select "field"
select select "Text"
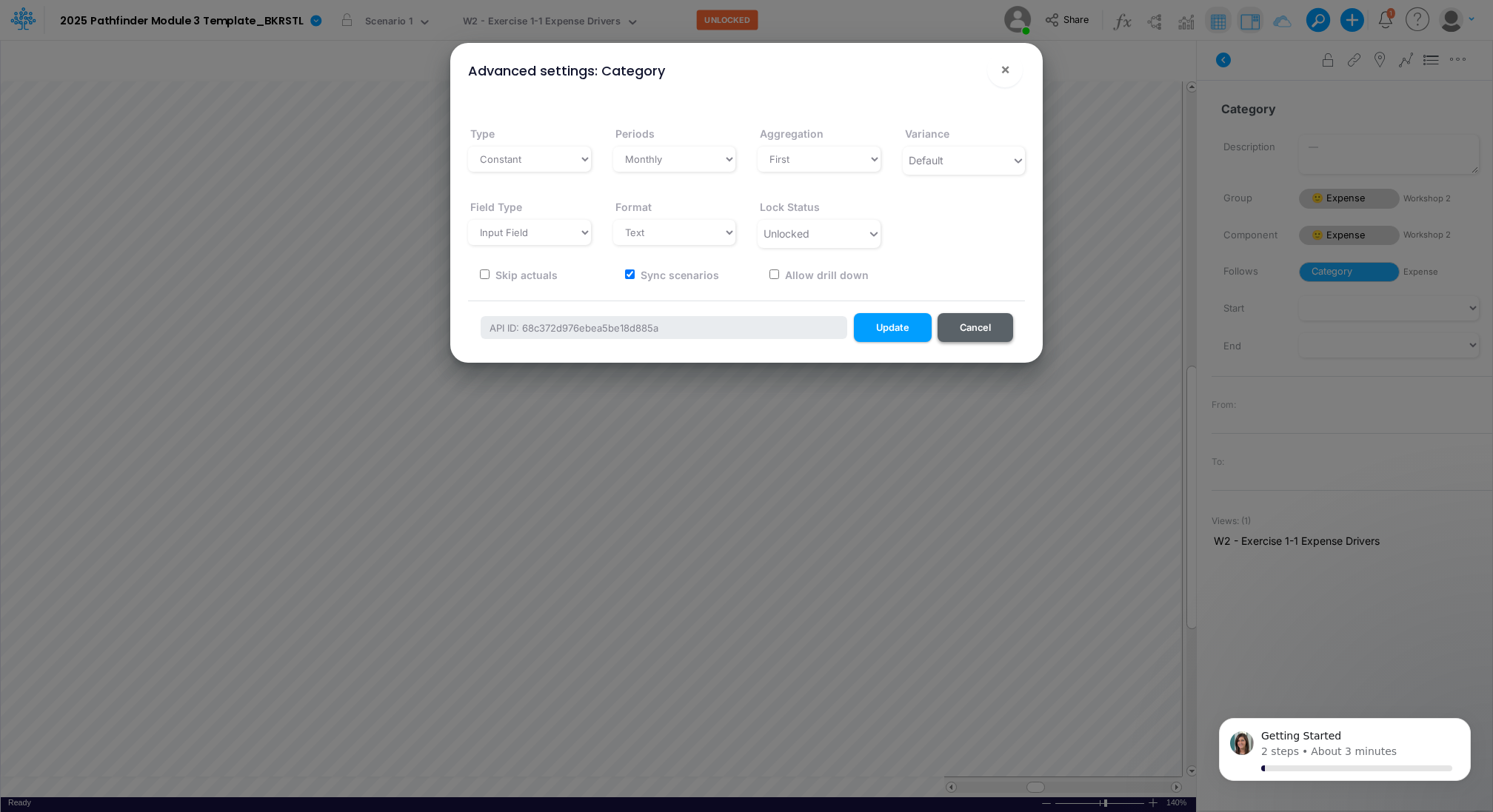
click at [966, 323] on button "Cancel" at bounding box center [975, 327] width 76 height 29
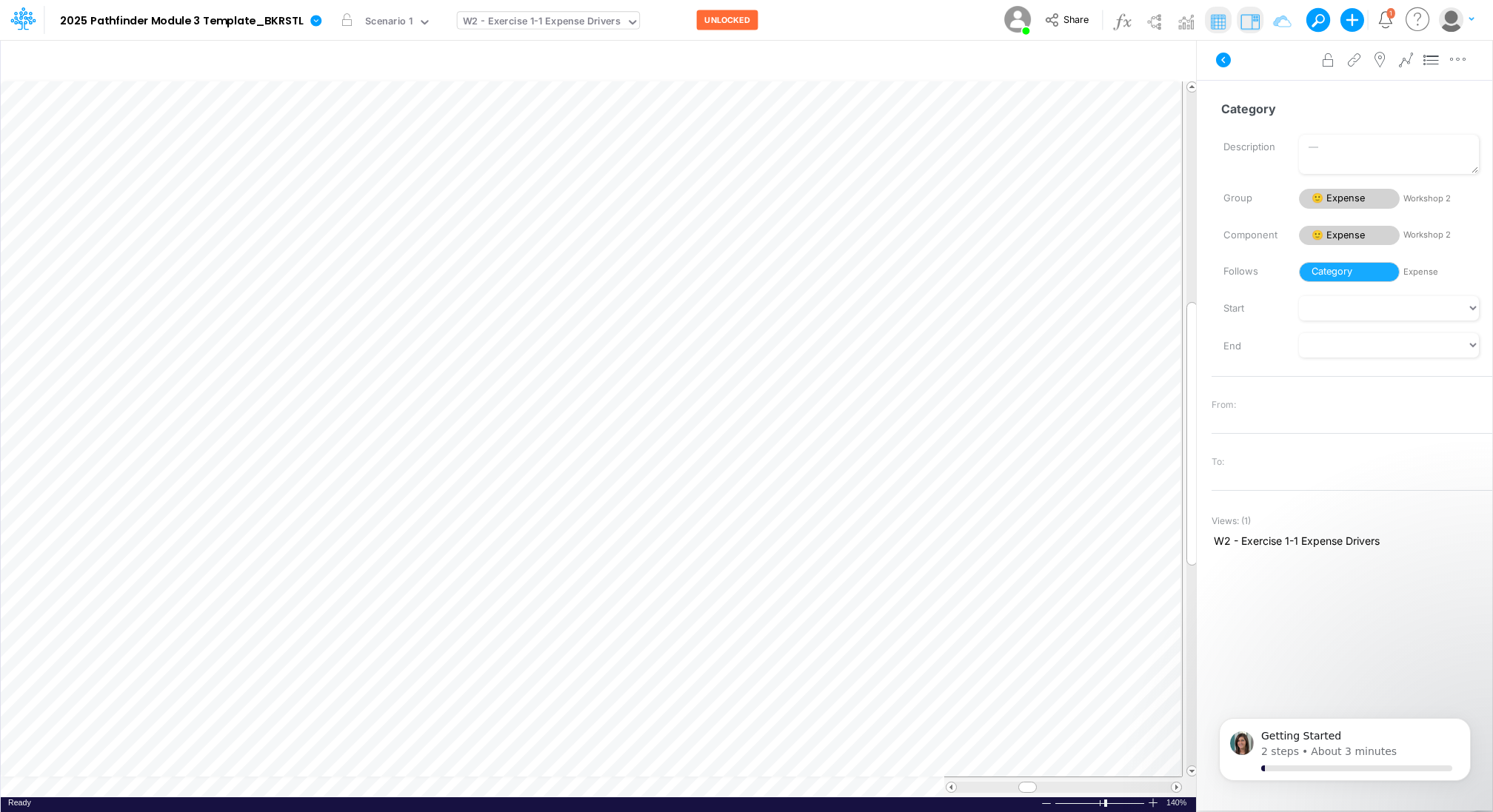
click at [610, 24] on div "W2 - Exercise 1-1 Expense Drivers" at bounding box center [542, 23] width 158 height 17
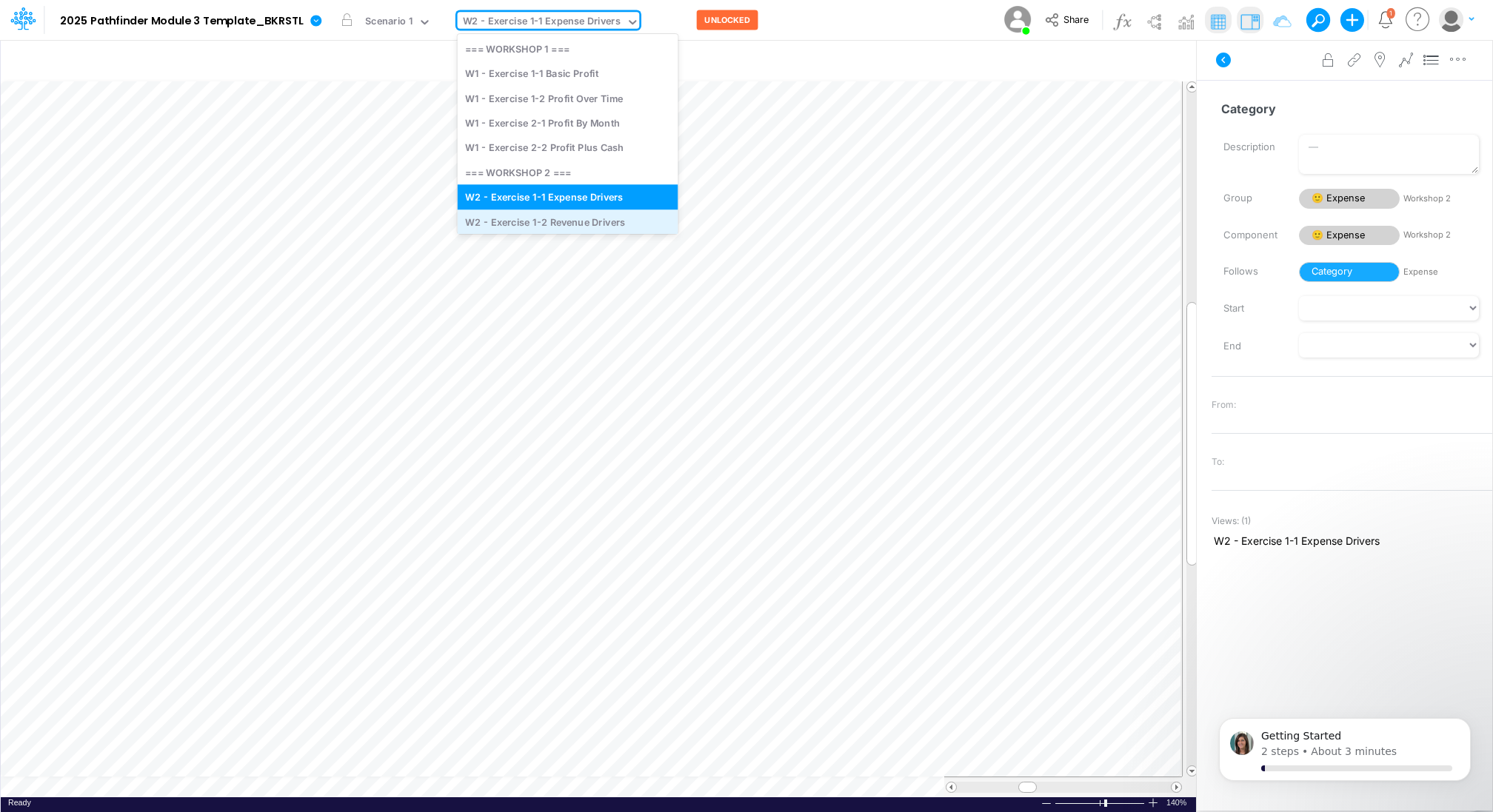
click at [571, 221] on div "W2 - Exercise 1-2 Revenue Drivers" at bounding box center [567, 221] width 221 height 24
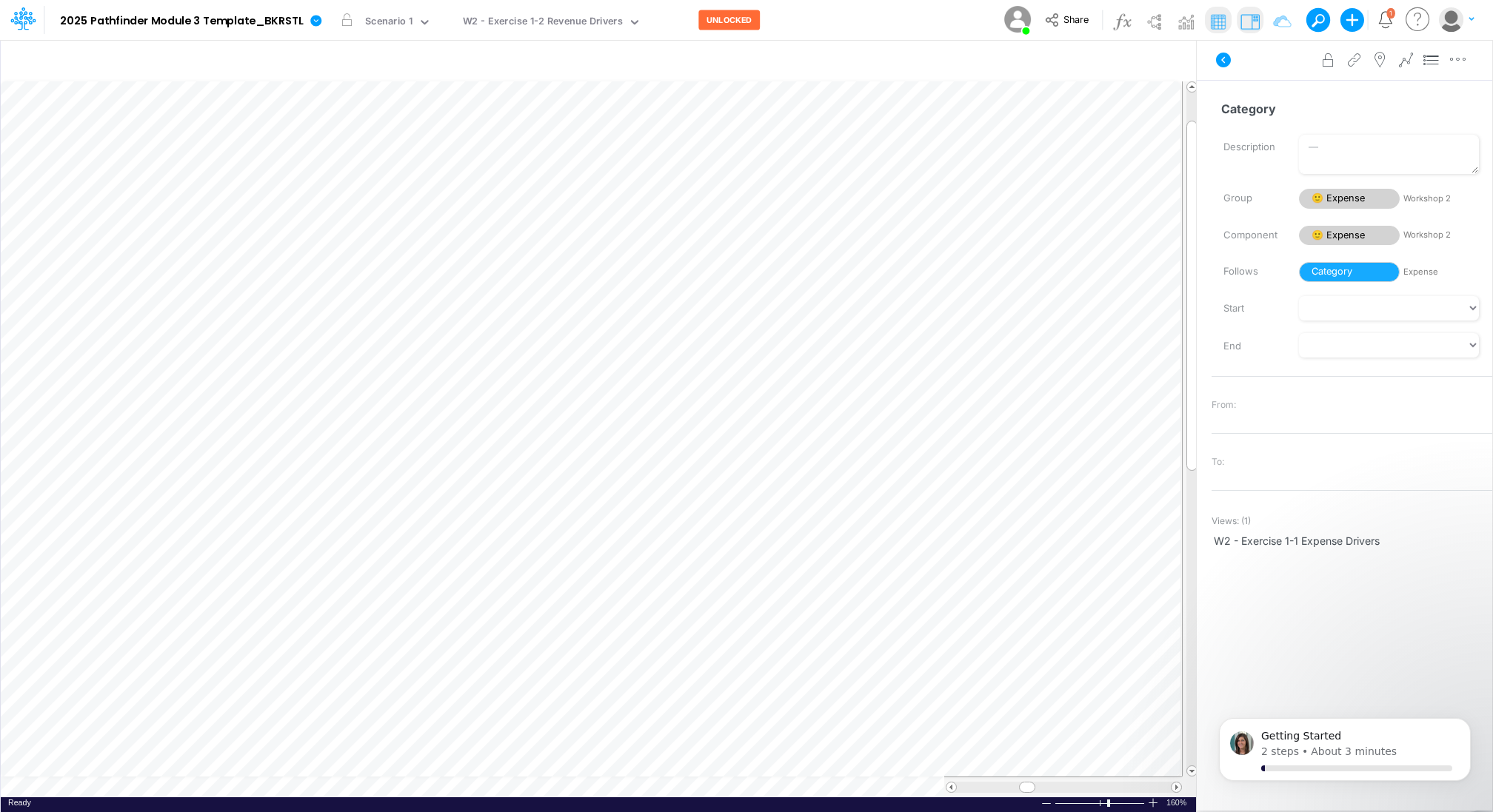
scroll to position [7, 2]
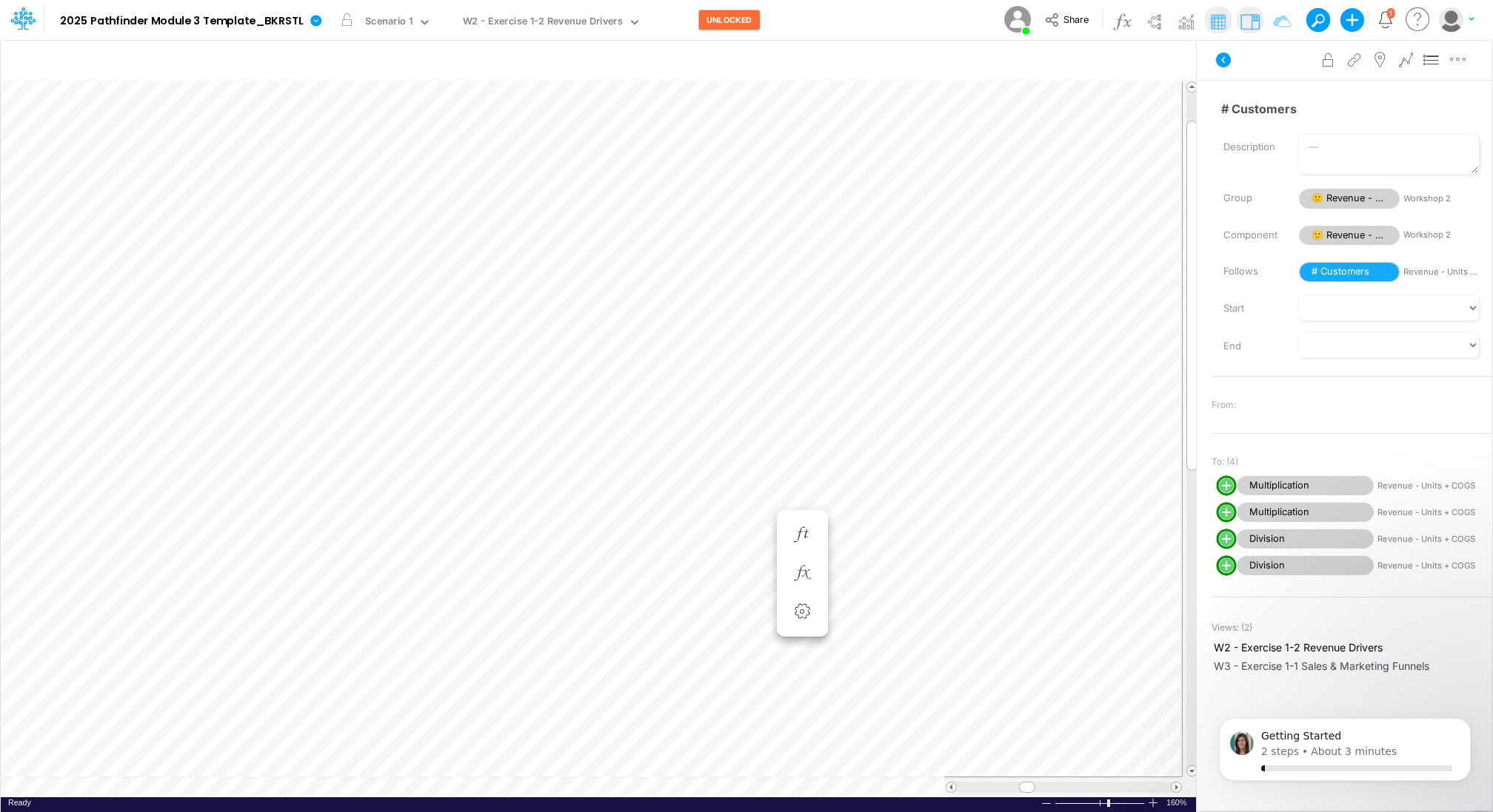
scroll to position [7, 2]
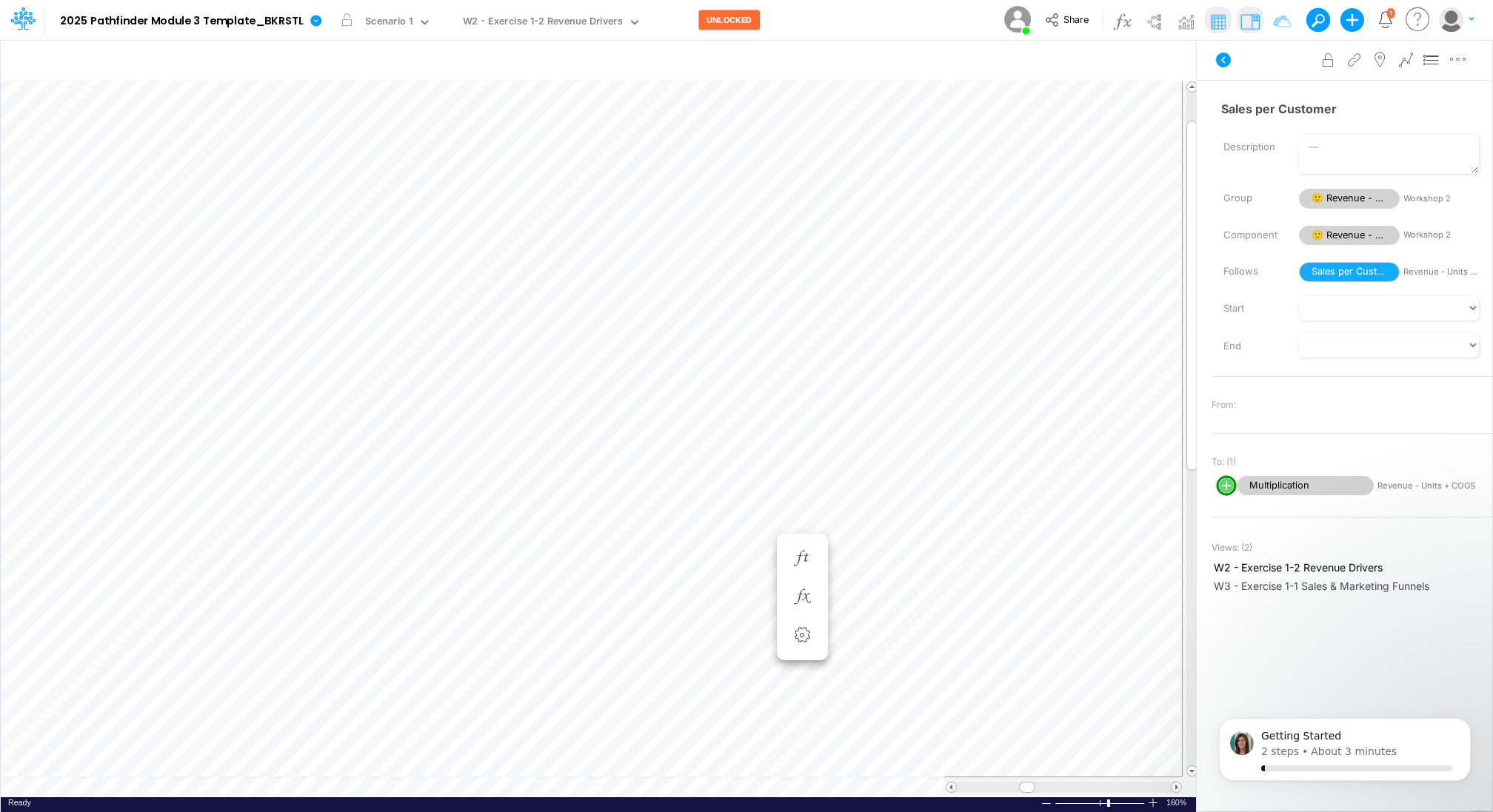
scroll to position [7, 2]
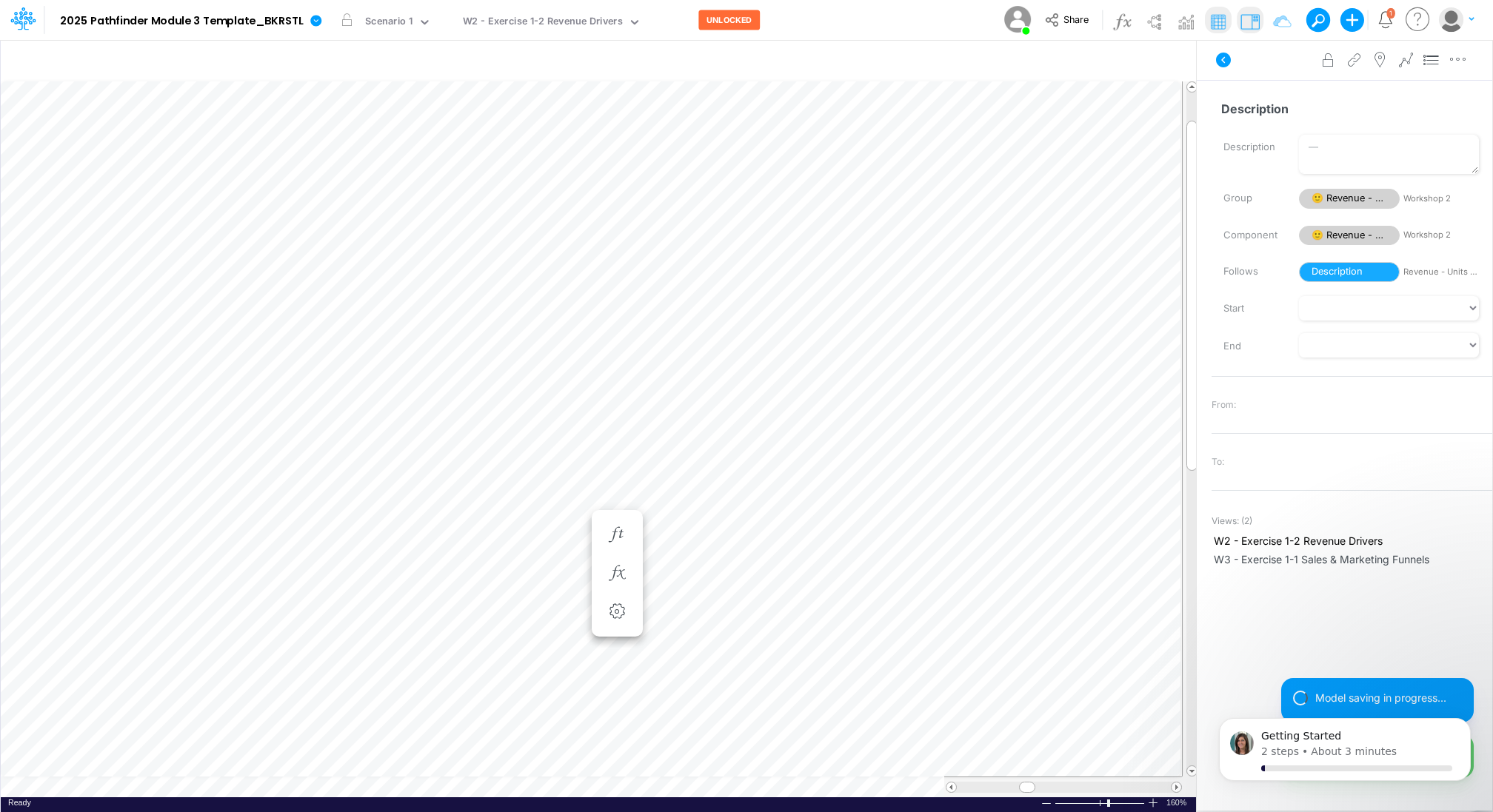
scroll to position [7, 2]
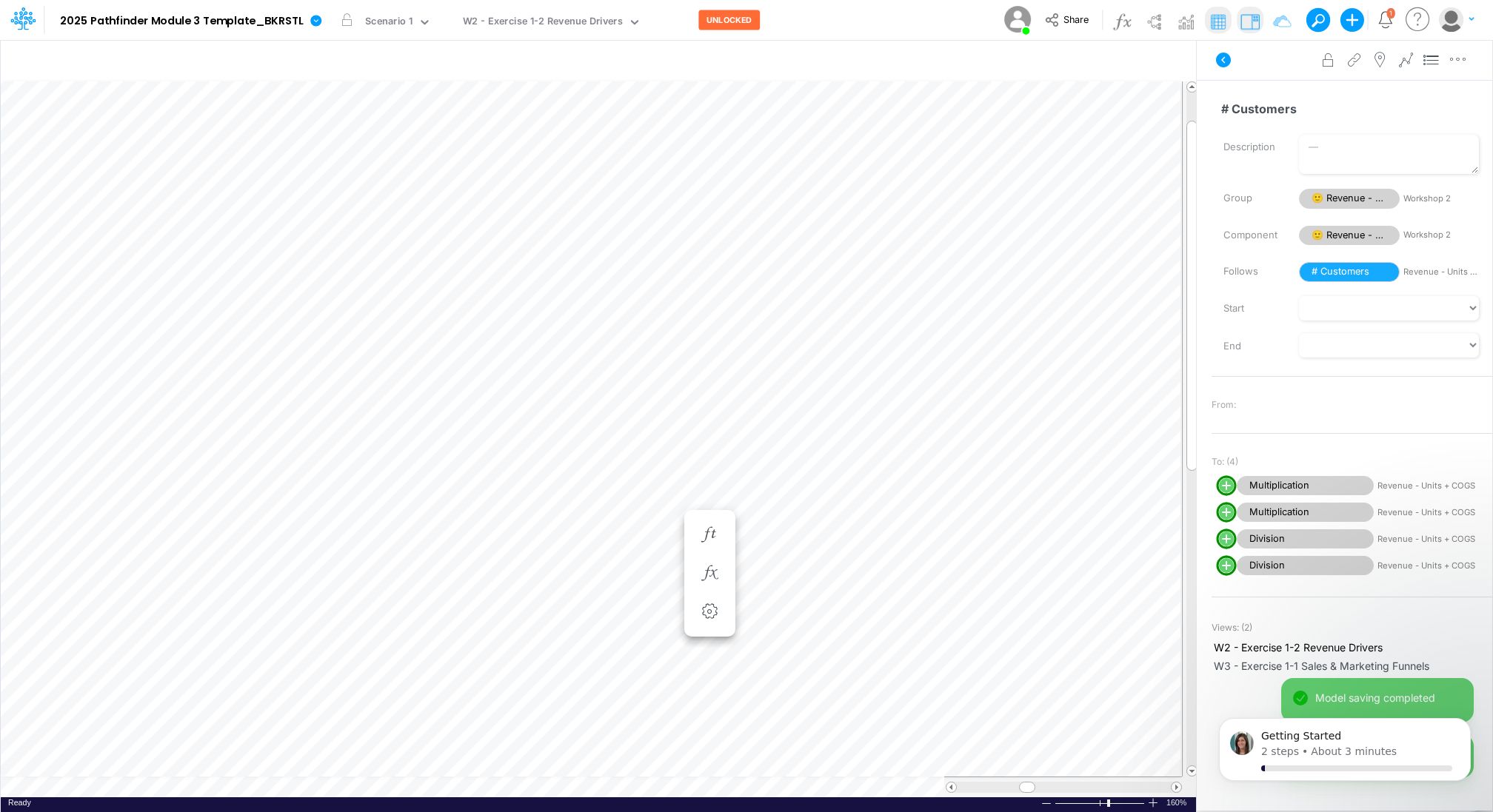
scroll to position [7, 2]
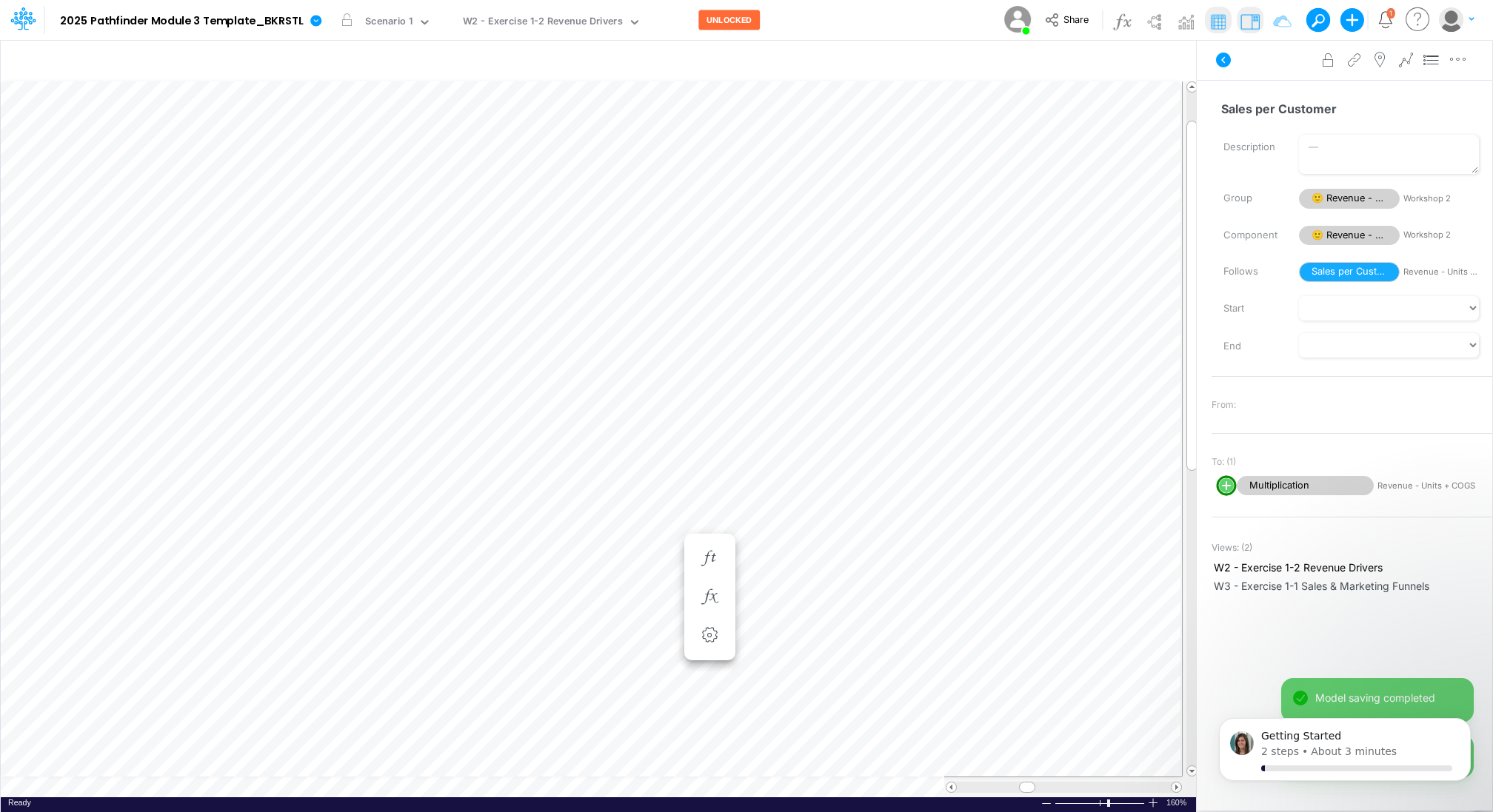
scroll to position [7, 2]
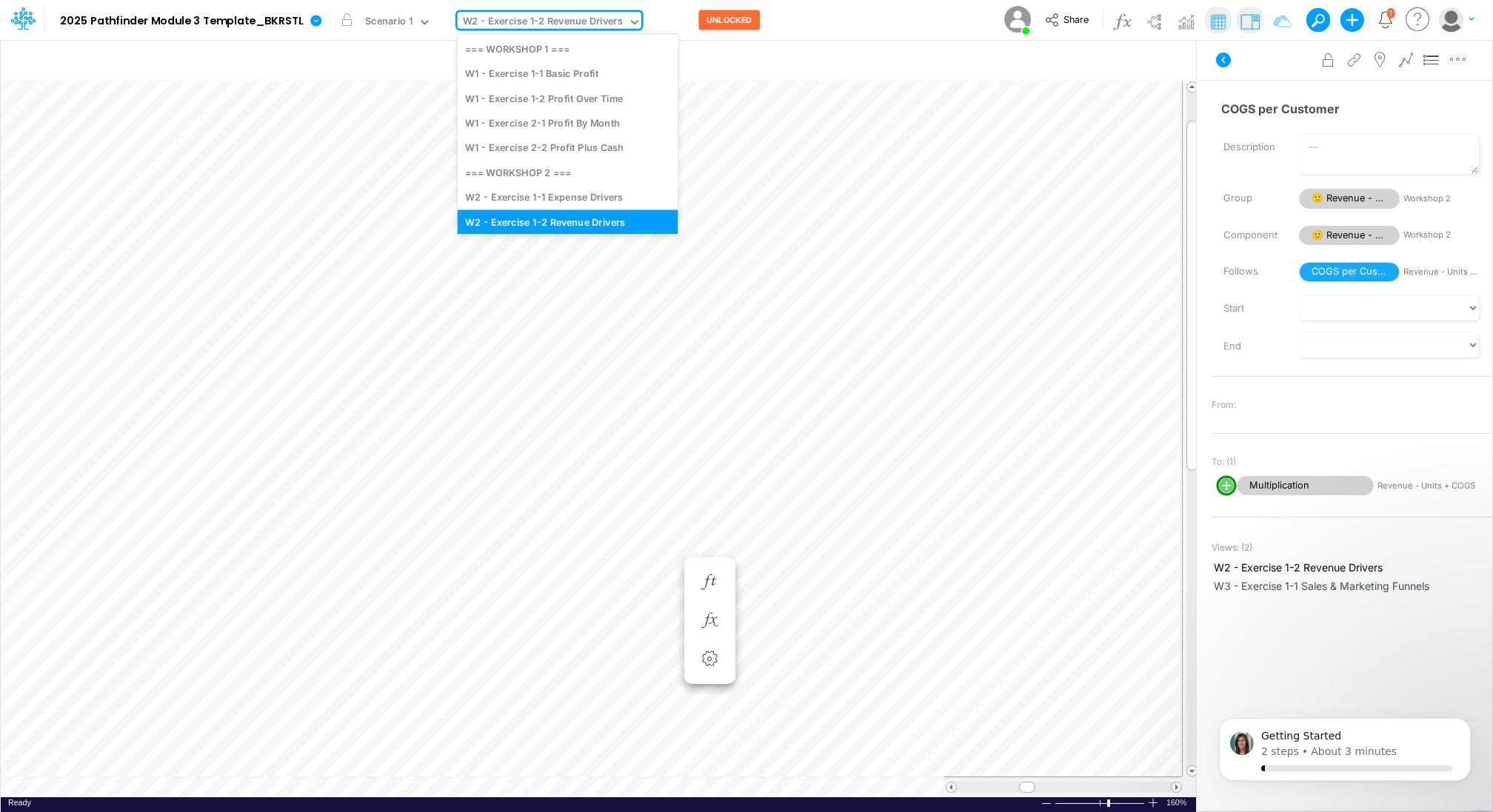
click at [555, 20] on div "W2 - Exercise 1-2 Revenue Drivers" at bounding box center [542, 23] width 160 height 17
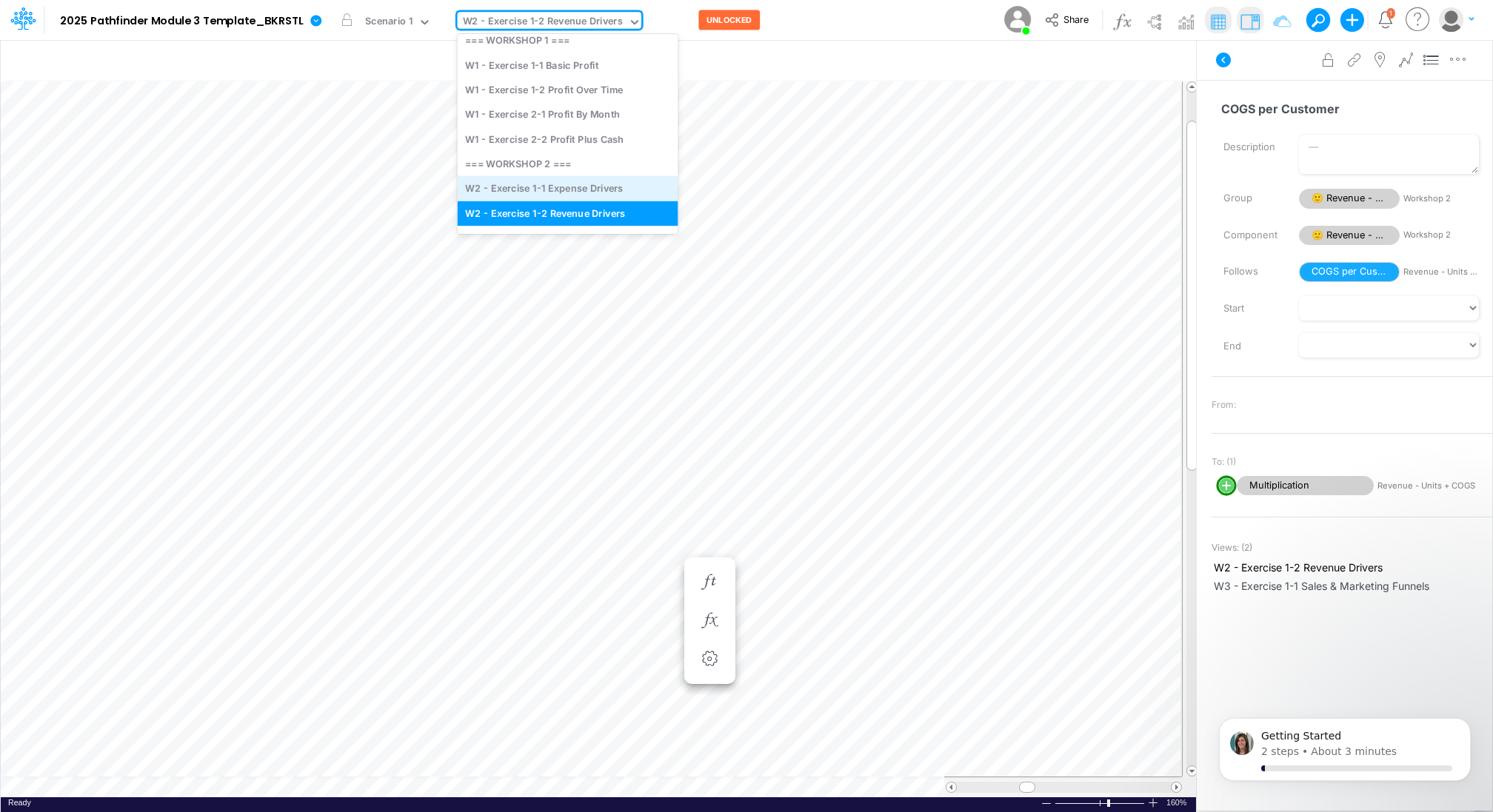
click at [540, 188] on div "W2 - Exercise 1-1 Expense Drivers" at bounding box center [567, 188] width 221 height 24
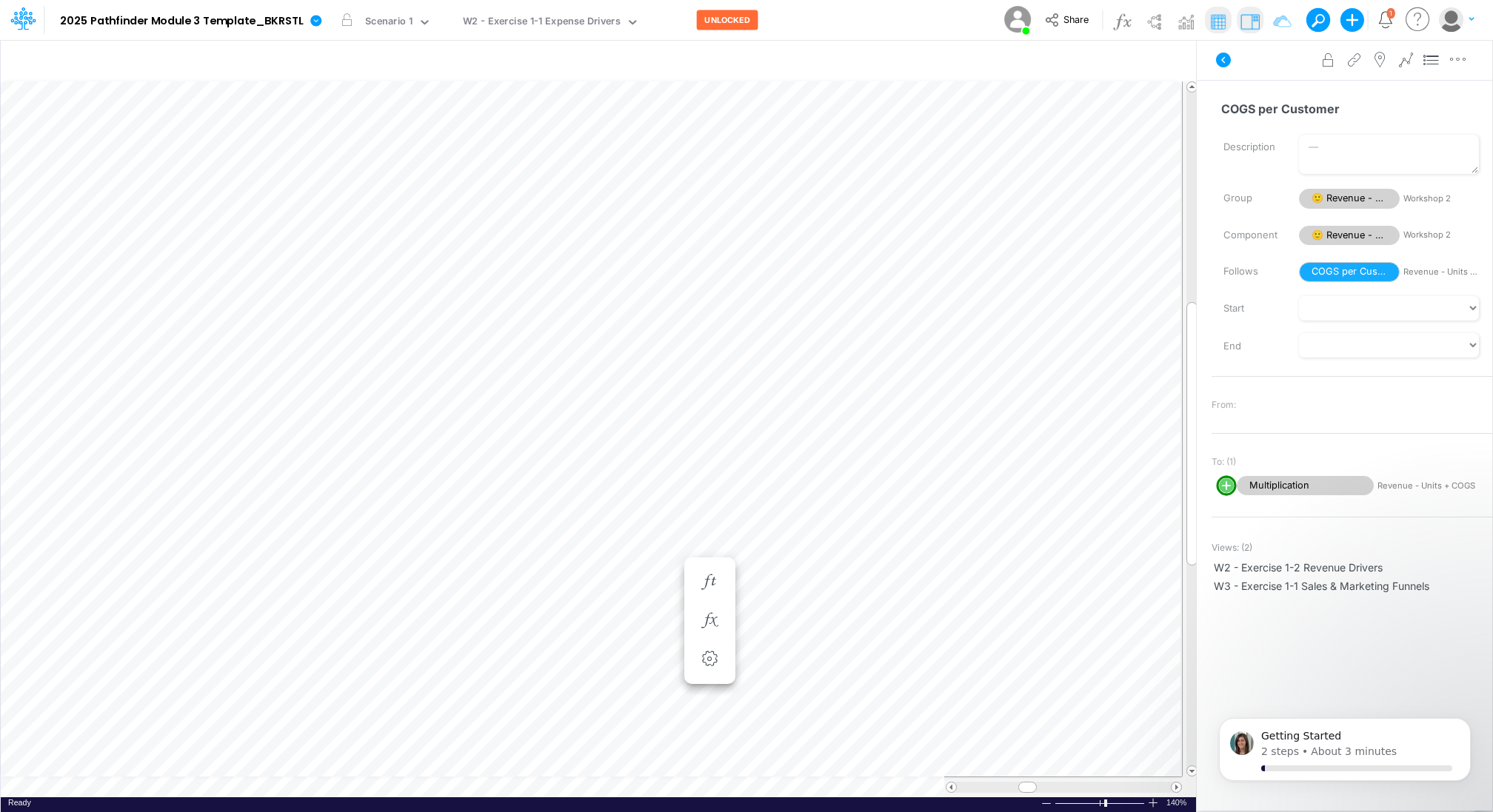
scroll to position [7, 2]
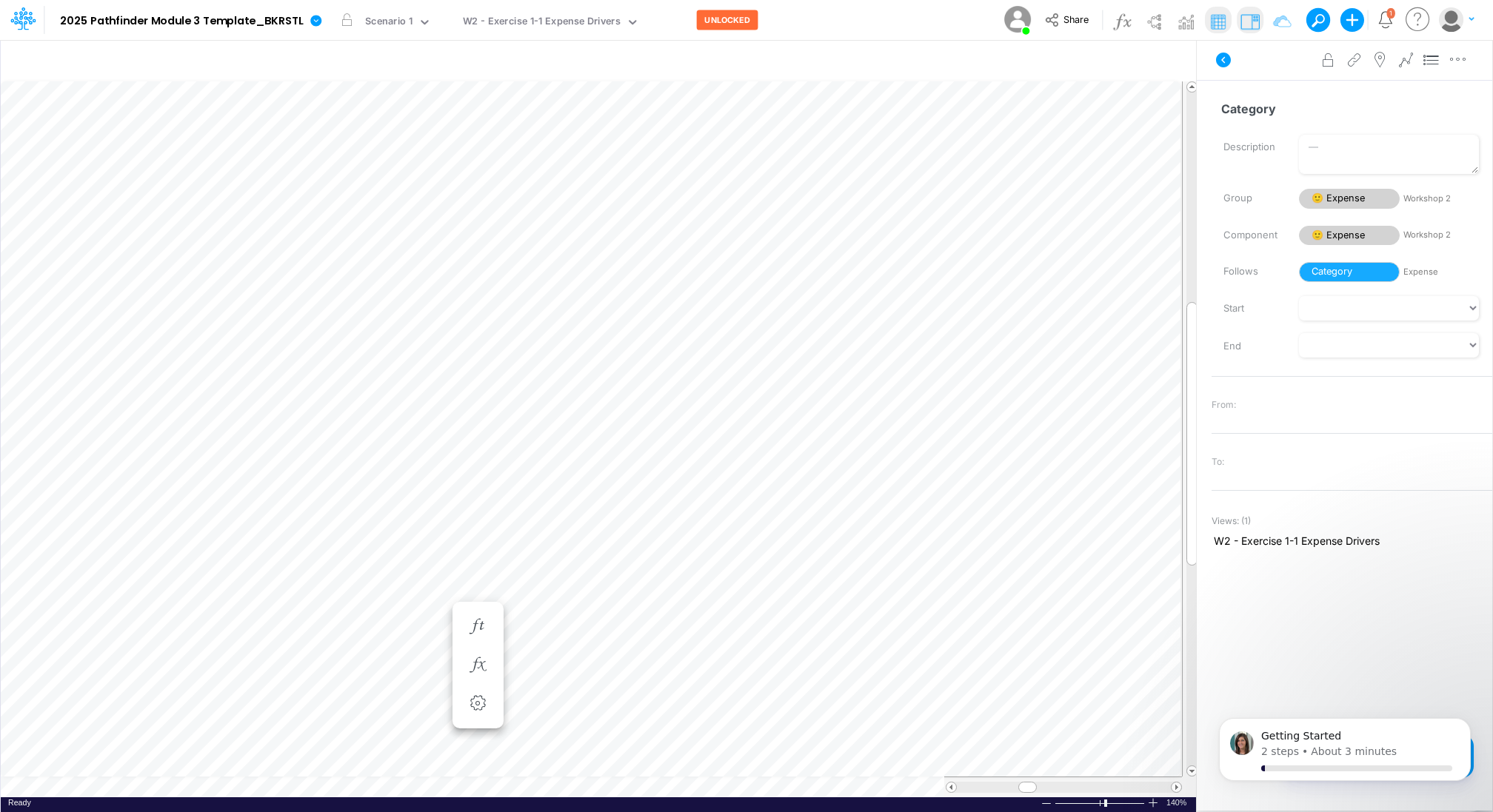
scroll to position [7, 2]
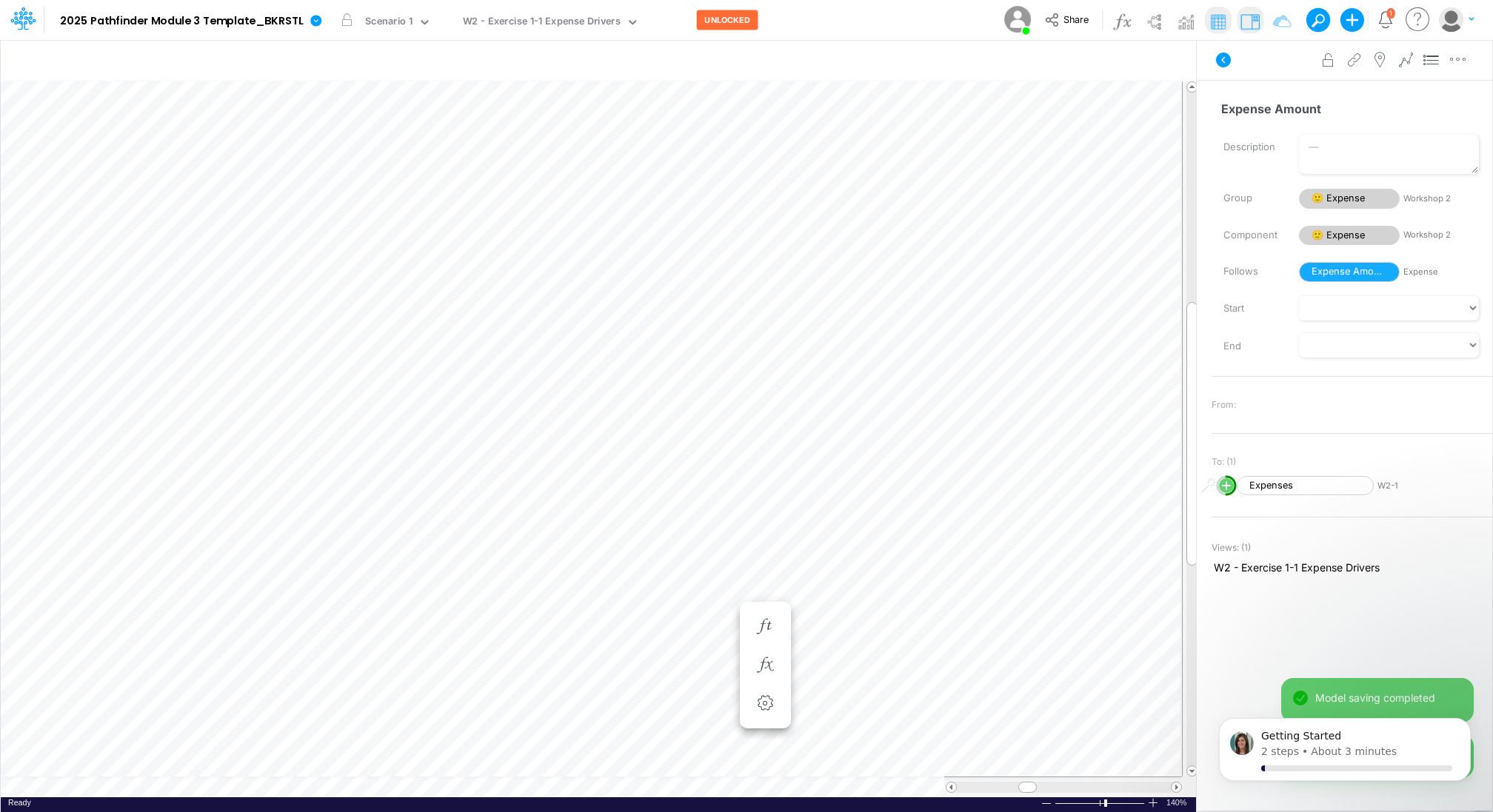
scroll to position [7, 2]
click at [683, 621] on icon "button" at bounding box center [683, 626] width 22 height 16
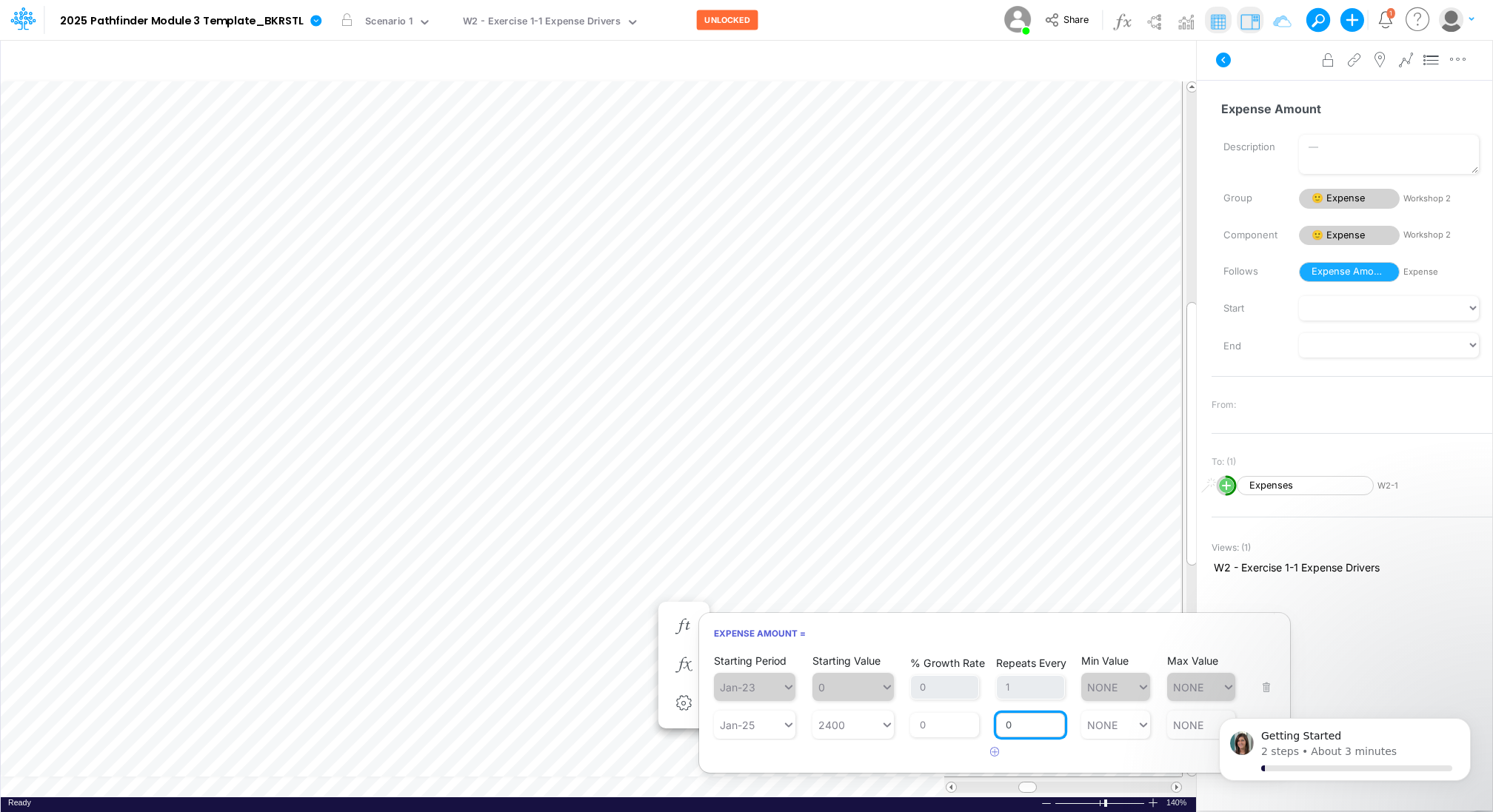
click at [1016, 724] on input "0" at bounding box center [1030, 725] width 69 height 25
type input "1"
type input "NONE"
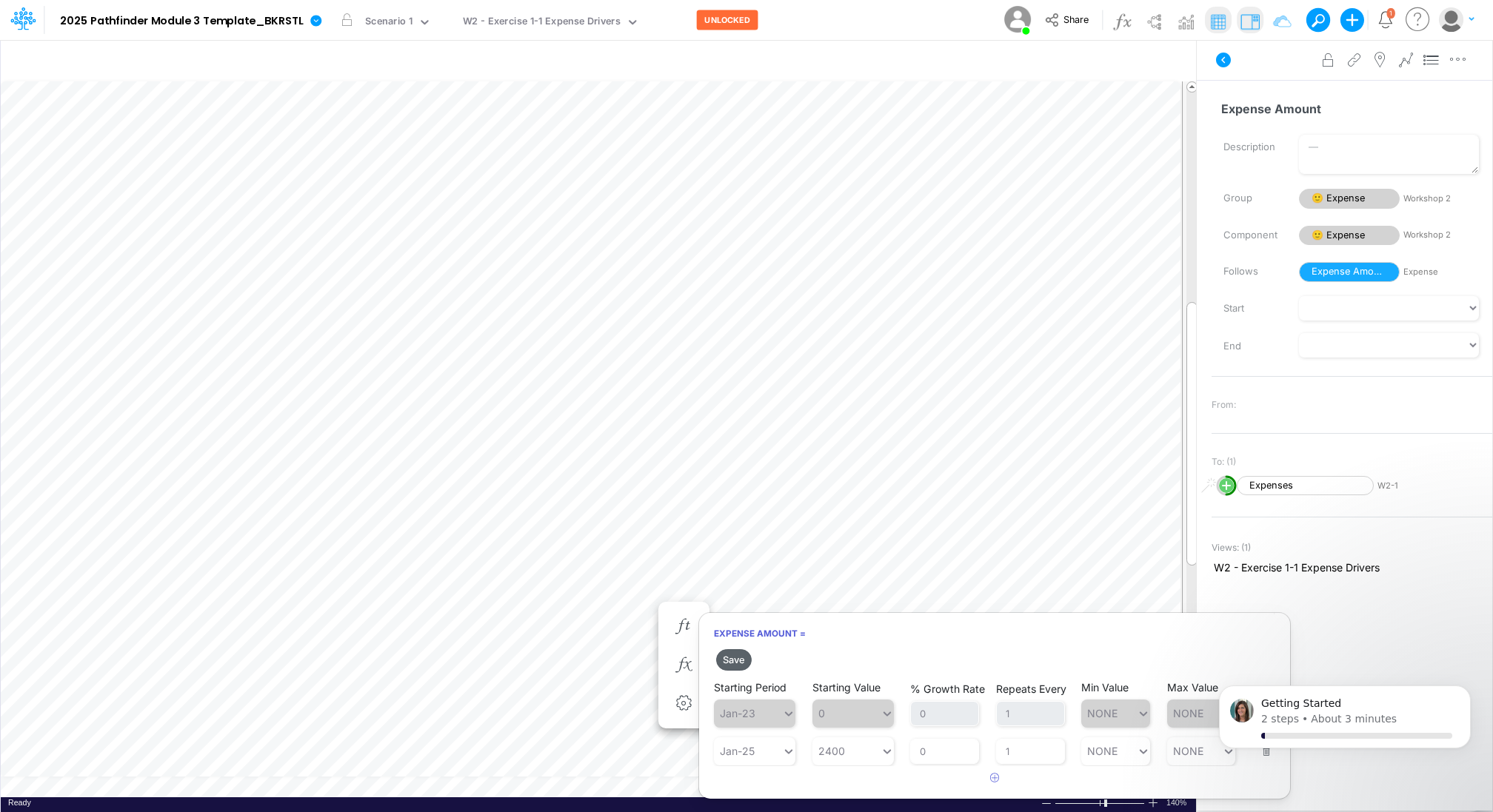
click at [741, 660] on button "Save" at bounding box center [734, 660] width 36 height 22
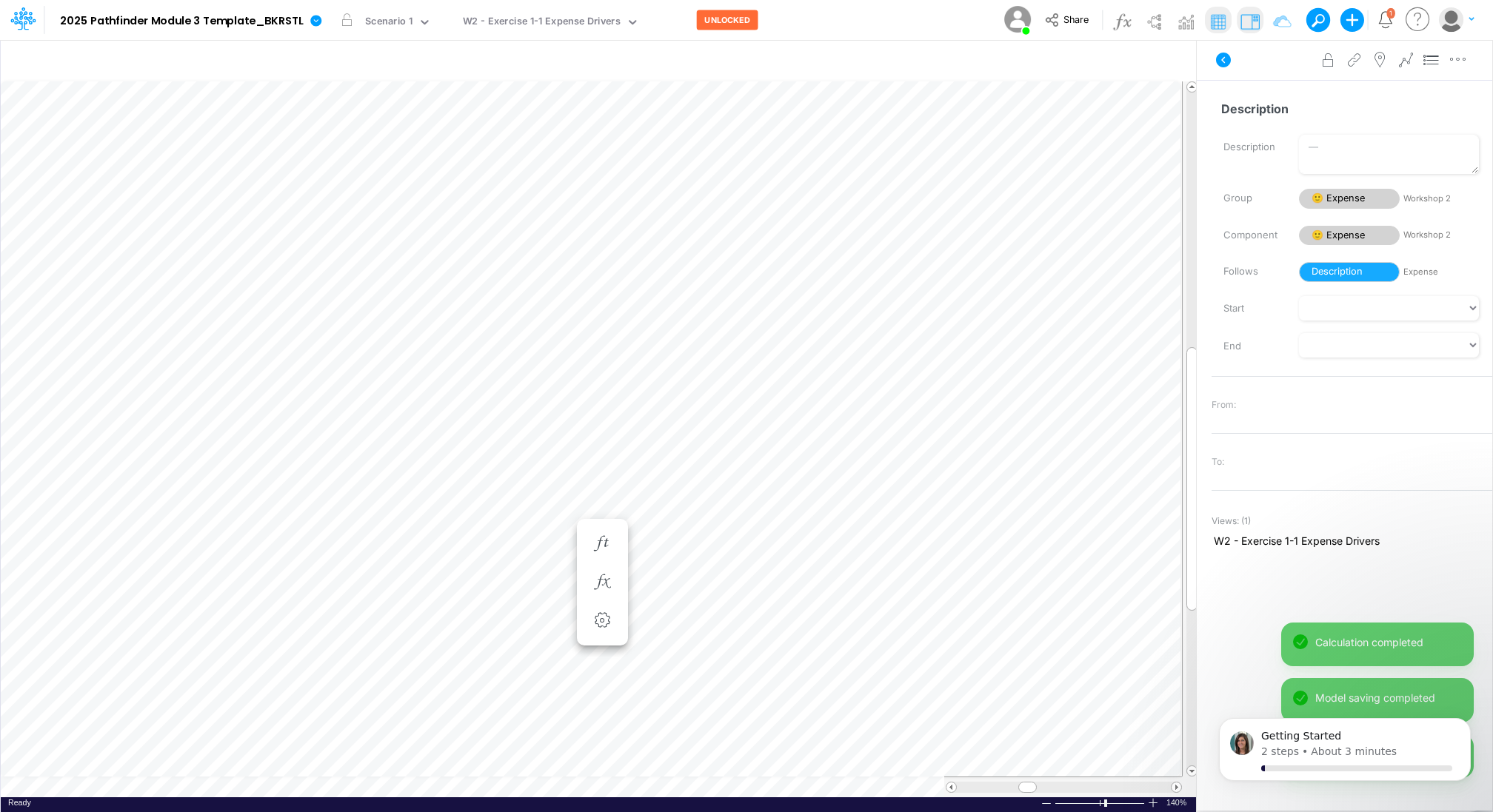
scroll to position [7, 2]
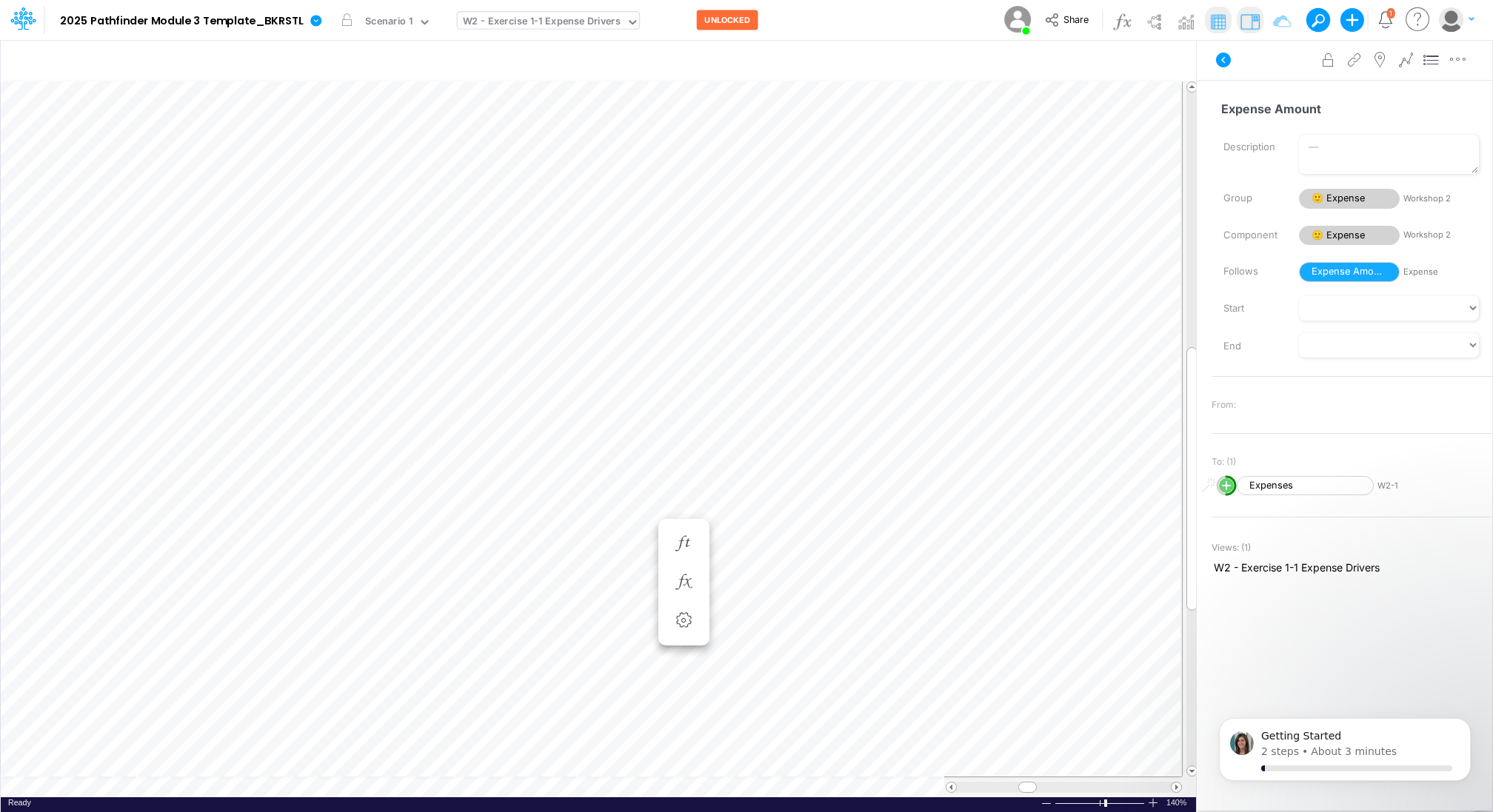
click at [561, 23] on div "W2 - Exercise 1-1 Expense Drivers" at bounding box center [542, 23] width 158 height 17
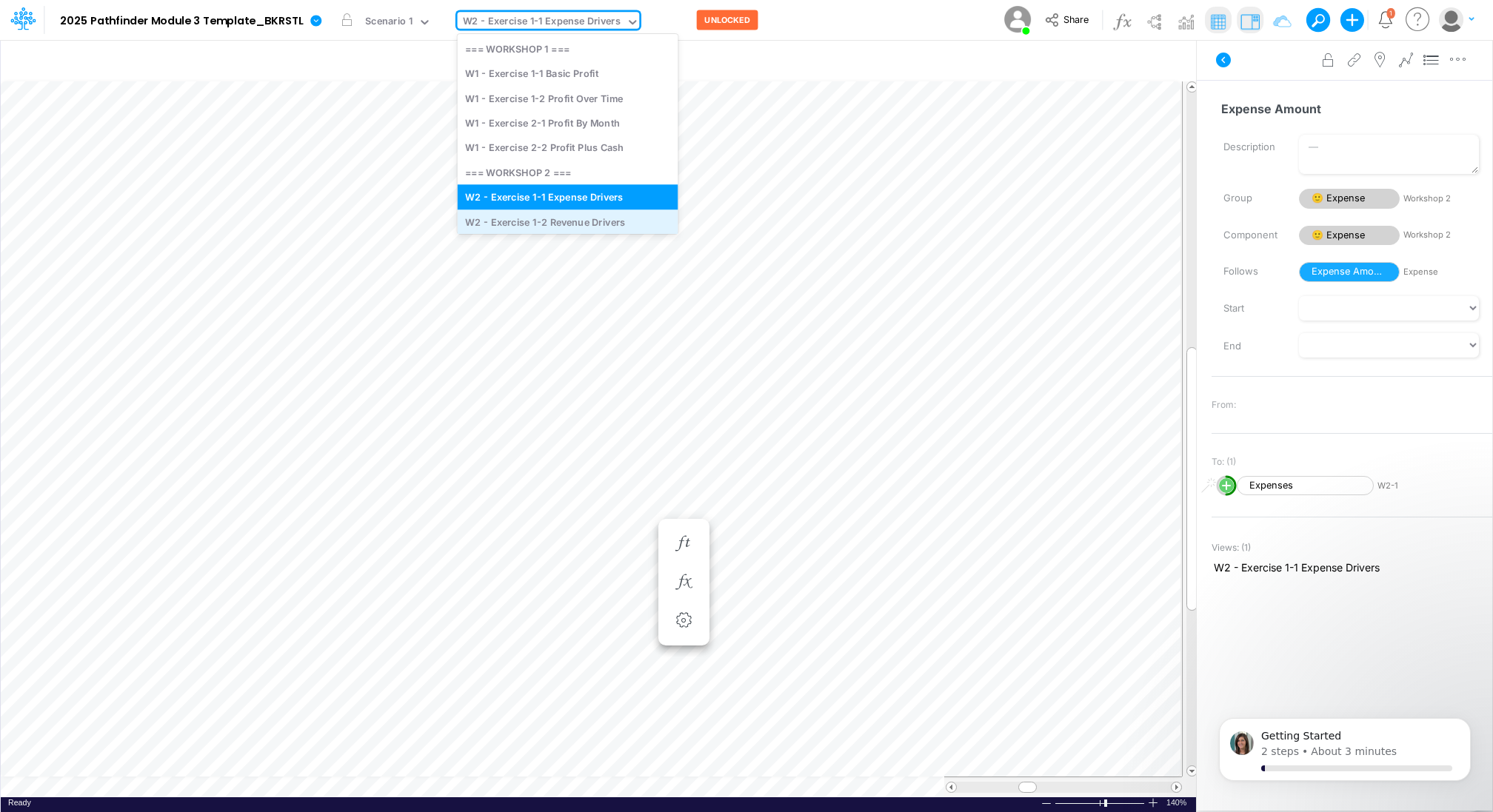
click at [551, 220] on div "W2 - Exercise 1-2 Revenue Drivers" at bounding box center [567, 221] width 221 height 24
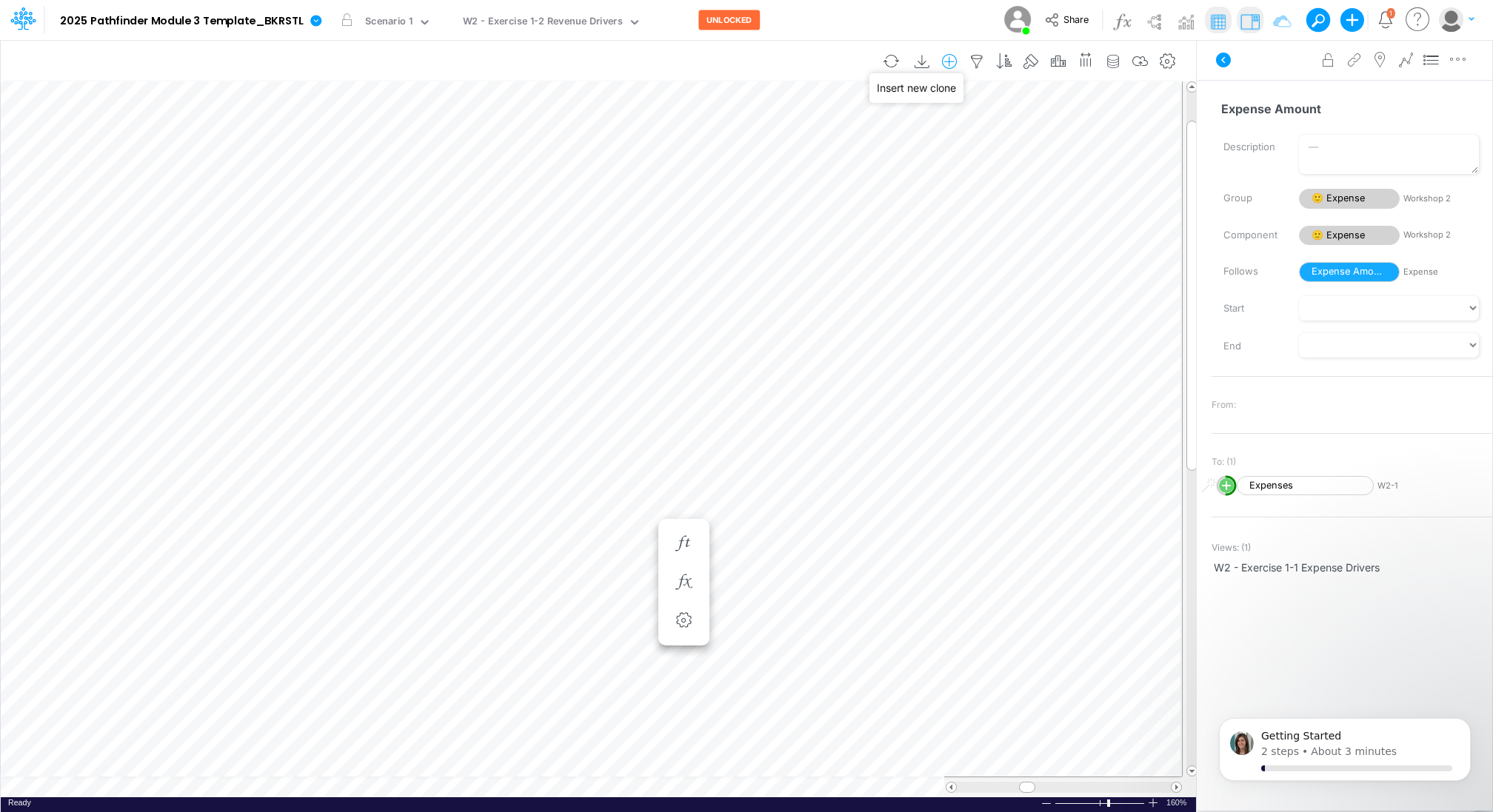
click at [953, 59] on icon "button" at bounding box center [949, 62] width 22 height 16
click at [886, 146] on p "Revenue - Units + COGS" at bounding box center [864, 147] width 132 height 17
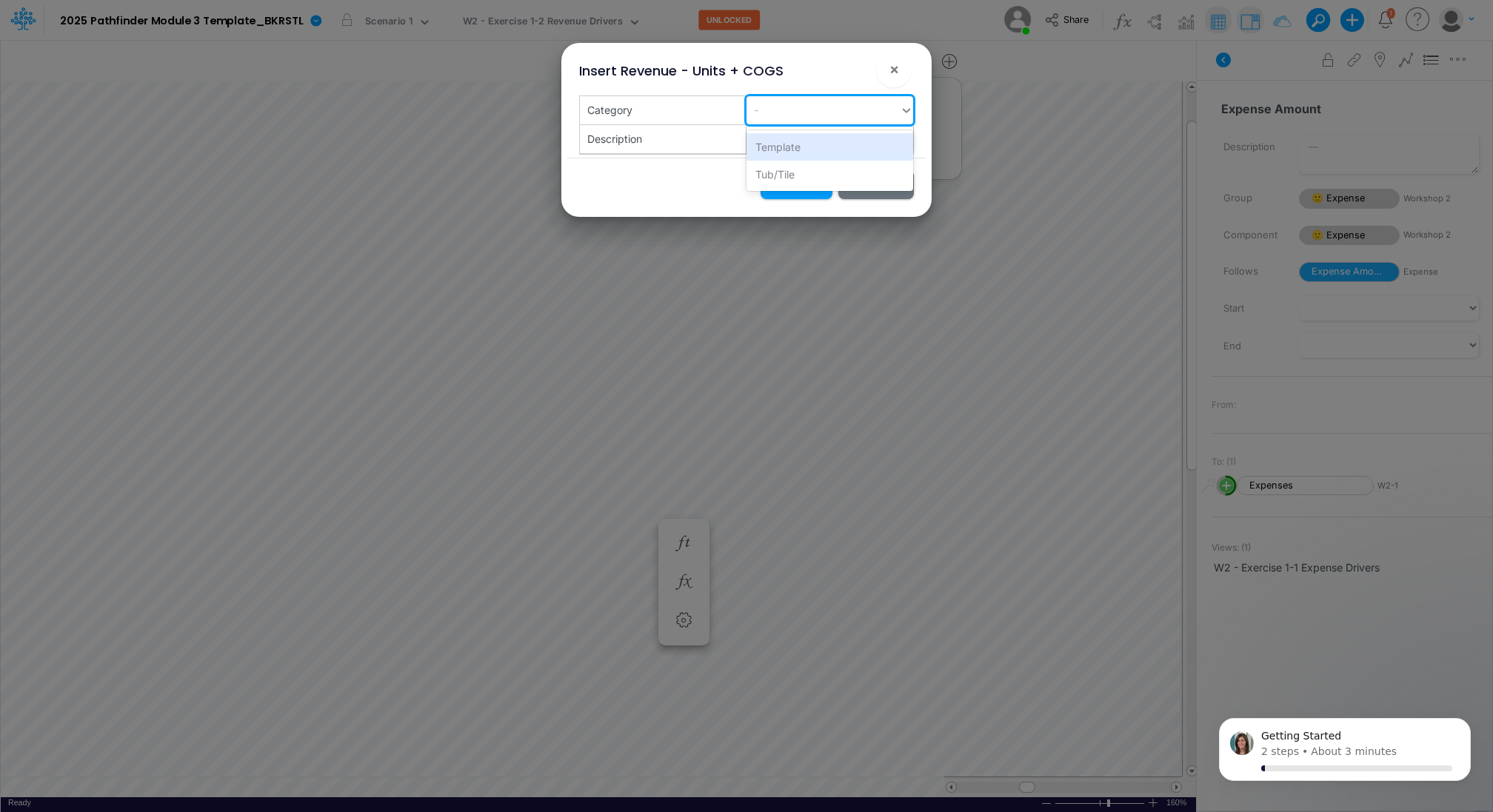
click at [882, 111] on div "-" at bounding box center [823, 109] width 153 height 24
type input "Renovation"
click at [837, 146] on div "Create "Renovation"" at bounding box center [829, 147] width 166 height 27
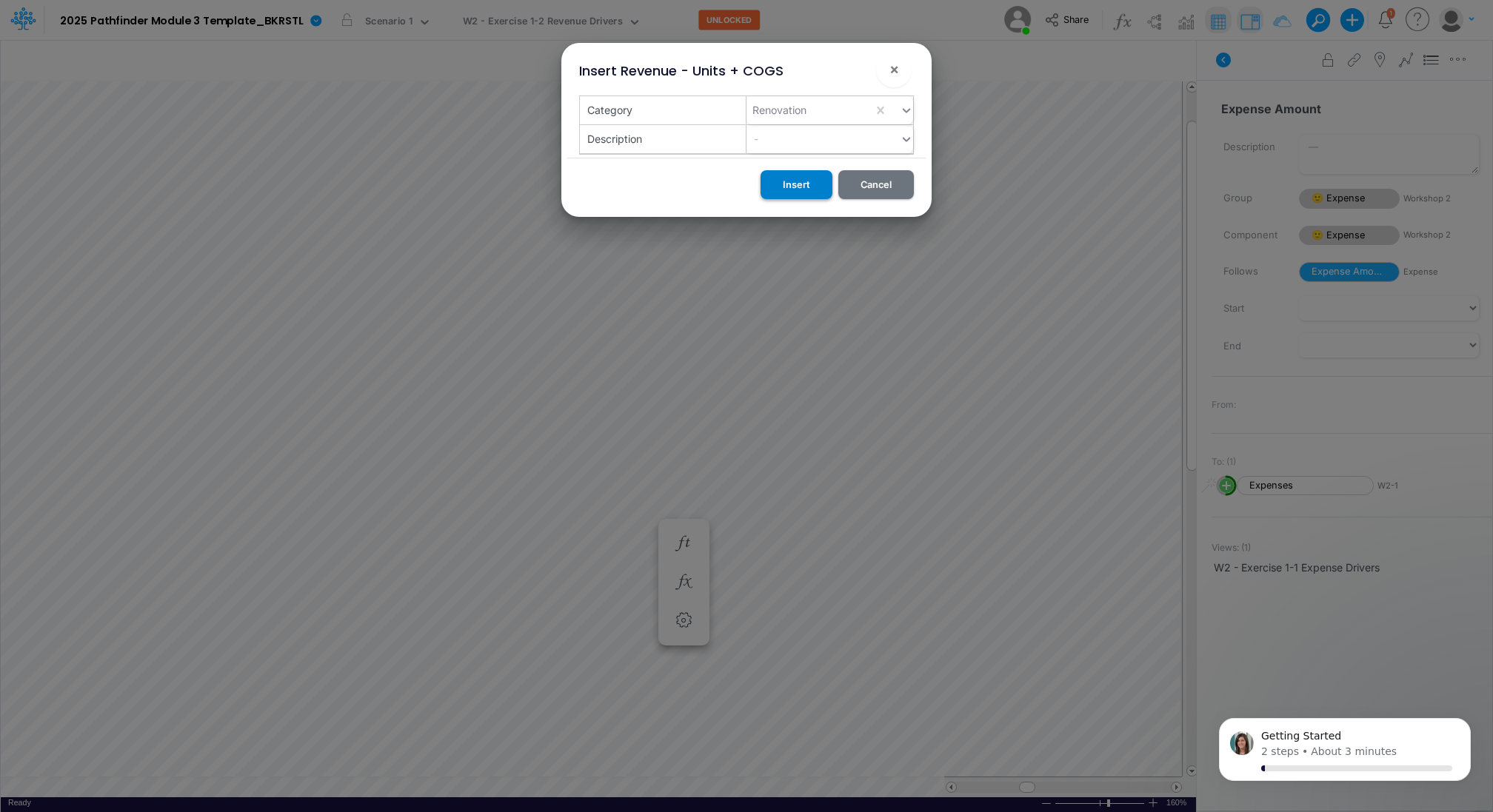
click at [794, 179] on button "Insert" at bounding box center [796, 184] width 72 height 29
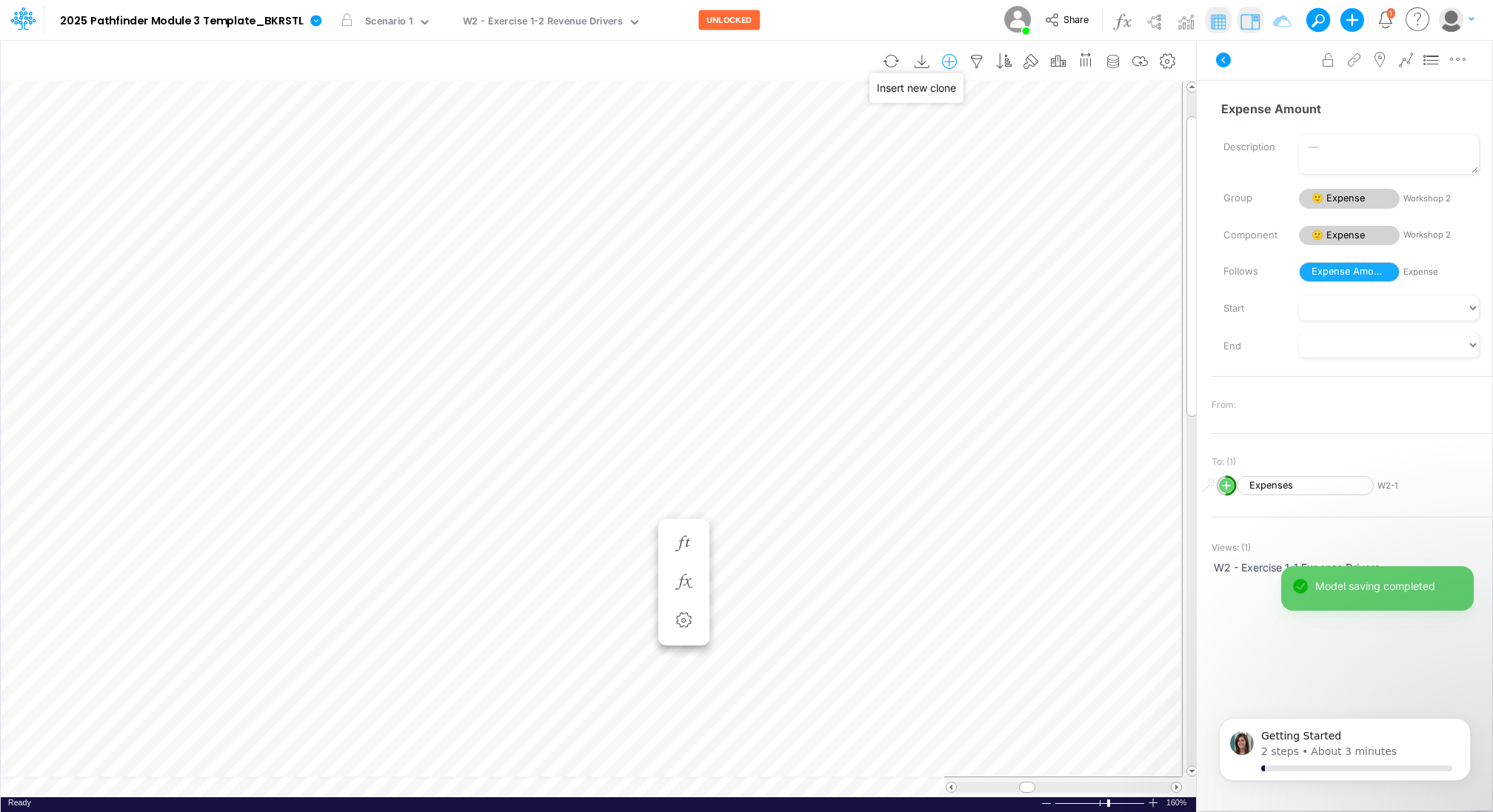
click at [954, 63] on icon "button" at bounding box center [949, 62] width 22 height 16
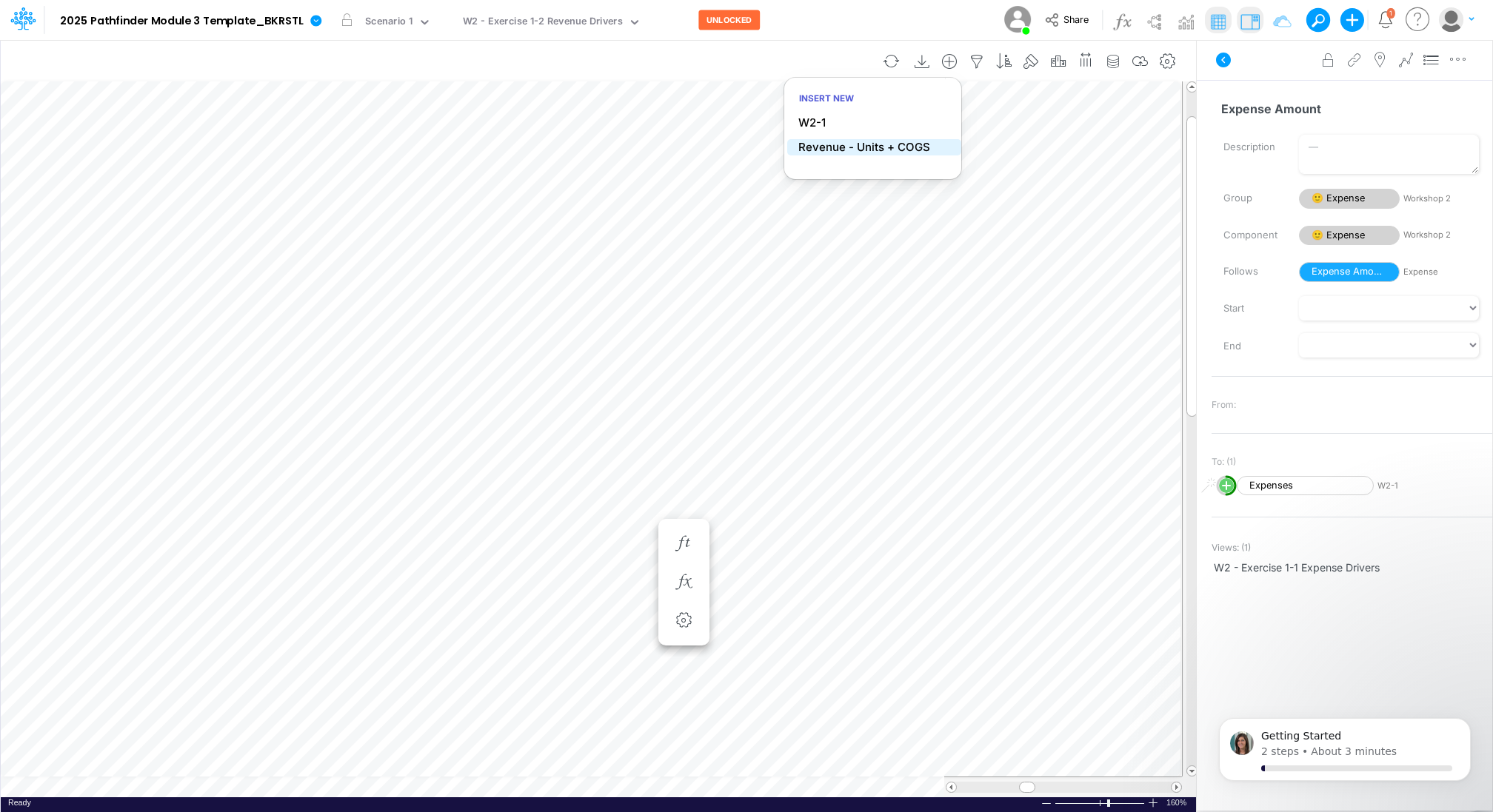
click at [865, 149] on p "Revenue - Units + COGS" at bounding box center [864, 147] width 132 height 17
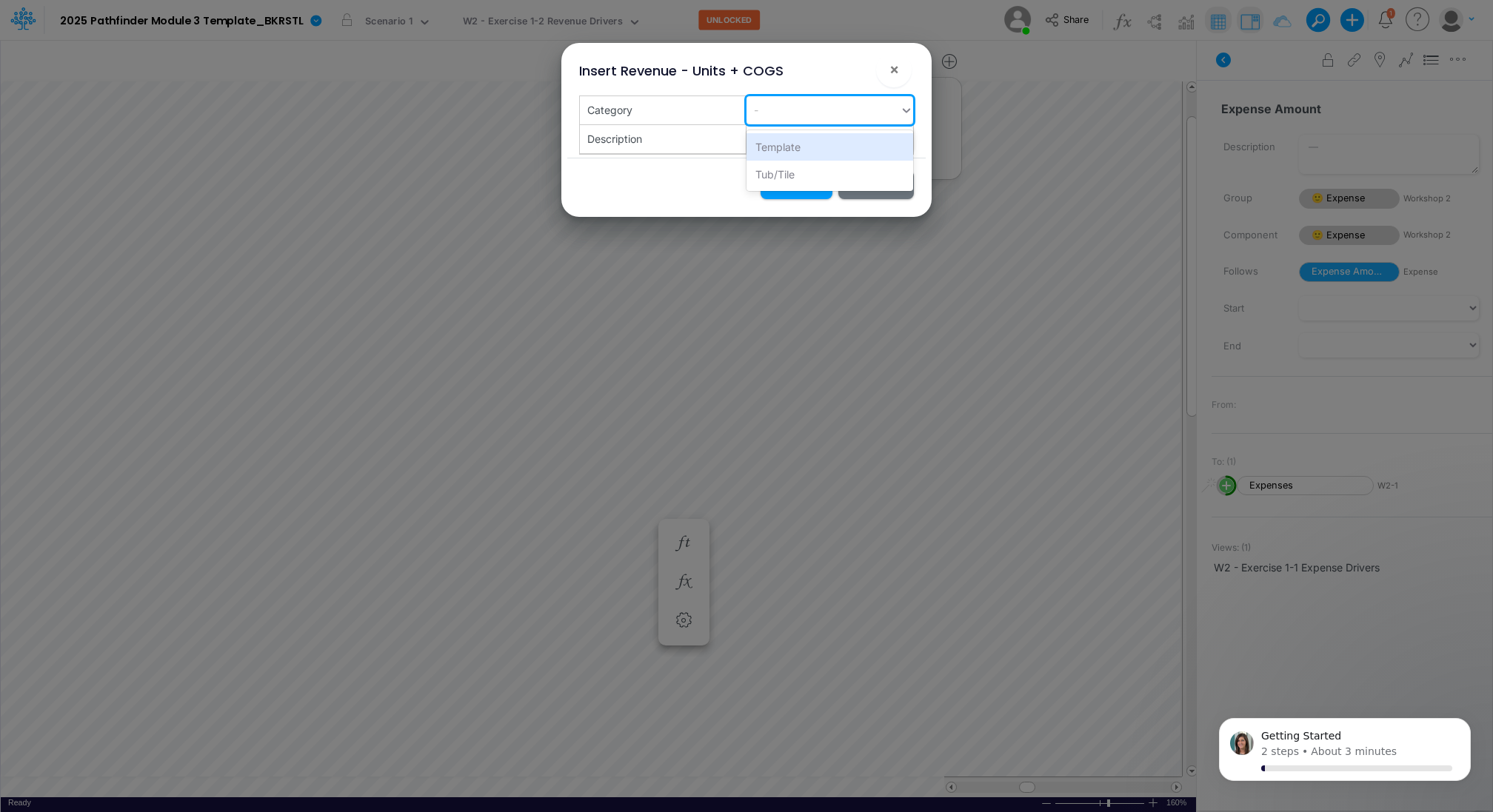
click at [832, 108] on div "-" at bounding box center [823, 109] width 153 height 24
type input "Cabinets"
click at [824, 144] on div "Create "Cabinets"" at bounding box center [829, 147] width 166 height 27
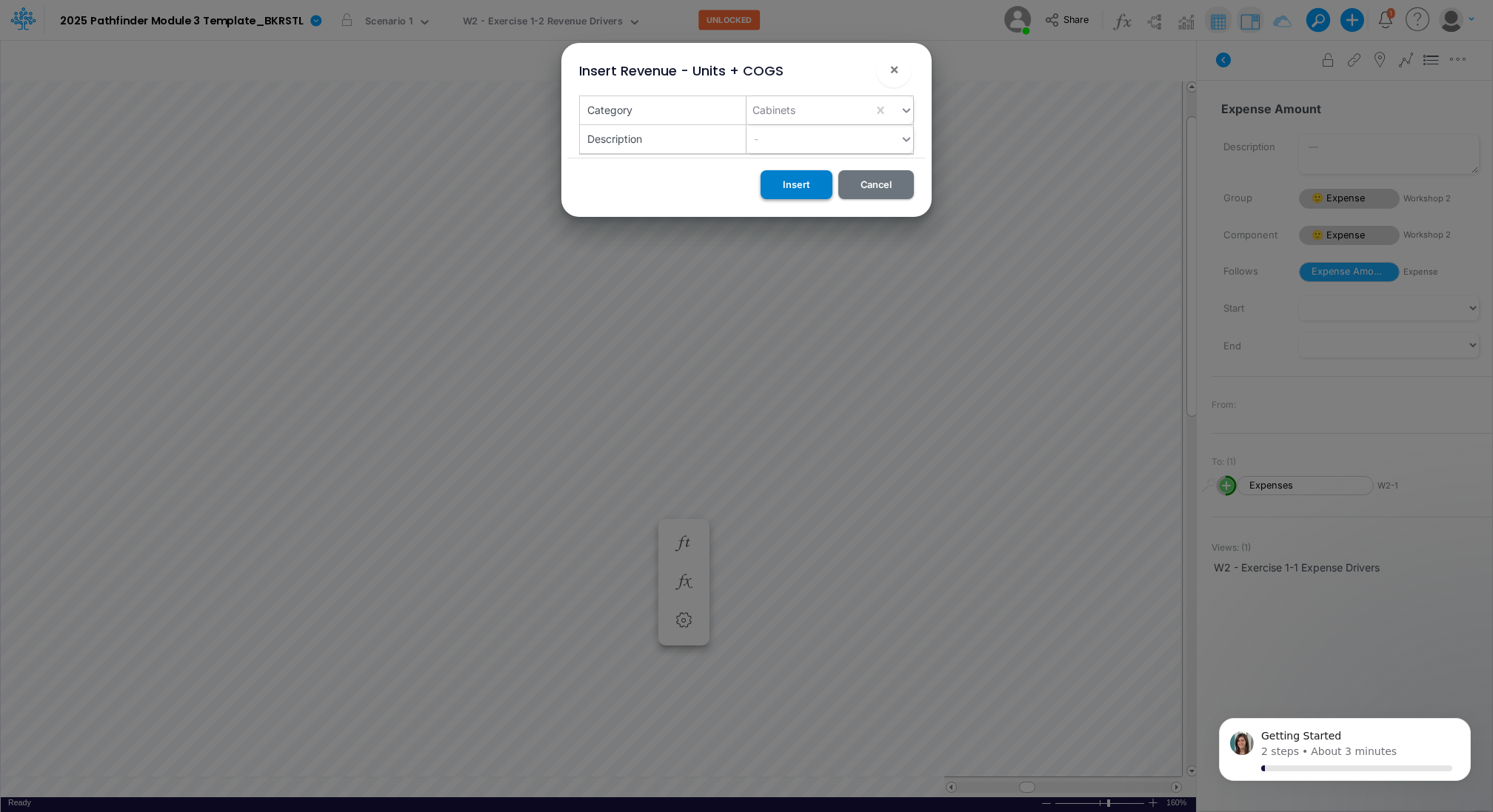
click at [802, 181] on button "Insert" at bounding box center [796, 184] width 72 height 29
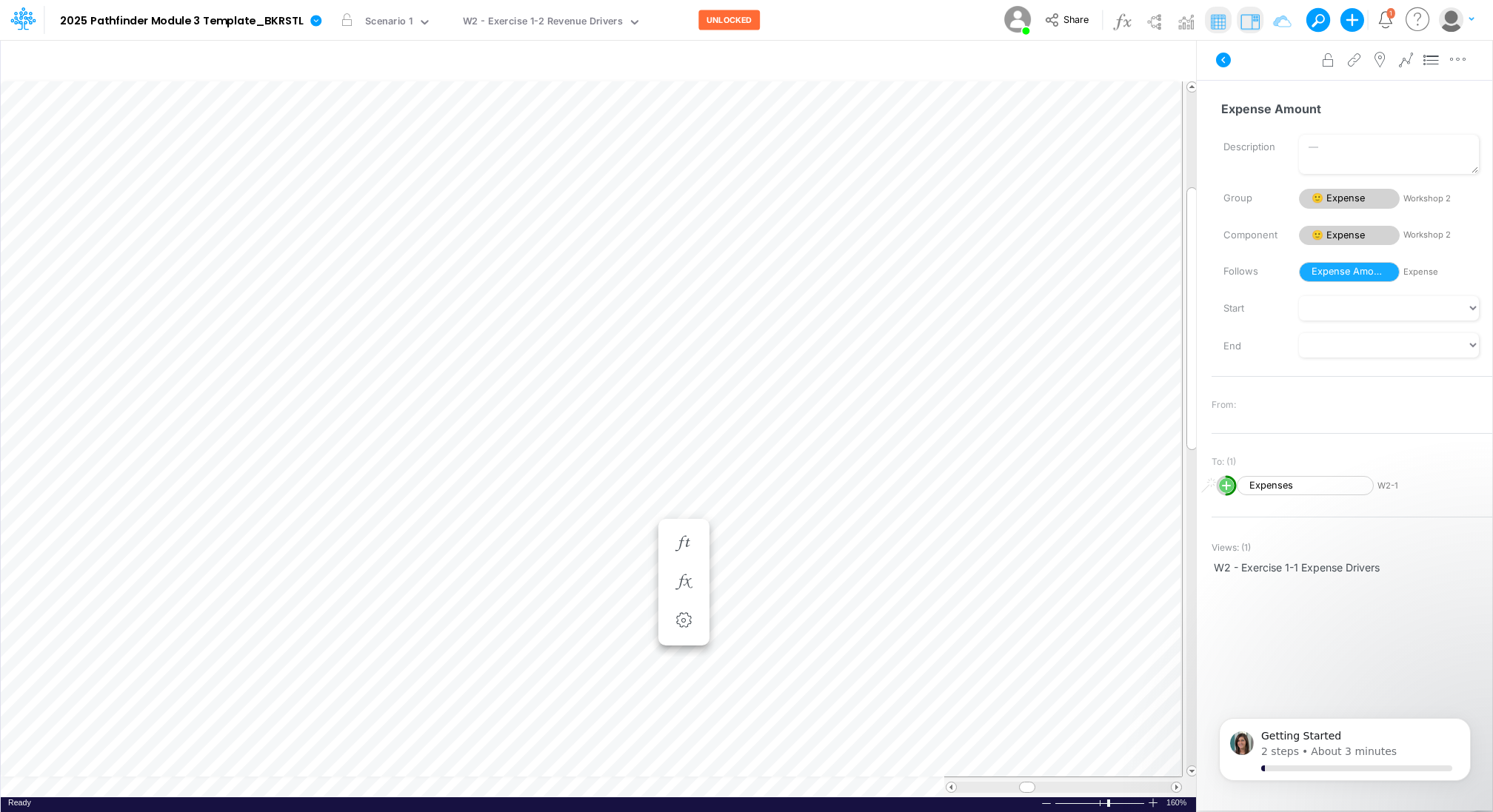
scroll to position [7, 2]
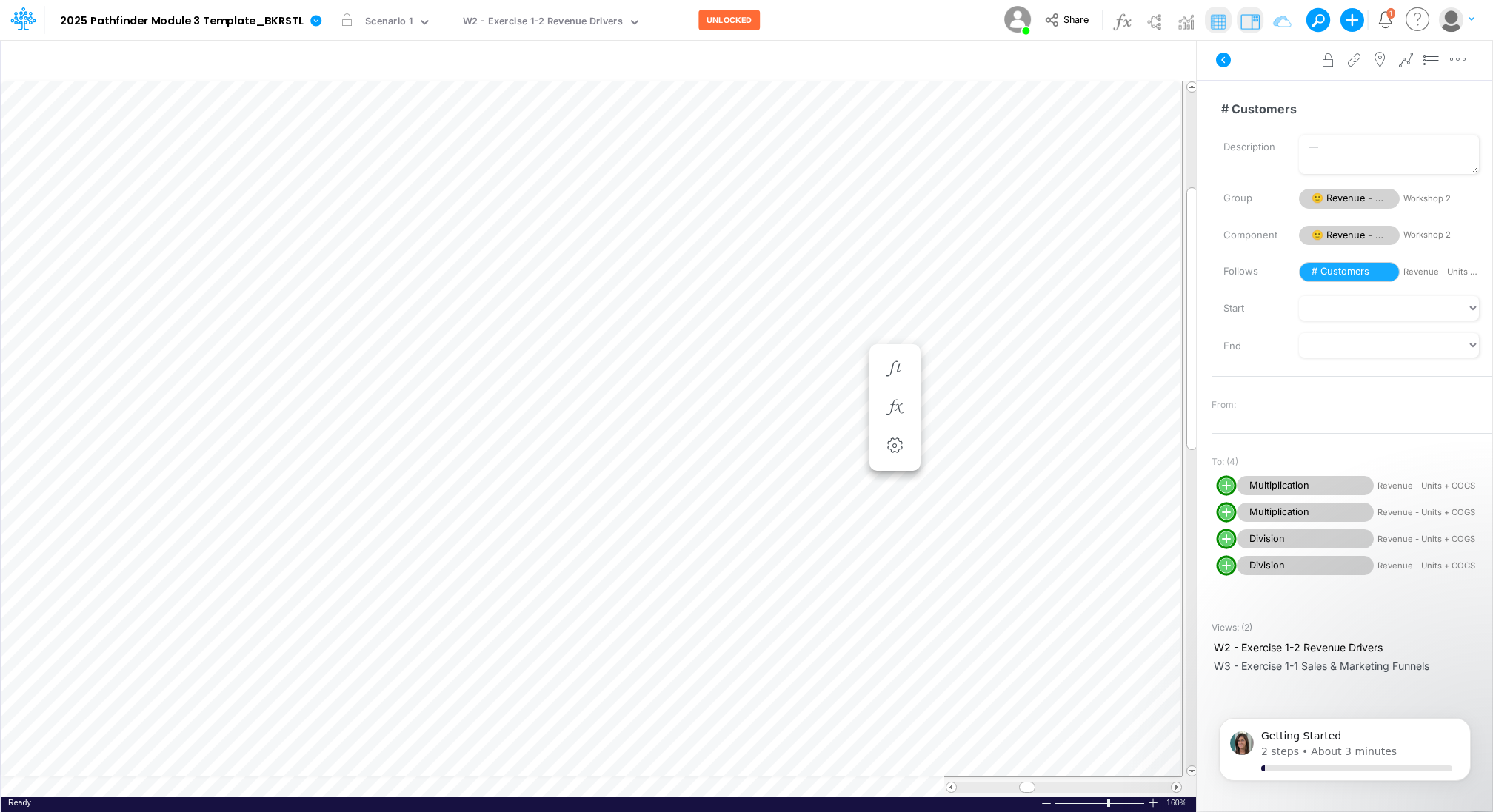
scroll to position [7, 2]
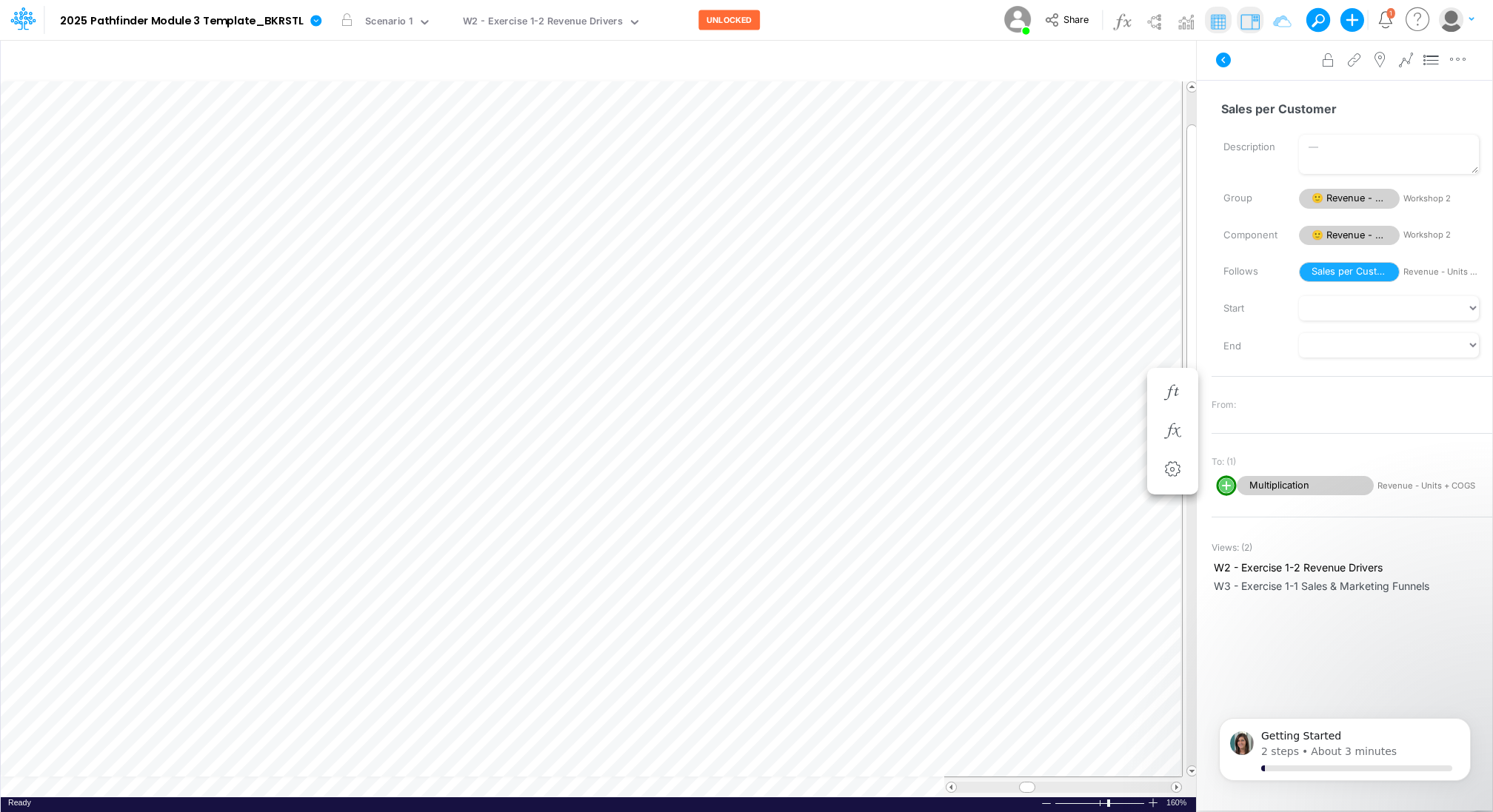
scroll to position [7, 2]
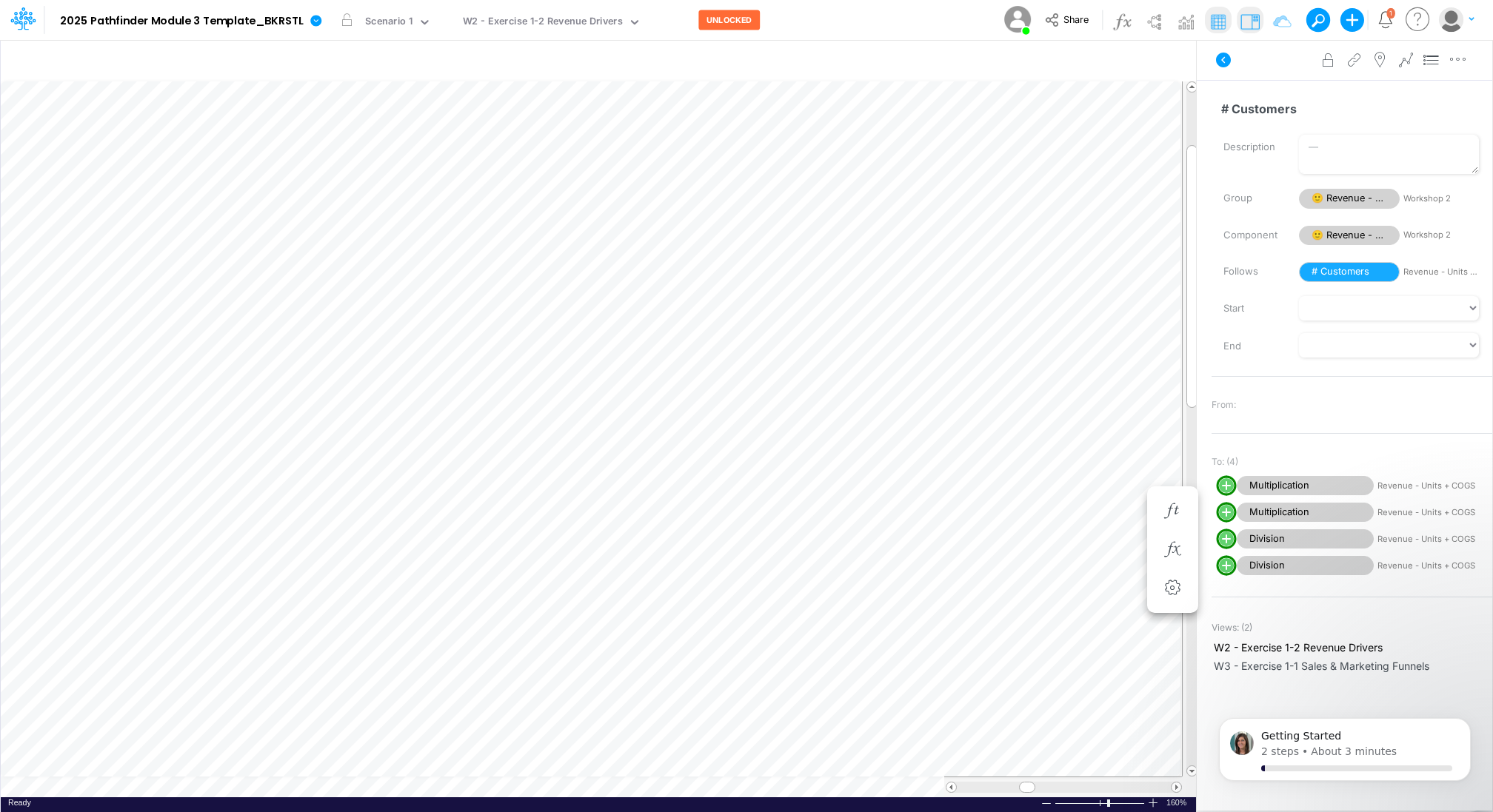
scroll to position [7, 2]
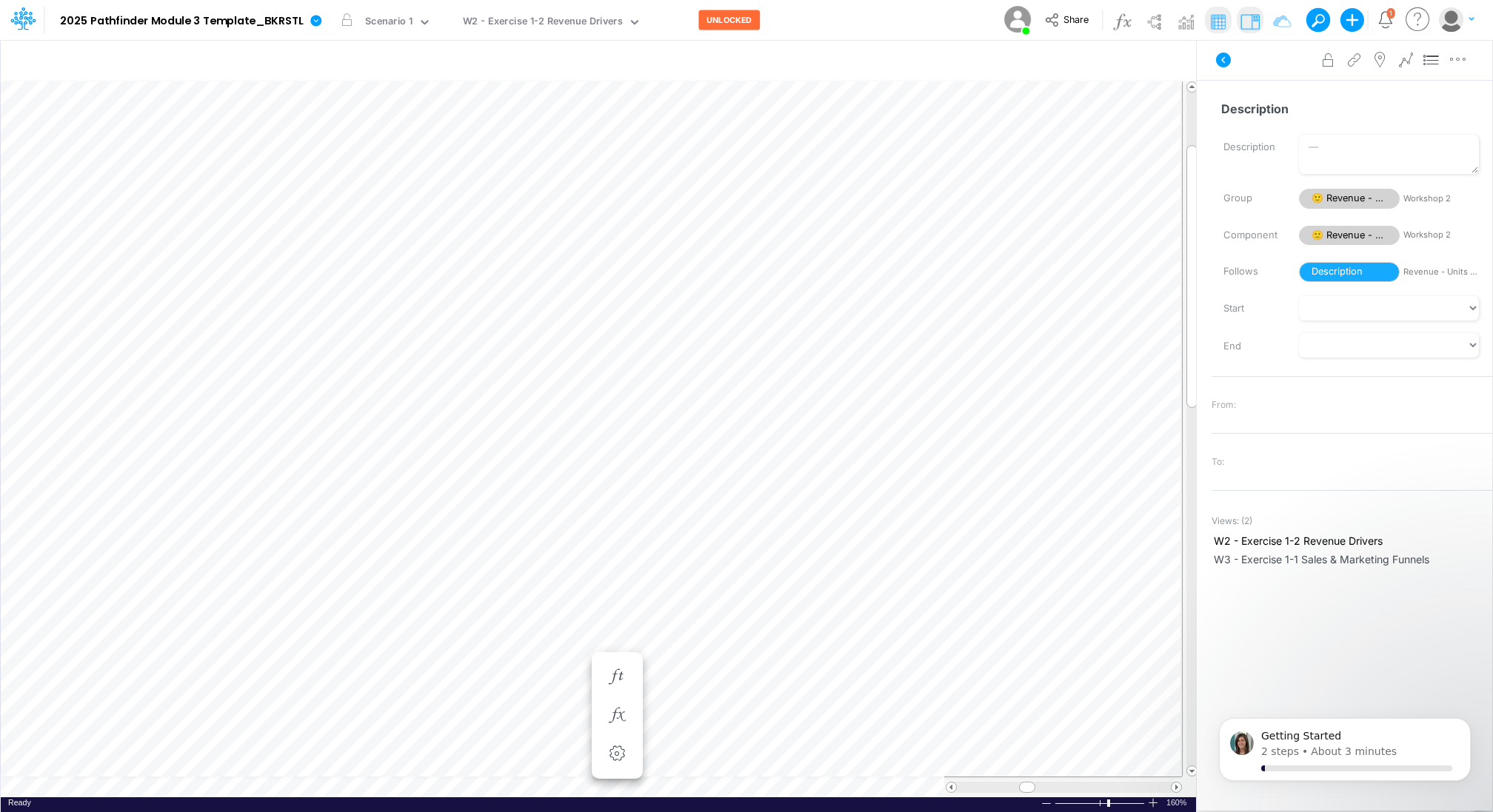
scroll to position [7, 2]
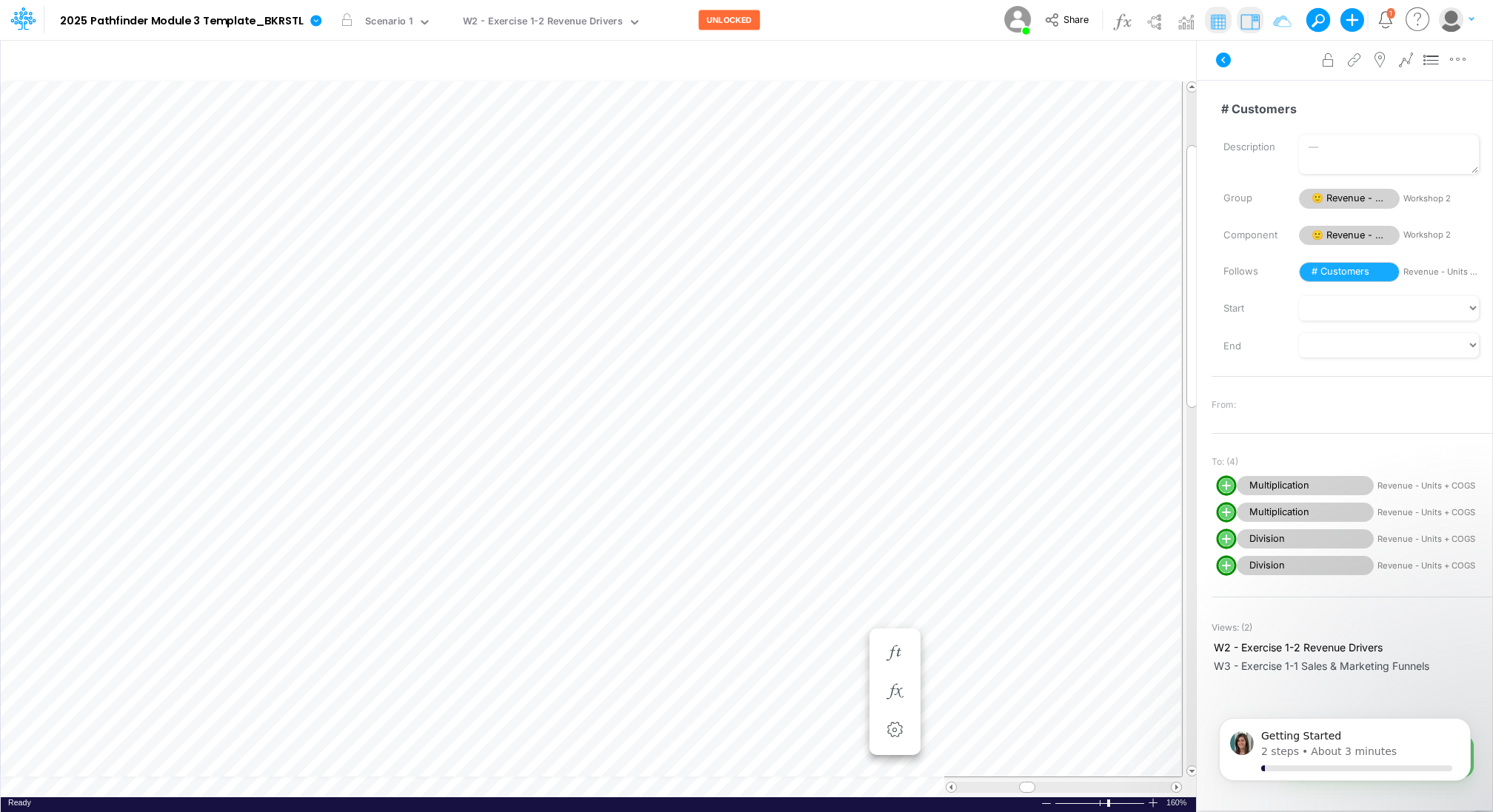
scroll to position [7, 2]
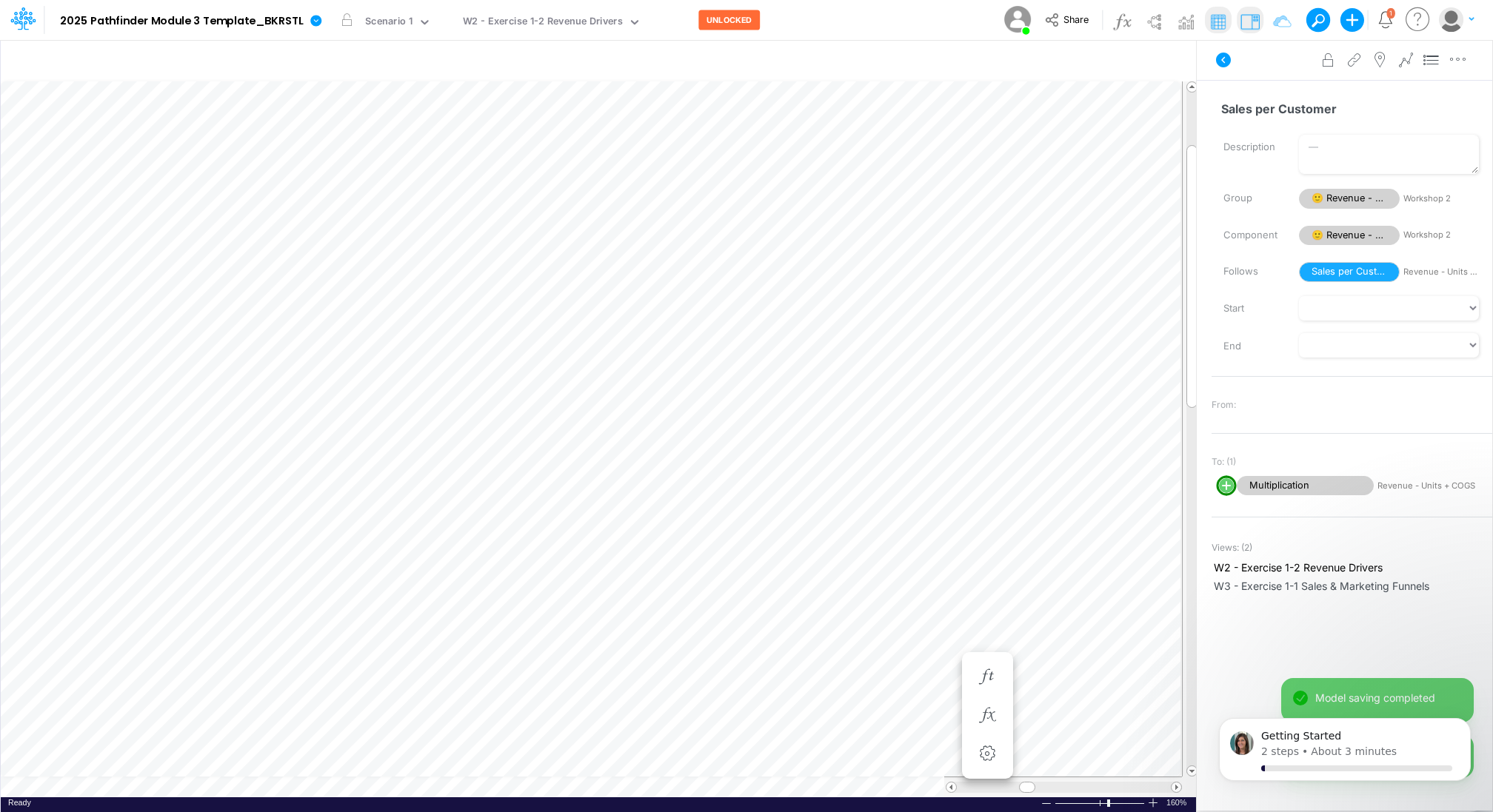
scroll to position [7, 2]
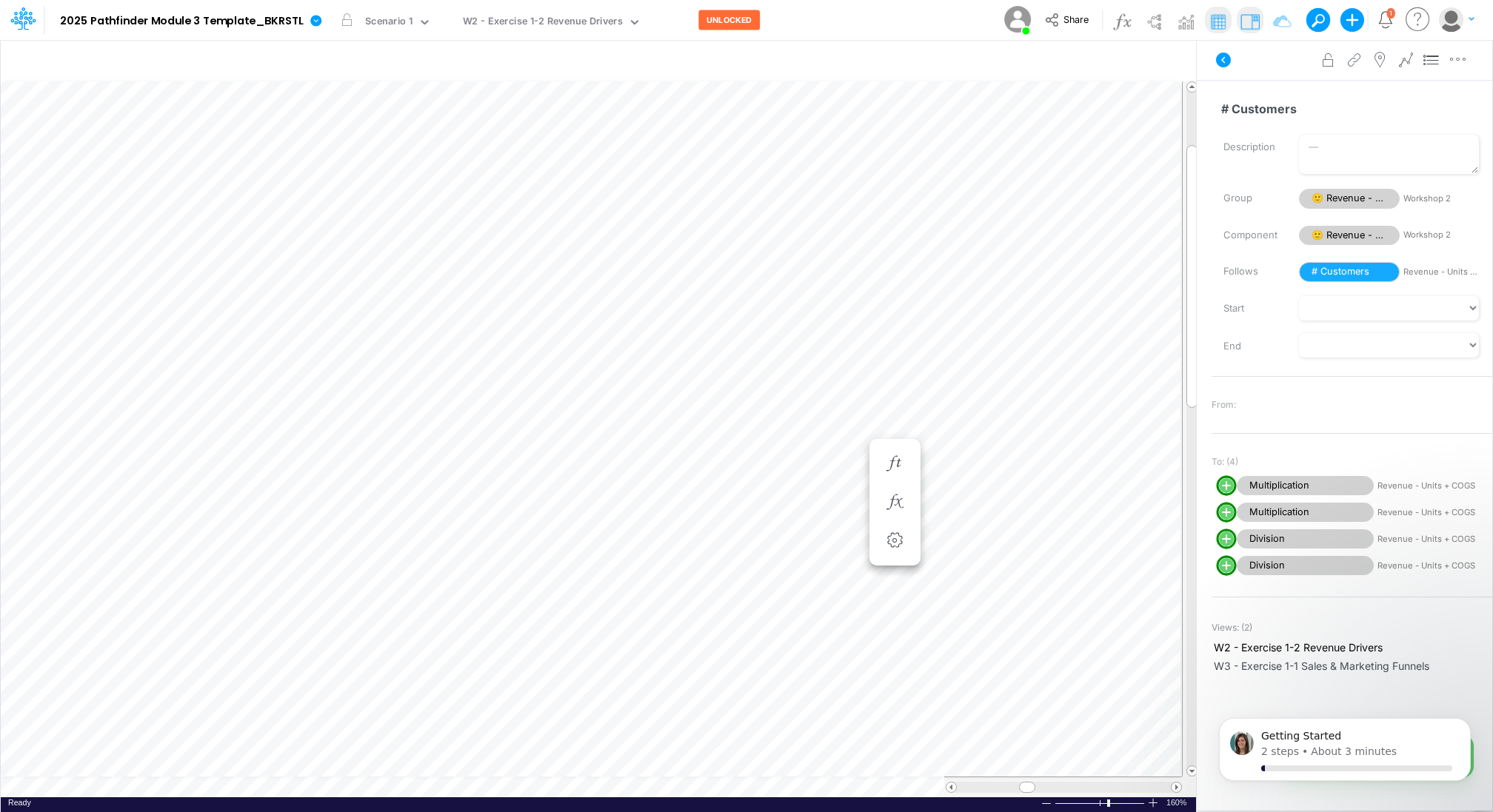
scroll to position [7, 2]
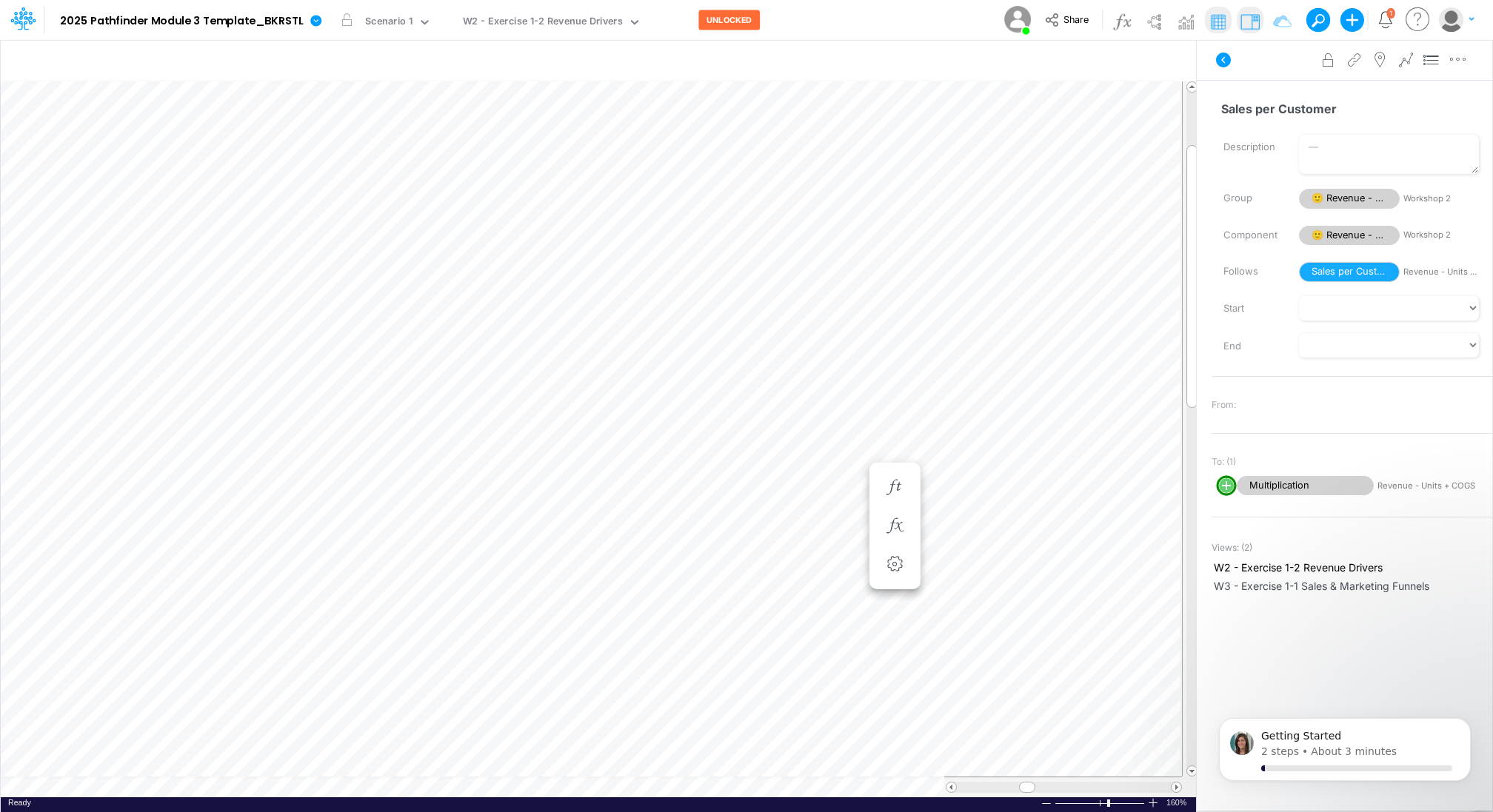
scroll to position [7, 2]
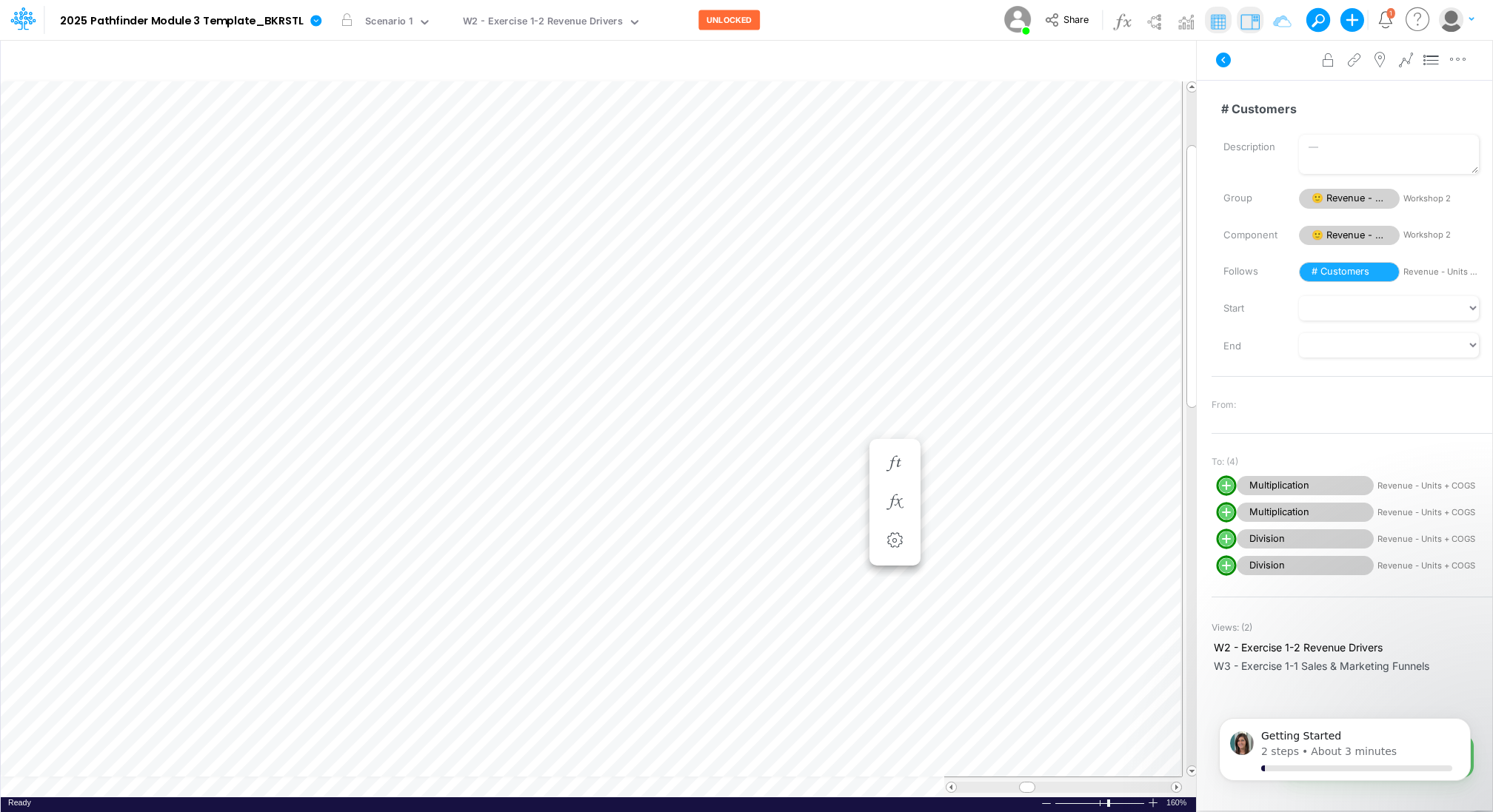
scroll to position [7, 2]
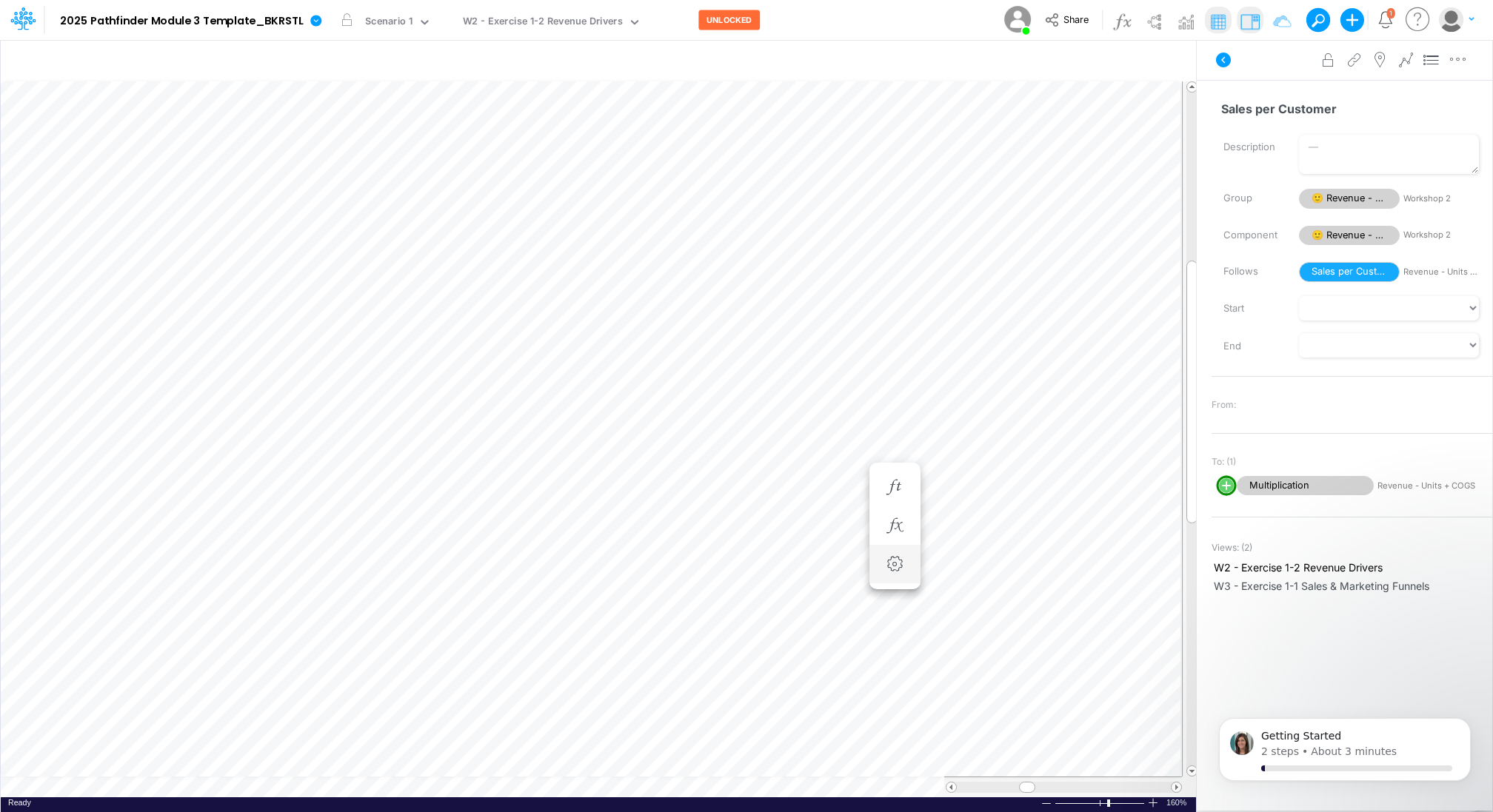
scroll to position [7, 2]
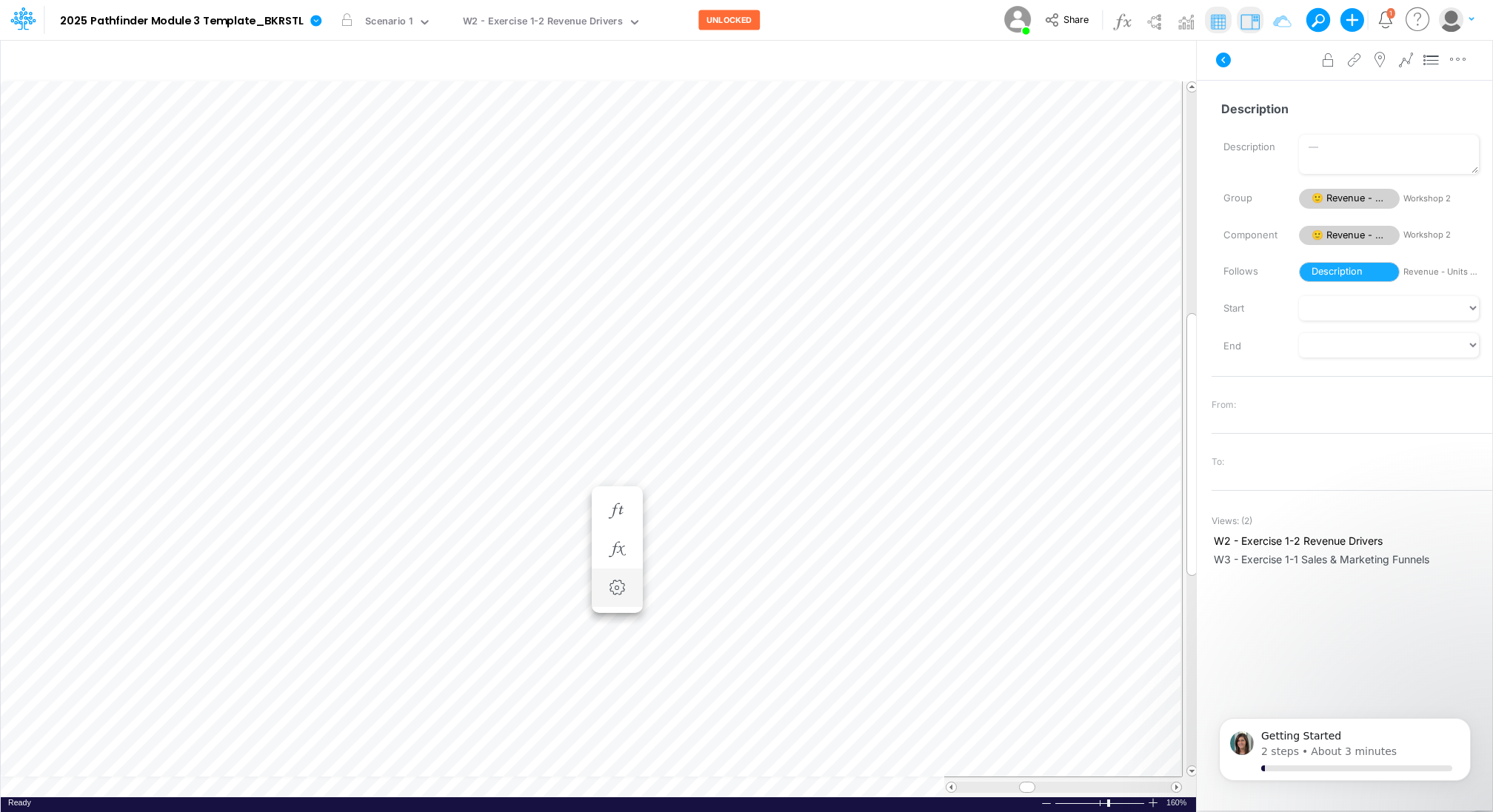
scroll to position [7, 2]
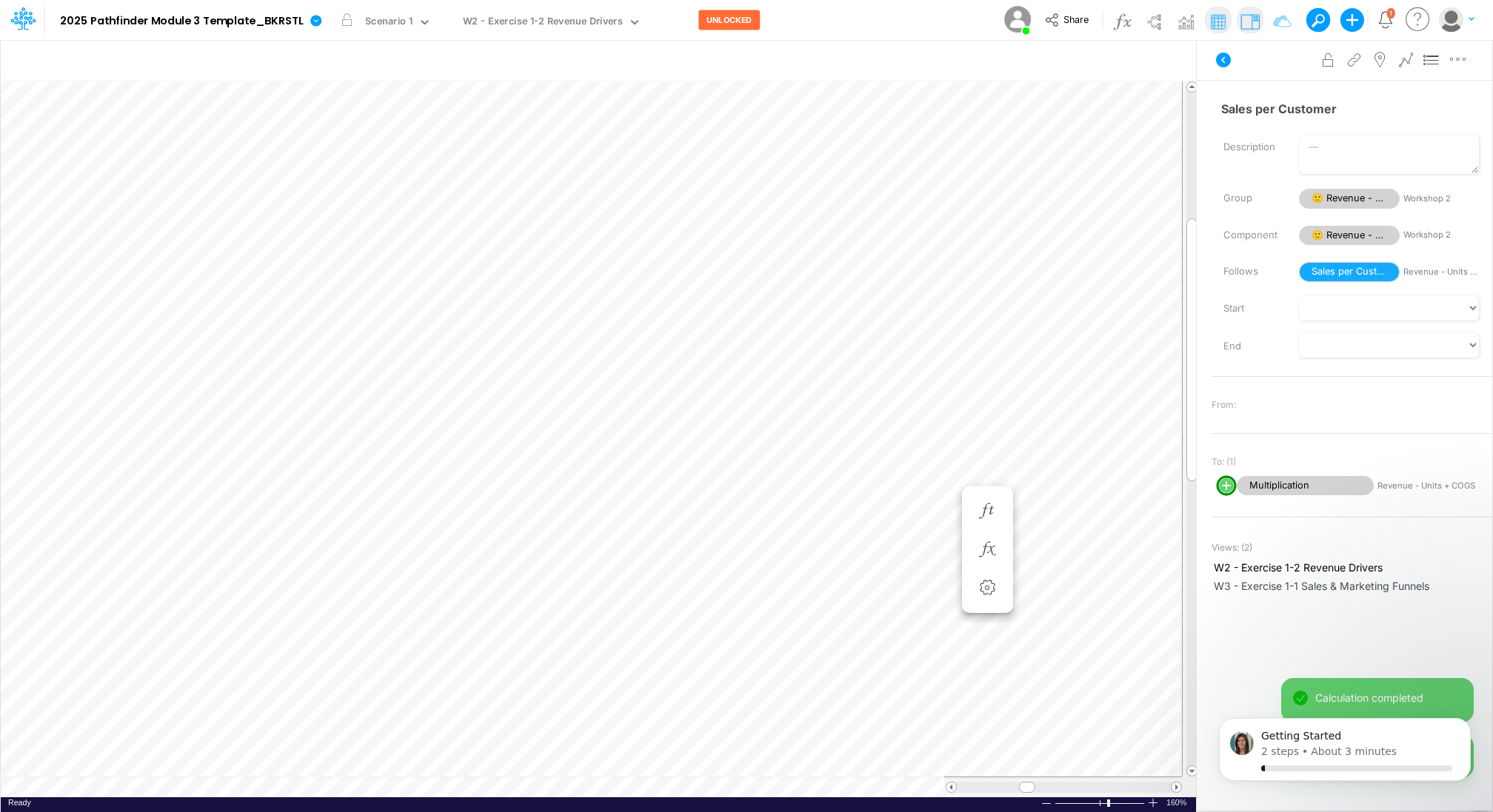
scroll to position [7, 2]
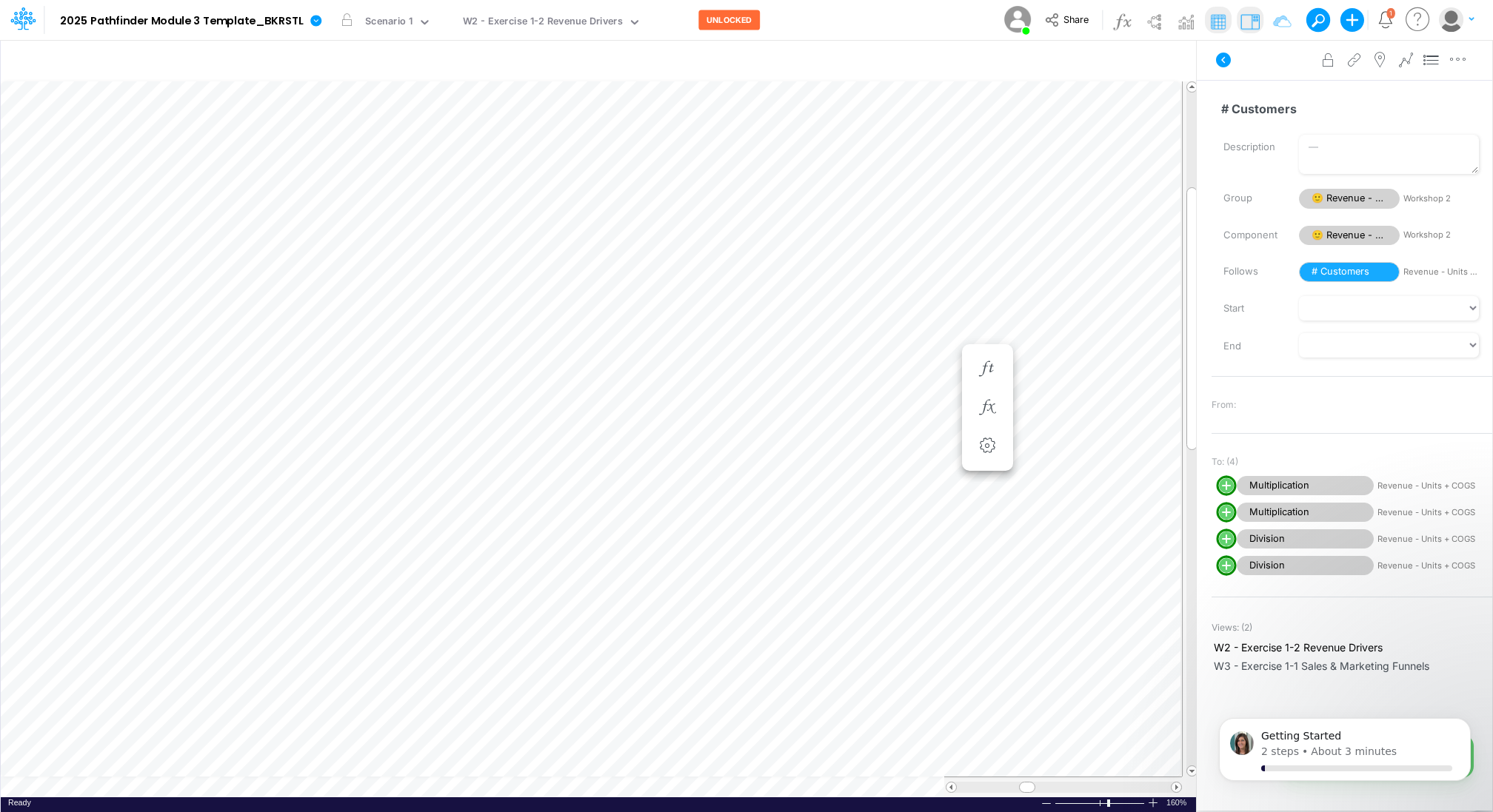
scroll to position [7, 2]
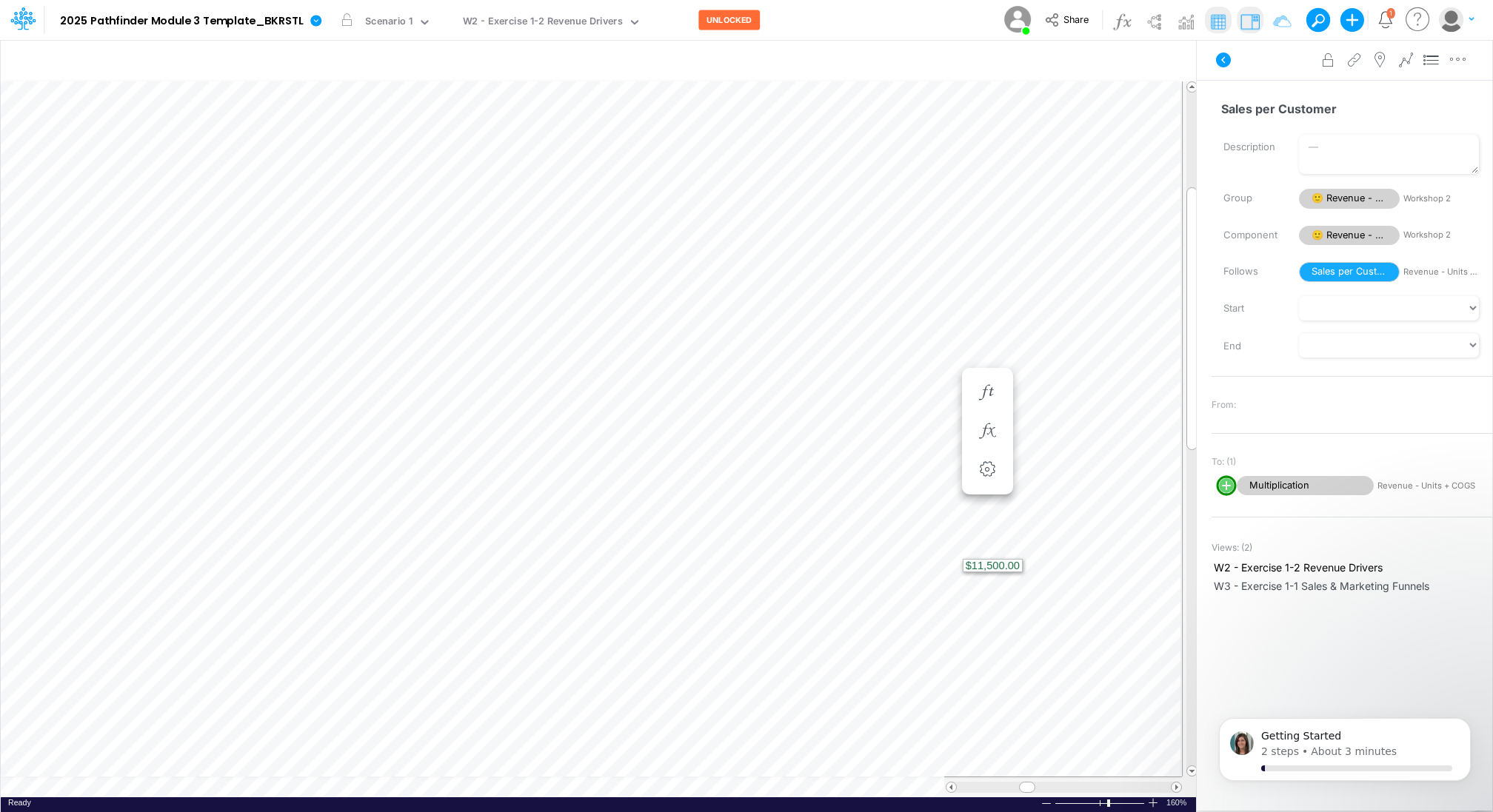
scroll to position [7, 2]
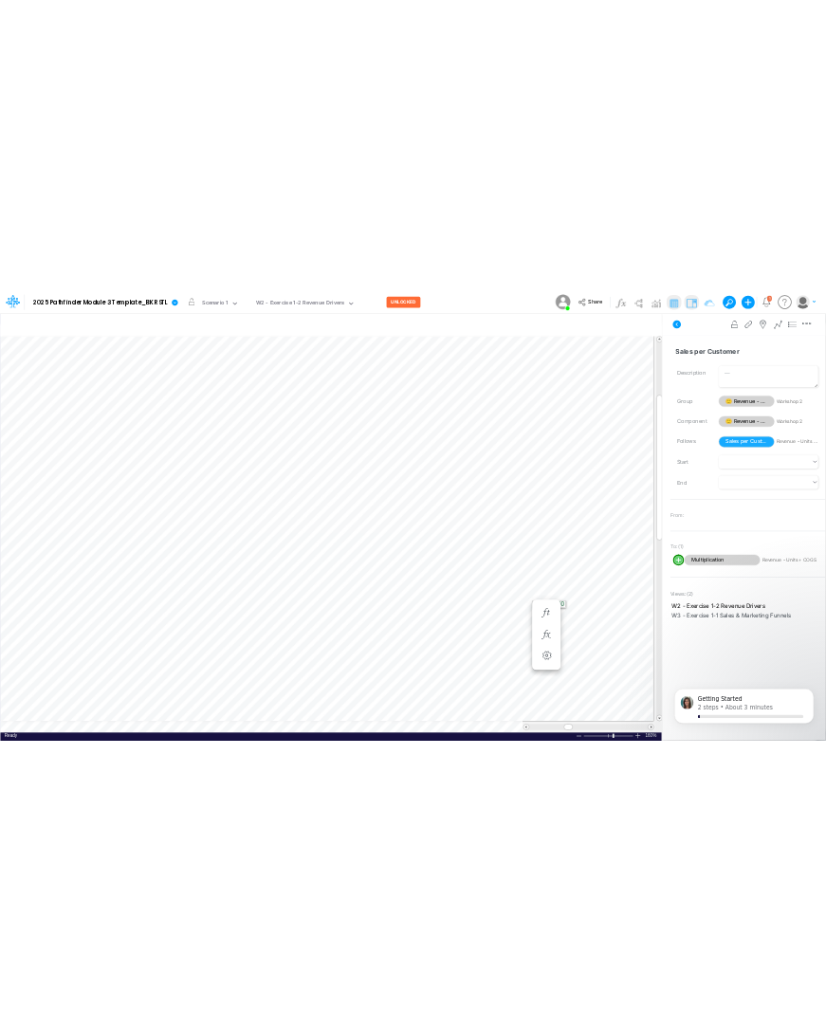
scroll to position [9, 2]
